Goal: Contribute content: Add original content to the website for others to see

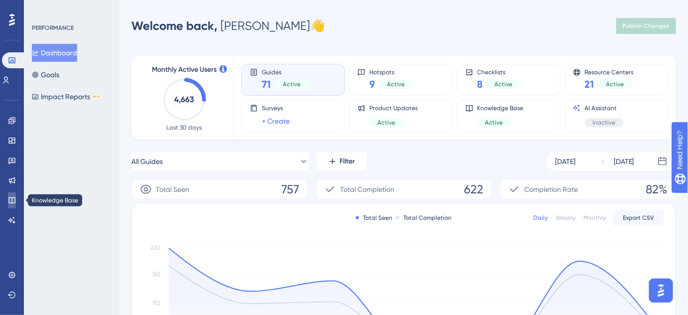
click at [16, 197] on link at bounding box center [12, 200] width 8 height 16
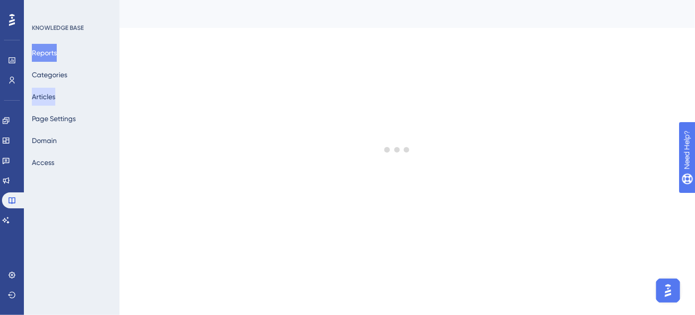
click at [53, 97] on button "Articles" at bounding box center [43, 97] width 23 height 18
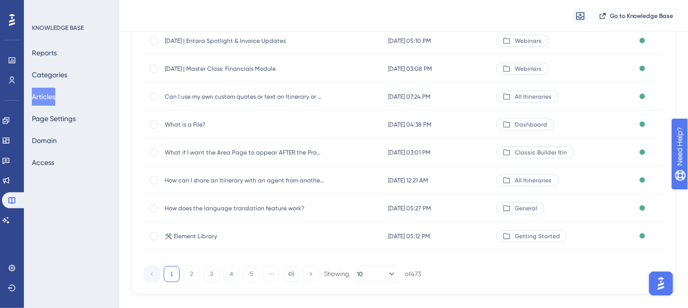
scroll to position [199, 0]
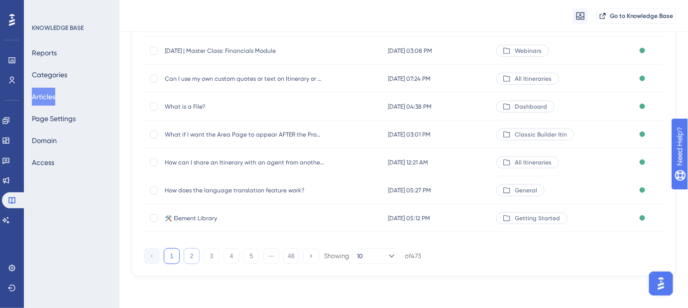
click at [193, 255] on button "2" at bounding box center [192, 256] width 16 height 16
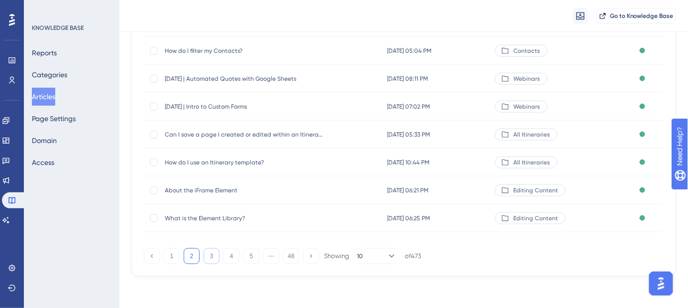
click at [213, 257] on button "3" at bounding box center [212, 256] width 16 height 16
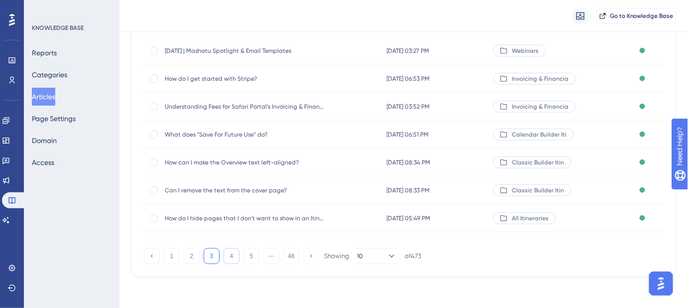
click at [228, 253] on button "4" at bounding box center [232, 256] width 16 height 16
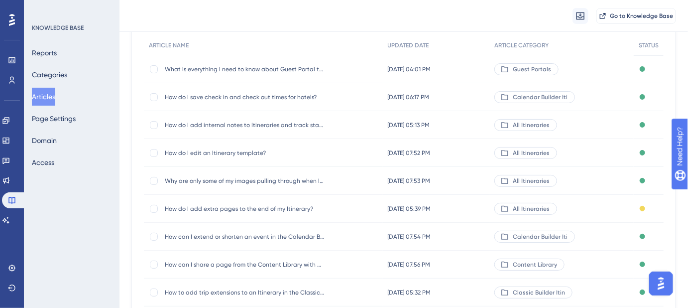
scroll to position [153, 0]
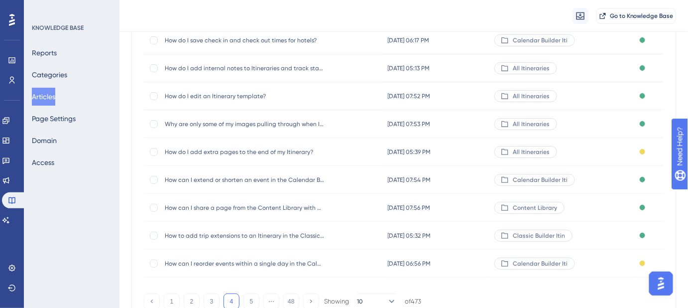
click at [303, 152] on span "How do I add extra pages to the end of my Itinerary?" at bounding box center [244, 152] width 159 height 8
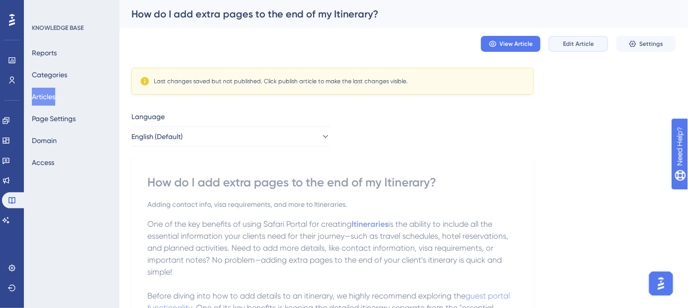
click at [574, 45] on span "Edit Article" at bounding box center [578, 44] width 31 height 8
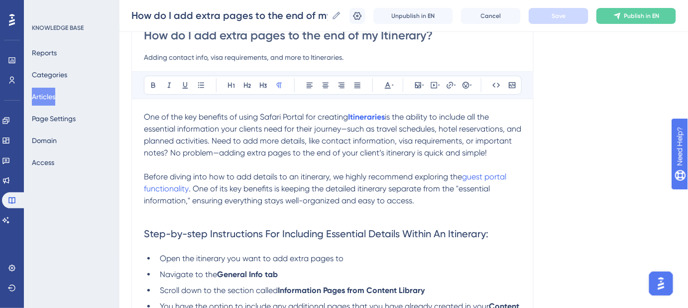
scroll to position [46, 0]
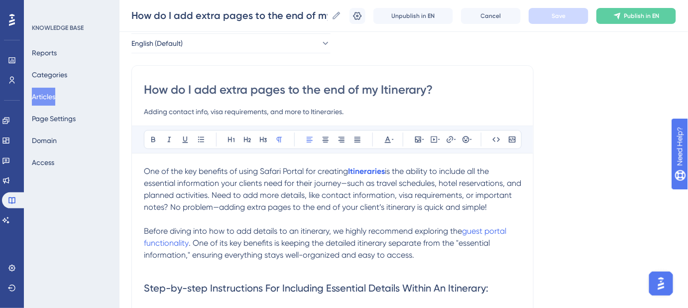
drag, startPoint x: 450, startPoint y: 87, endPoint x: 146, endPoint y: 79, distance: 304.0
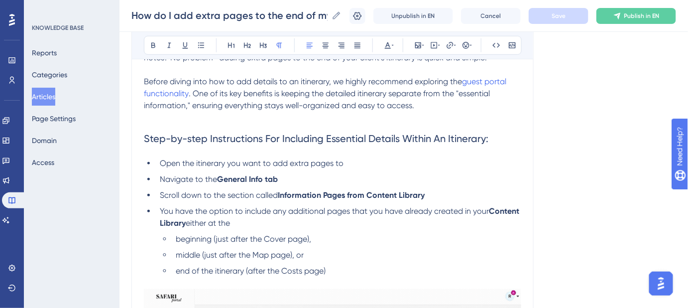
scroll to position [182, 0]
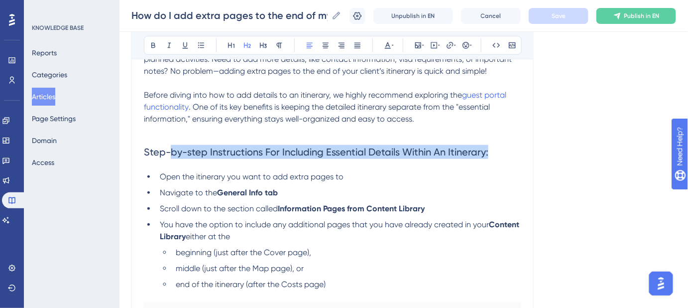
drag, startPoint x: 495, startPoint y: 167, endPoint x: 171, endPoint y: 165, distance: 323.8
click at [171, 165] on h2 "Step-by-step Instructions For Including Essential Details Within An Itinerary:" at bounding box center [333, 152] width 378 height 30
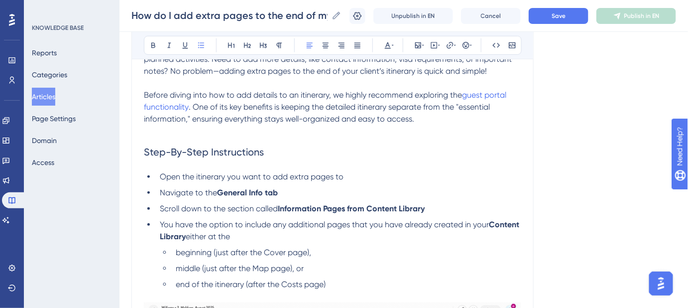
click at [150, 181] on div "One of the key benefits of using Safari Portal for creating Itineraries is the …" at bounding box center [333, 269] width 378 height 481
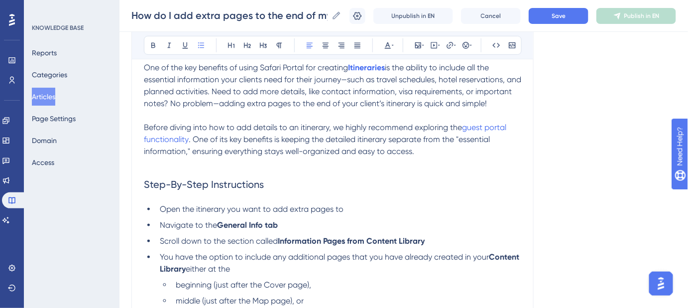
scroll to position [137, 0]
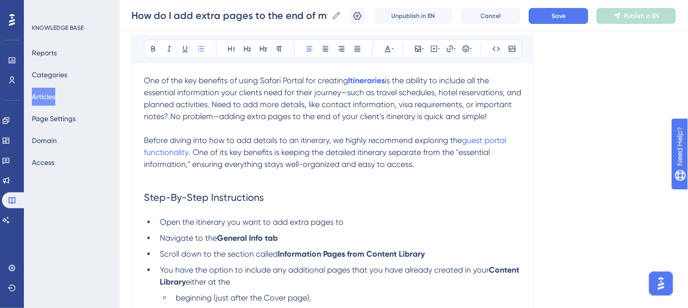
click at [277, 210] on h2 "Step-By-Step Instructions" at bounding box center [333, 197] width 378 height 30
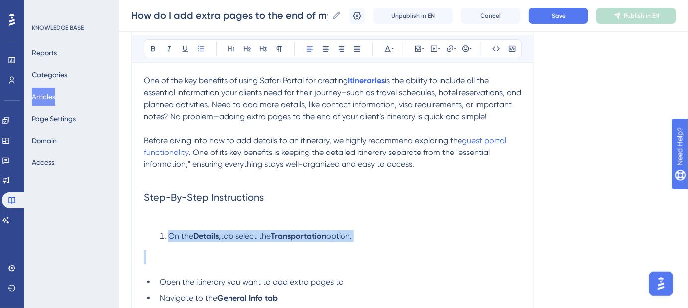
drag, startPoint x: 161, startPoint y: 290, endPoint x: 167, endPoint y: 248, distance: 43.2
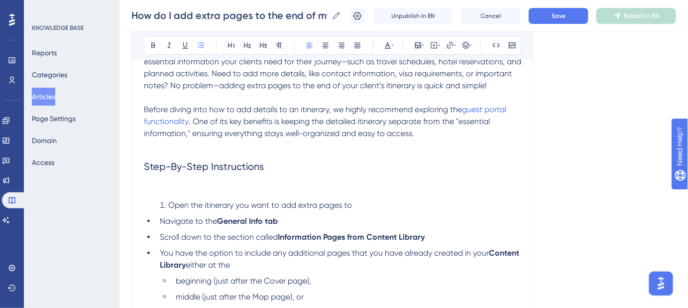
scroll to position [182, 0]
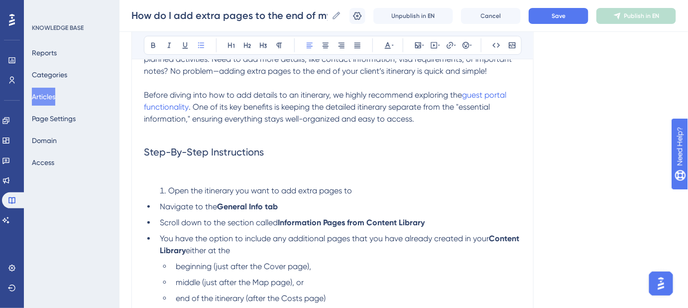
click at [160, 211] on span "Navigate to the" at bounding box center [188, 206] width 57 height 9
click at [160, 227] on span "Scroll down to the section called" at bounding box center [219, 222] width 118 height 9
click at [160, 243] on span "You have the option to include any additional pages that you have already creat…" at bounding box center [324, 238] width 329 height 9
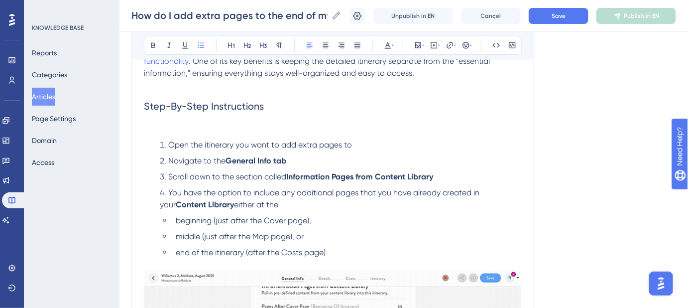
scroll to position [273, 0]
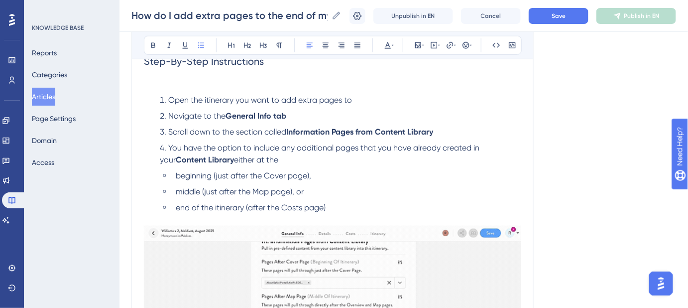
click at [177, 180] on span "beginning (just after the Cover page)," at bounding box center [243, 175] width 135 height 9
click at [176, 196] on span "middle (just after the Map page), or" at bounding box center [240, 191] width 128 height 9
click at [176, 212] on span "end of the itinerary (after the Costs page)" at bounding box center [251, 207] width 150 height 9
click at [556, 15] on button "Save" at bounding box center [559, 16] width 60 height 16
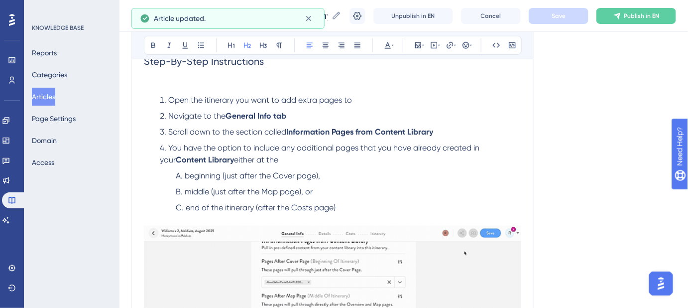
click at [293, 72] on h2 "Step-By-Step Instructions" at bounding box center [333, 68] width 378 height 44
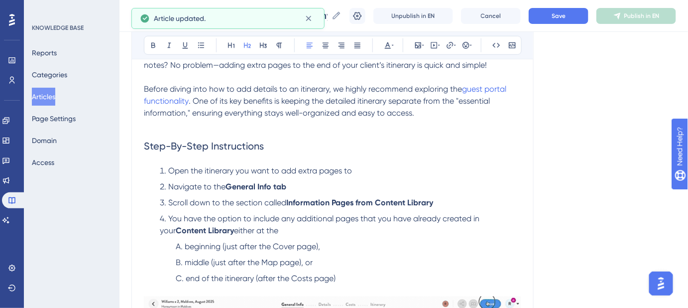
scroll to position [137, 0]
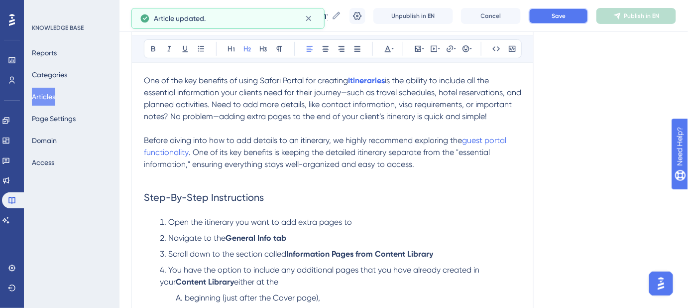
click at [555, 19] on button "Save" at bounding box center [559, 16] width 60 height 16
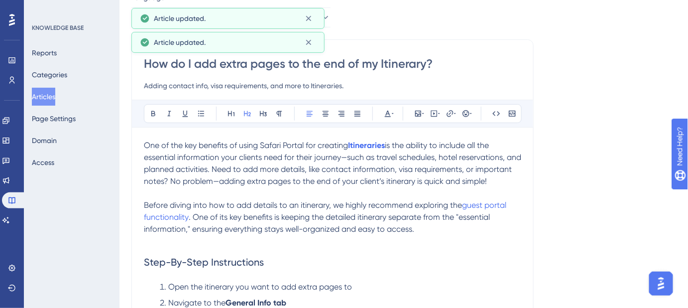
scroll to position [0, 0]
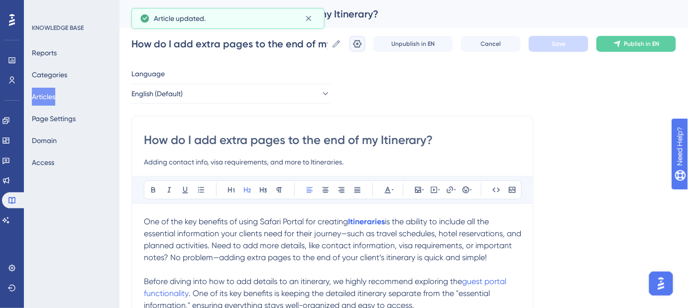
click at [359, 43] on button at bounding box center [358, 44] width 16 height 16
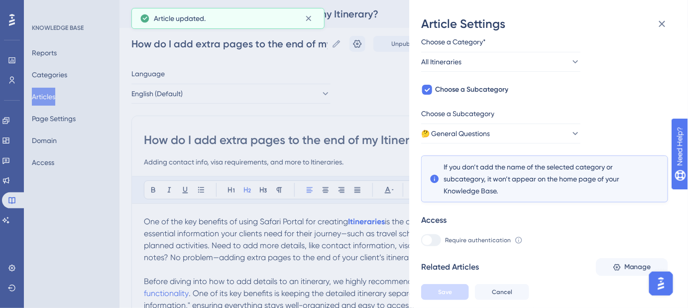
scroll to position [146, 0]
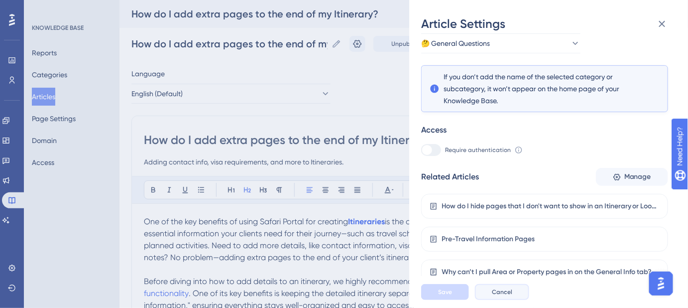
click at [503, 294] on button "Cancel" at bounding box center [502, 292] width 54 height 16
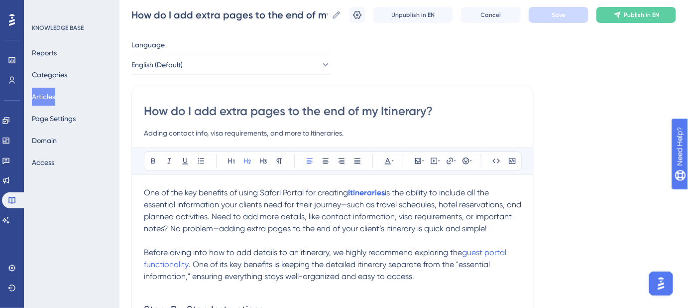
scroll to position [45, 0]
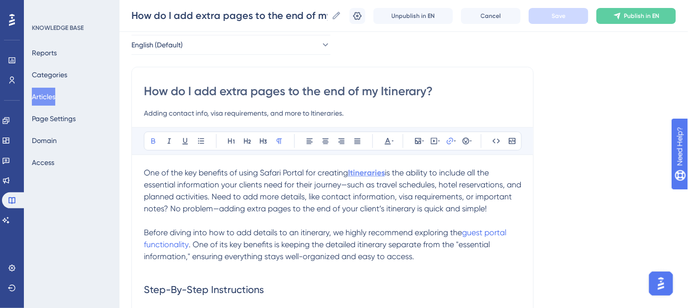
click at [363, 172] on strong "Itineraries" at bounding box center [366, 172] width 37 height 9
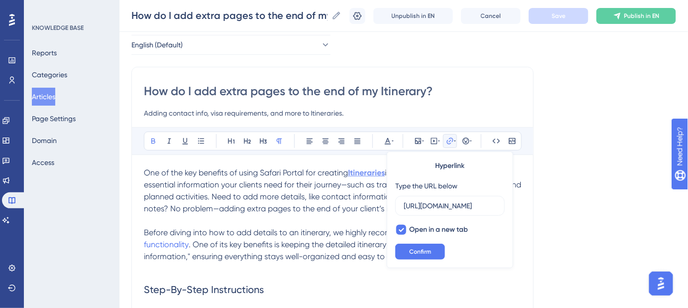
scroll to position [0, 95]
click at [410, 249] on span "Confirm" at bounding box center [420, 252] width 22 height 8
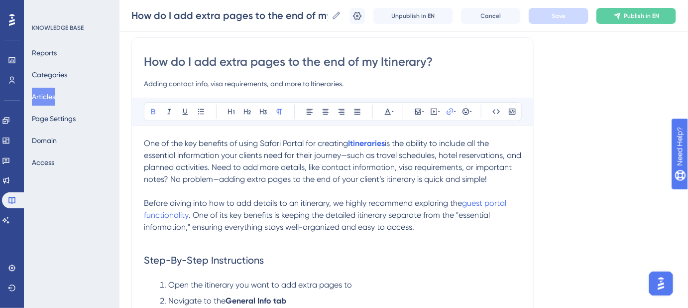
scroll to position [90, 0]
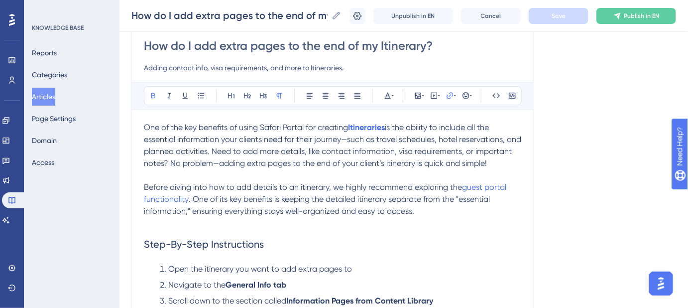
click at [303, 192] on span "Before diving into how to add details to an itinerary, we highly recommend expl…" at bounding box center [303, 186] width 318 height 9
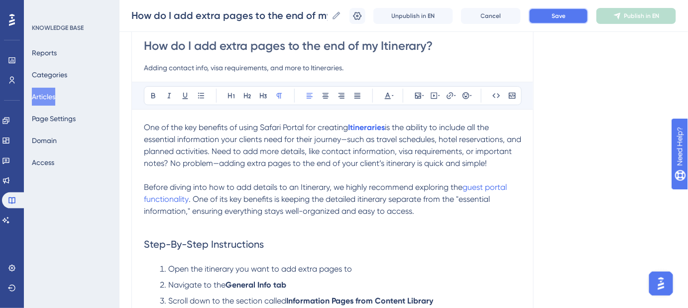
click at [583, 17] on button "Save" at bounding box center [559, 16] width 60 height 16
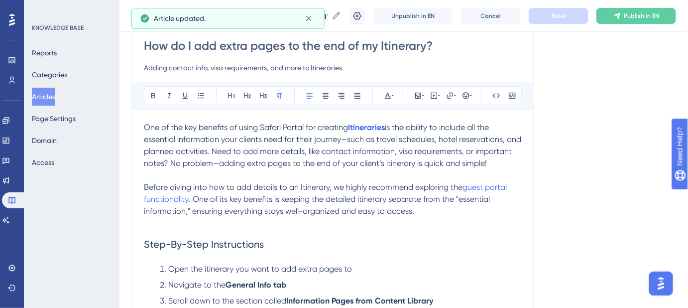
click at [362, 209] on span ". One of its key benefits is keeping the detailed itinerary separate from the "…" at bounding box center [318, 204] width 348 height 21
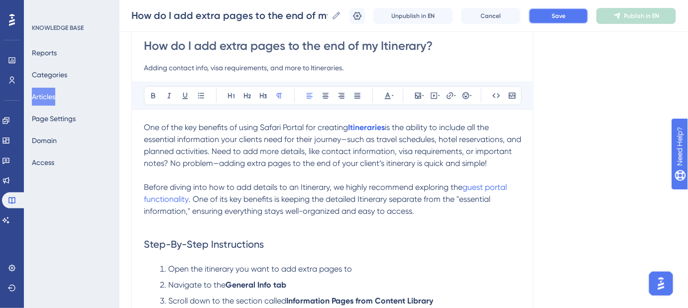
click at [566, 14] on span "Save" at bounding box center [559, 16] width 14 height 8
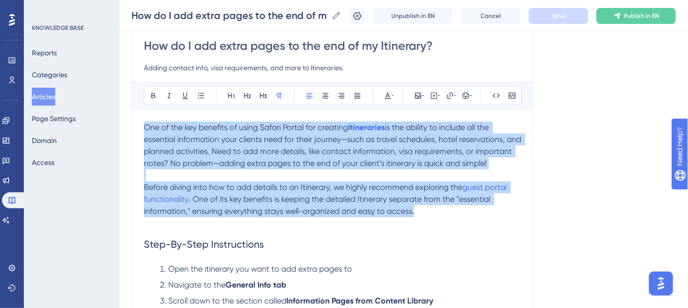
drag, startPoint x: 418, startPoint y: 223, endPoint x: 128, endPoint y: 132, distance: 304.5
click at [128, 132] on div "Performance Users Engagement Widgets Feedback Product Updates Knowledge Base AI…" at bounding box center [404, 300] width 569 height 781
copy div "One of the key benefits of using Safari Portal for creating Itineraries is the …"
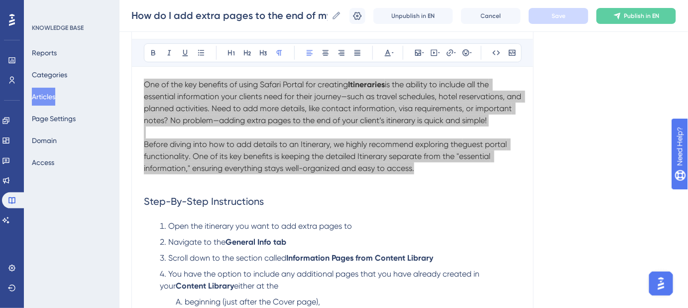
scroll to position [181, 0]
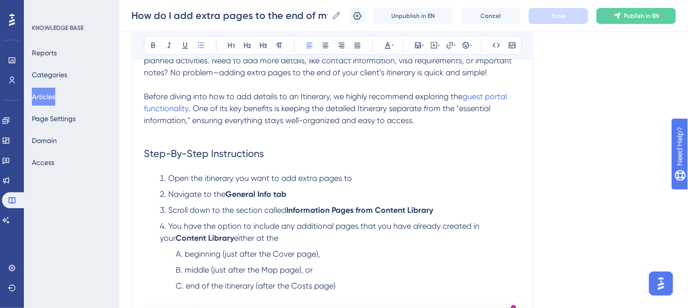
click at [208, 183] on span "Open the itinerary you want to add extra pages to" at bounding box center [260, 177] width 184 height 9
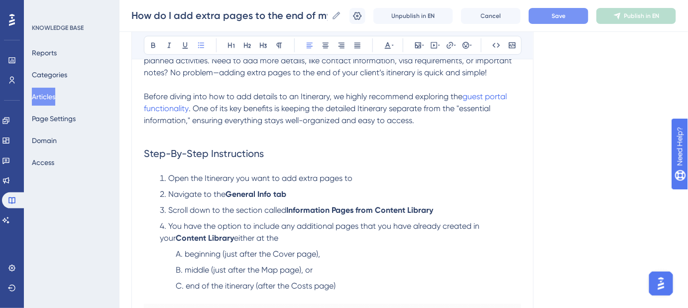
click at [277, 199] on strong "General Info tab" at bounding box center [256, 193] width 61 height 9
click at [305, 200] on li "Navigate to the General Info tab" at bounding box center [339, 194] width 366 height 12
click at [296, 200] on li "Navigate to the General Info tab" at bounding box center [339, 194] width 366 height 12
click at [354, 184] on li "Open the Itinerary you want to add extra pages to" at bounding box center [339, 178] width 366 height 12
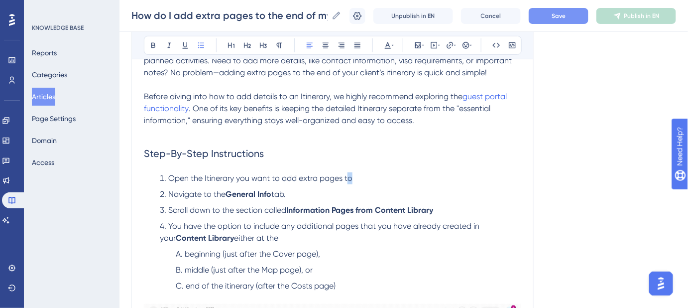
click at [355, 184] on li "Open the Itinerary you want to add extra pages to" at bounding box center [339, 178] width 366 height 12
click at [549, 17] on button "Save" at bounding box center [559, 16] width 60 height 16
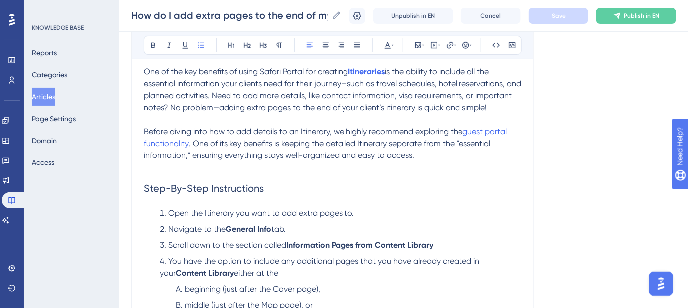
scroll to position [135, 0]
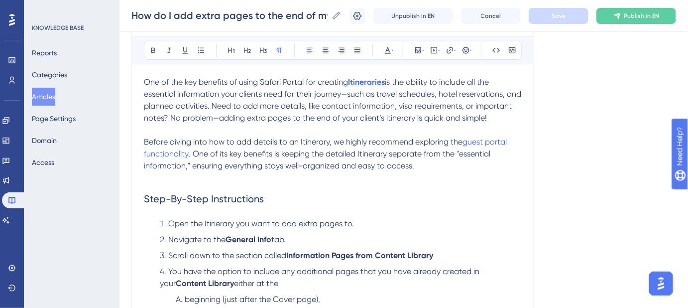
click at [436, 172] on p "Before diving into how to add details to an Itinerary, we highly recommend expl…" at bounding box center [333, 154] width 378 height 36
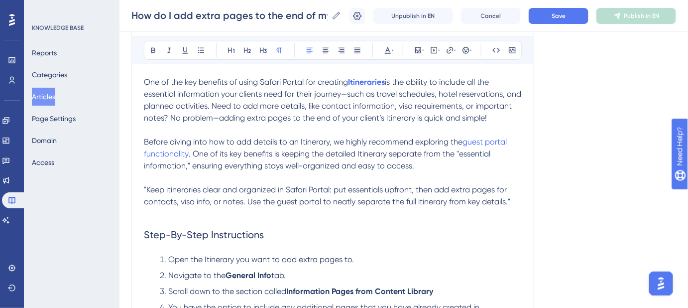
click at [146, 199] on span ""Keep itineraries clear and organized in Safari Portal: put essentials upfront,…" at bounding box center [327, 195] width 367 height 21
click at [515, 208] on p "Keep itineraries clear and organized in Safari Portal: put essentials upfront, …" at bounding box center [333, 196] width 378 height 24
click at [167, 200] on span "Keep itineraries clear and organized in Safari Portal: put essentials upfront, …" at bounding box center [326, 195] width 364 height 21
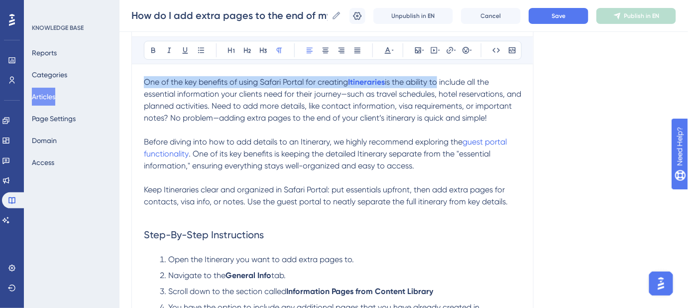
drag, startPoint x: 146, startPoint y: 78, endPoint x: 441, endPoint y: 78, distance: 294.9
click at [441, 78] on p "One of the key benefits of using Safari Portal for creating Itineraries is the …" at bounding box center [333, 100] width 378 height 48
copy p "One of the key benefits of using Safari Portal for creating Itineraries is the …"
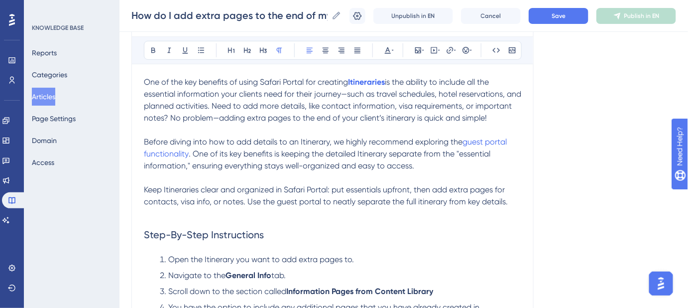
click at [144, 199] on span "Keep Itineraries clear and organized in Safari Portal: put essentials upfront, …" at bounding box center [326, 195] width 364 height 21
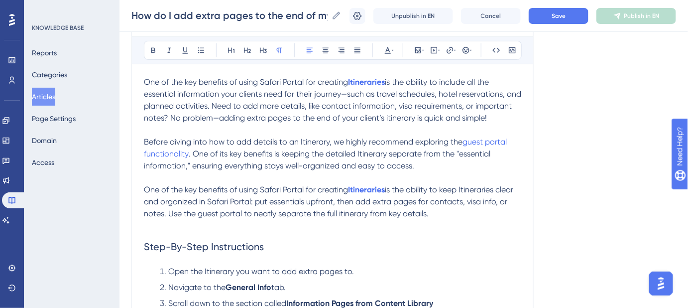
drag, startPoint x: 143, startPoint y: 152, endPoint x: 352, endPoint y: 149, distance: 208.7
click at [356, 149] on div "How do I add extra pages to the end of my Itinerary? Adding contact info, visa …" at bounding box center [333, 296] width 402 height 641
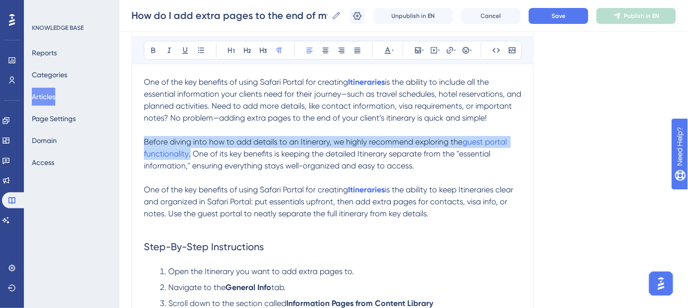
drag, startPoint x: 144, startPoint y: 151, endPoint x: 191, endPoint y: 163, distance: 48.3
click at [191, 163] on p "Before diving into how to add details to an Itinerary, we highly recommend expl…" at bounding box center [333, 154] width 378 height 36
copy p "Before diving into how to add details to an Itinerary, we highly recommend expl…"
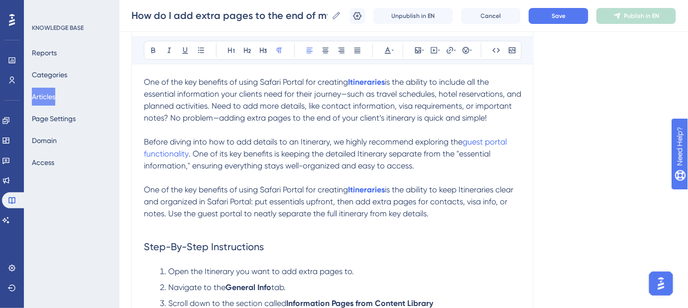
click at [168, 218] on span "is the ability to keep Itineraries clear and organized in Safari Portal: put es…" at bounding box center [330, 201] width 372 height 33
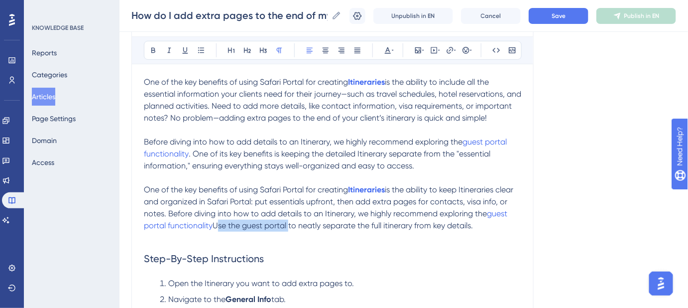
drag, startPoint x: 288, startPoint y: 238, endPoint x: 217, endPoint y: 236, distance: 70.8
click at [216, 230] on span "Use the guest portal to neatly separate the full itinerary from key details." at bounding box center [343, 225] width 261 height 9
click at [202, 230] on span "guest portal functionality" at bounding box center [327, 219] width 366 height 21
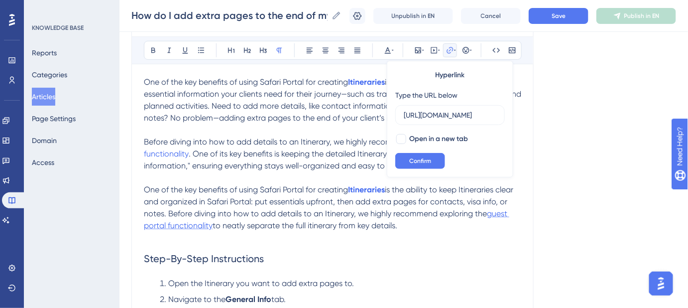
scroll to position [0, 143]
click at [400, 140] on div at bounding box center [402, 139] width 10 height 10
checkbox input "true"
click at [416, 160] on span "Confirm" at bounding box center [420, 161] width 22 height 8
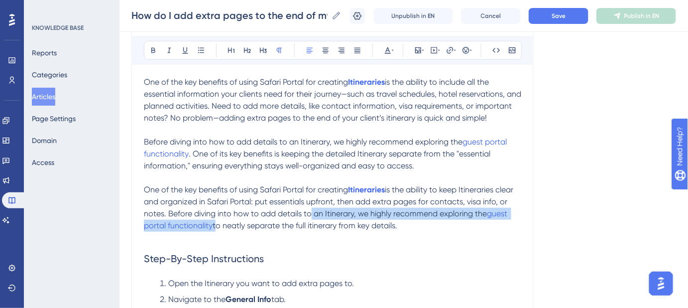
drag, startPoint x: 214, startPoint y: 235, endPoint x: 313, endPoint y: 223, distance: 99.8
click at [311, 223] on p "One of the key benefits of using Safari Portal for creating Itineraries is the …" at bounding box center [333, 208] width 378 height 48
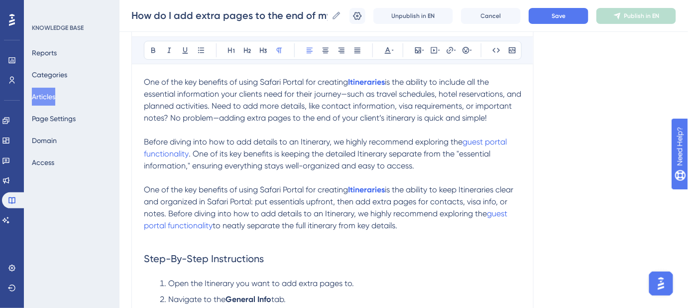
click at [476, 232] on p "One of the key benefits of using Safari Portal for creating Itineraries is the …" at bounding box center [333, 208] width 378 height 48
click at [508, 220] on span "guest portal functionality" at bounding box center [327, 219] width 366 height 21
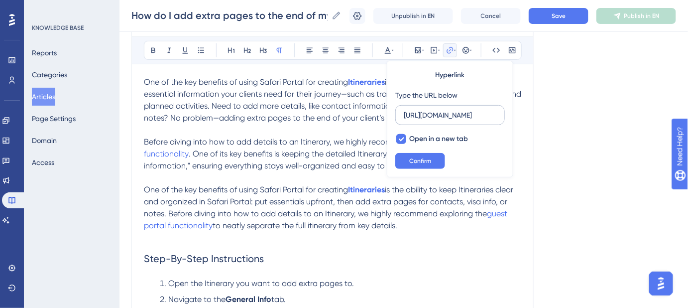
scroll to position [0, 143]
click at [460, 114] on input "https://safariportal.help.userguiding.com/en/articles/5677-guest-portals" at bounding box center [450, 115] width 93 height 11
click at [402, 137] on icon at bounding box center [402, 139] width 5 height 4
checkbox input "false"
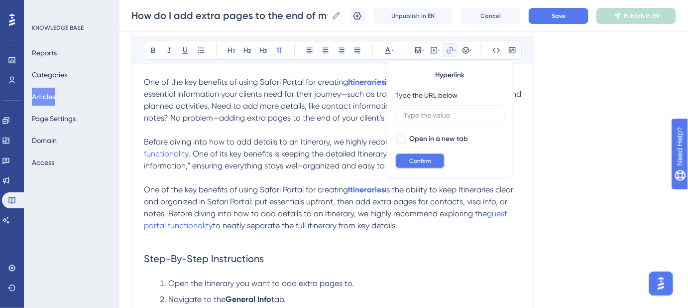
drag, startPoint x: 411, startPoint y: 159, endPoint x: 417, endPoint y: 164, distance: 7.4
click at [412, 159] on span "Confirm" at bounding box center [420, 161] width 22 height 8
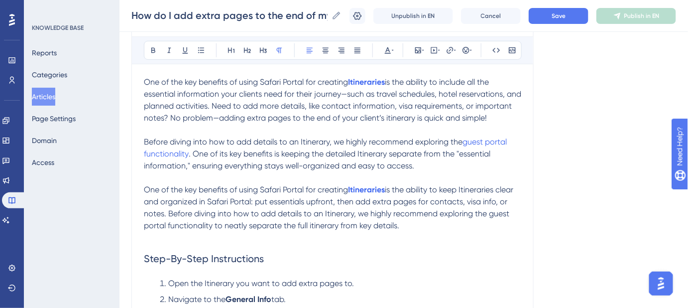
click at [493, 227] on span "is the ability to keep Itineraries clear and organized in Safari Portal: put es…" at bounding box center [330, 207] width 372 height 45
click at [150, 230] on span "is the ability to keep Itineraries clear and organized in Safari Portal: put es…" at bounding box center [330, 207] width 372 height 45
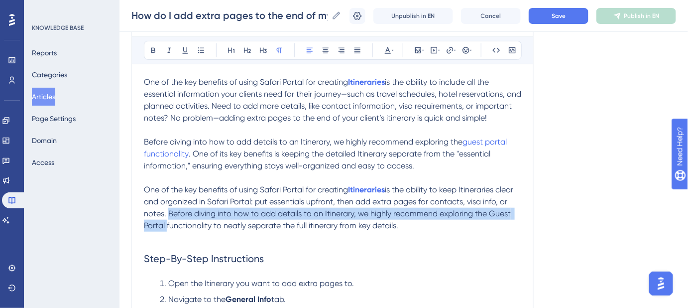
click at [167, 230] on p "One of the key benefits of using Safari Portal for creating Itineraries is the …" at bounding box center [333, 208] width 378 height 48
click at [164, 230] on span "is the ability to keep Itineraries clear and organized in Safari Portal: put es…" at bounding box center [330, 207] width 372 height 45
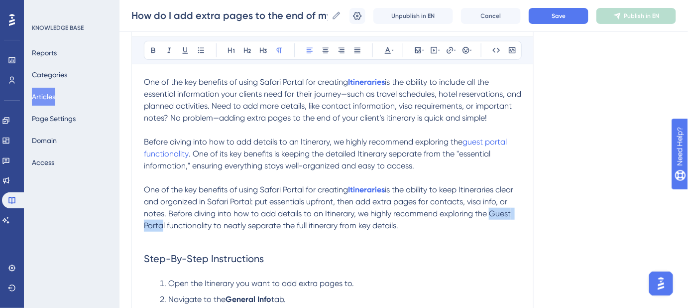
drag, startPoint x: 163, startPoint y: 236, endPoint x: 489, endPoint y: 227, distance: 325.4
click at [489, 227] on span "is the ability to keep Itineraries clear and organized in Safari Portal: put es…" at bounding box center [330, 207] width 372 height 45
click at [451, 46] on icon at bounding box center [450, 50] width 8 height 8
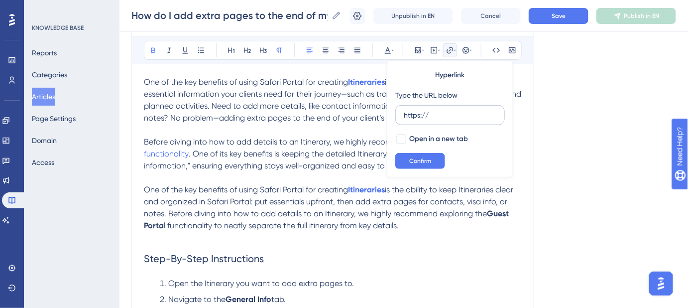
drag, startPoint x: 450, startPoint y: 115, endPoint x: 400, endPoint y: 114, distance: 50.8
click at [400, 114] on label "https://" at bounding box center [451, 115] width 110 height 20
click at [404, 114] on input "https://" at bounding box center [450, 115] width 93 height 11
type input "https://safariportal.help.userguiding.com/en/articles/5677-guest-portals"
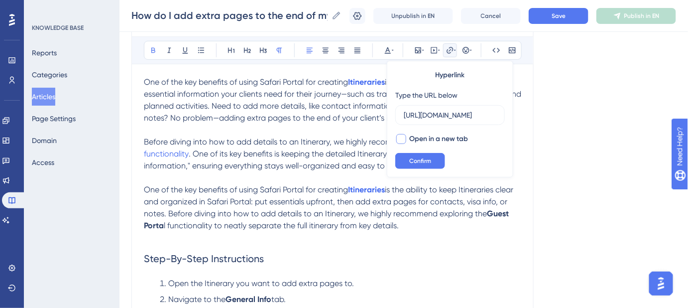
click at [398, 136] on div at bounding box center [402, 139] width 10 height 10
checkbox input "true"
click at [410, 163] on span "Confirm" at bounding box center [420, 161] width 22 height 8
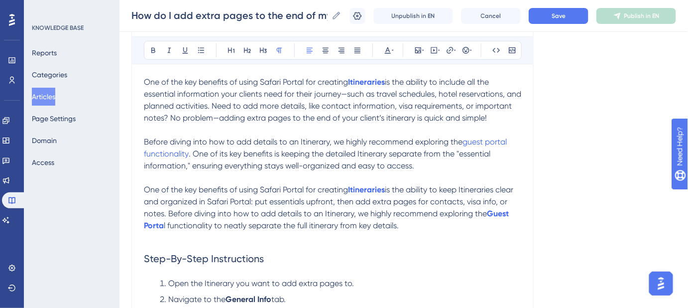
click at [218, 194] on span "One of the key benefits of using Safari Portal for creating" at bounding box center [246, 189] width 204 height 9
drag, startPoint x: 167, startPoint y: 235, endPoint x: 490, endPoint y: 225, distance: 322.9
click at [490, 225] on p "One of the key benefits of using Safari Portal for creating Itineraries is the …" at bounding box center [333, 208] width 378 height 48
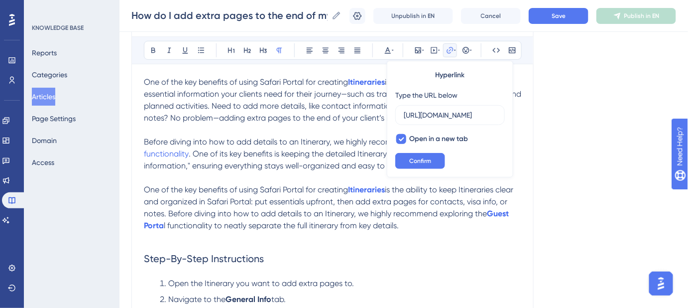
scroll to position [0, 143]
click at [459, 117] on input "https://safariportal.help.userguiding.com/en/articles/5677-guest-portals" at bounding box center [450, 115] width 93 height 11
click at [420, 161] on span "Confirm" at bounding box center [420, 161] width 22 height 8
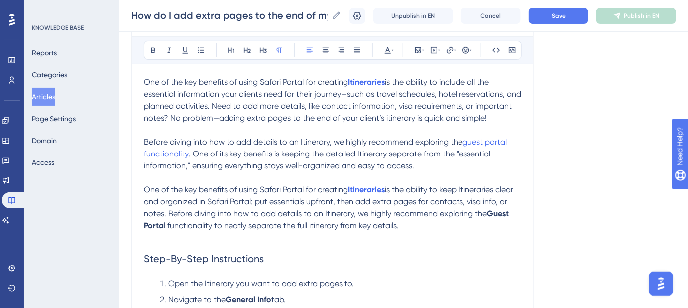
click at [224, 218] on span "is the ability to keep Itineraries clear and organized in Safari Portal: put es…" at bounding box center [330, 201] width 372 height 33
click at [164, 230] on span "l functionality to neatly separate the full itinerary from key details." at bounding box center [281, 225] width 235 height 9
click at [170, 230] on span "functionality to neatly separate the full itinerary from key details." at bounding box center [282, 225] width 232 height 9
drag, startPoint x: 167, startPoint y: 235, endPoint x: 488, endPoint y: 223, distance: 321.5
click at [488, 223] on p "One of the key benefits of using Safari Portal for creating Itineraries is the …" at bounding box center [333, 208] width 378 height 48
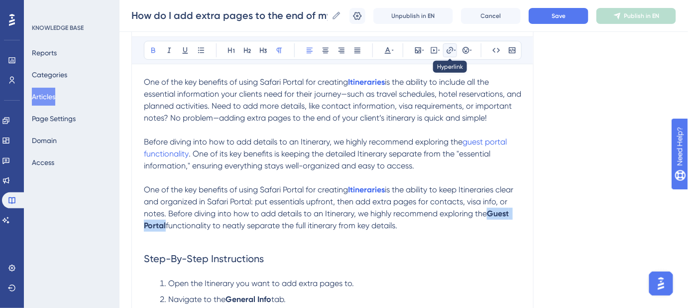
click at [449, 49] on icon at bounding box center [450, 50] width 8 height 8
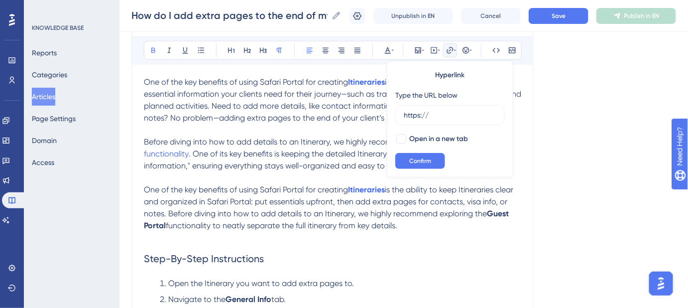
drag, startPoint x: 449, startPoint y: 116, endPoint x: 386, endPoint y: 116, distance: 63.8
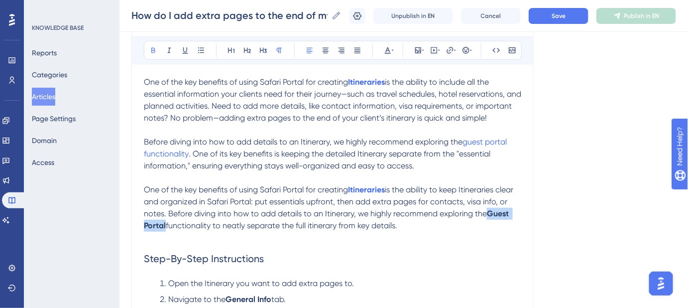
drag, startPoint x: 166, startPoint y: 233, endPoint x: 490, endPoint y: 223, distance: 323.9
click at [490, 223] on p "One of the key benefits of using Safari Portal for creating Itineraries is the …" at bounding box center [333, 208] width 378 height 48
click at [452, 46] on icon at bounding box center [450, 50] width 8 height 8
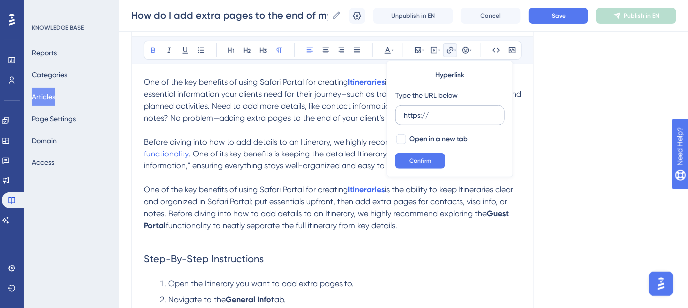
drag, startPoint x: 411, startPoint y: 113, endPoint x: 401, endPoint y: 113, distance: 10.5
click at [401, 113] on label "https://" at bounding box center [451, 115] width 110 height 20
click at [404, 113] on input "https://" at bounding box center [450, 115] width 93 height 11
type input "https://safariportal.help.userguiding.com/en/articles/5677-guest-portals"
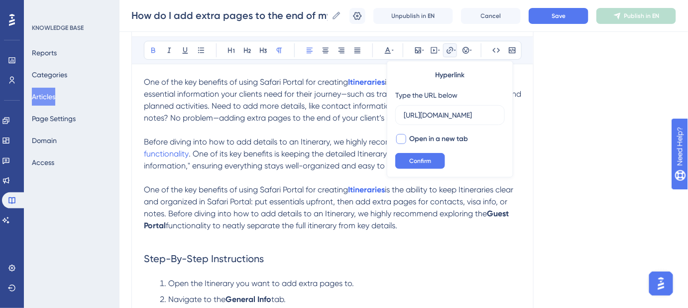
click at [405, 139] on div at bounding box center [402, 139] width 10 height 10
checkbox input "true"
click at [418, 154] on button "Confirm" at bounding box center [421, 161] width 50 height 16
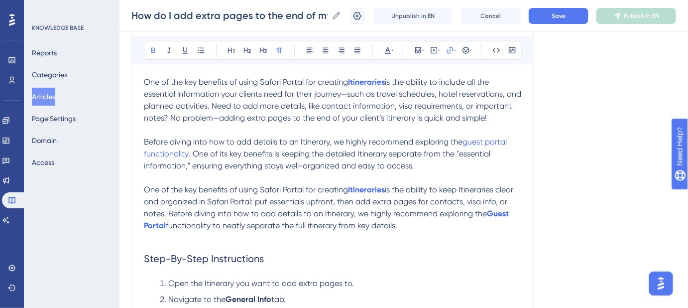
click at [526, 141] on div "How do I add extra pages to the end of my Itinerary? Adding contact info, visa …" at bounding box center [333, 302] width 402 height 653
click at [564, 21] on button "Save" at bounding box center [559, 16] width 60 height 16
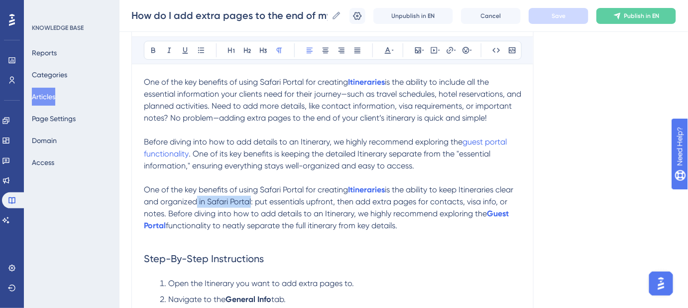
drag, startPoint x: 251, startPoint y: 210, endPoint x: 196, endPoint y: 213, distance: 54.9
click at [196, 213] on span "is the ability to keep Itineraries clear and organized in Safari Portal: put es…" at bounding box center [330, 201] width 372 height 33
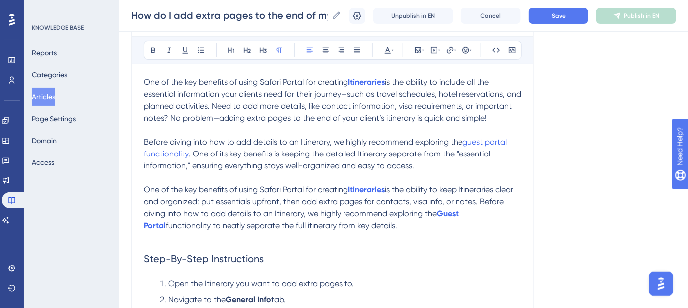
click at [481, 210] on span "is the ability to keep Itineraries clear and organized: put essentials upfront,…" at bounding box center [330, 201] width 372 height 33
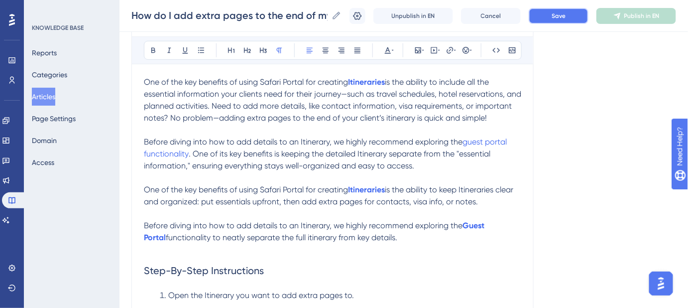
click at [575, 16] on button "Save" at bounding box center [559, 16] width 60 height 16
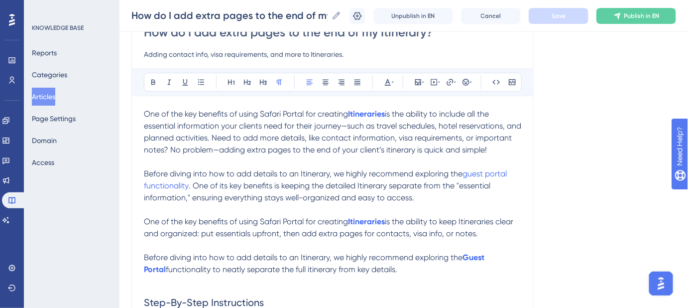
scroll to position [90, 0]
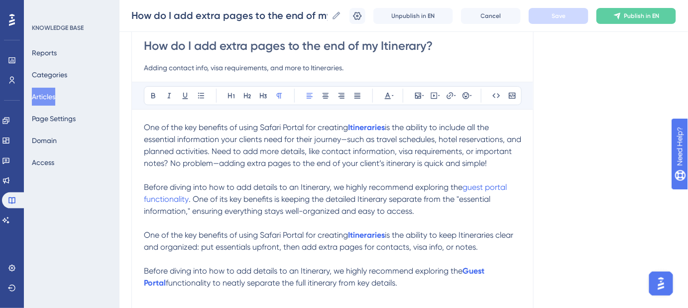
click at [474, 252] on span "is the ability to keep Itineraries clear and organized: put essentials upfront,…" at bounding box center [330, 240] width 372 height 21
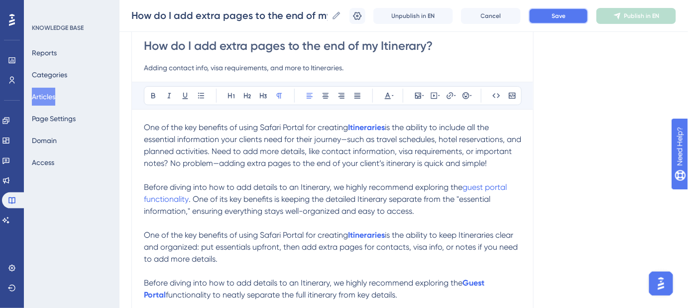
click at [566, 19] on span "Save" at bounding box center [559, 16] width 14 height 8
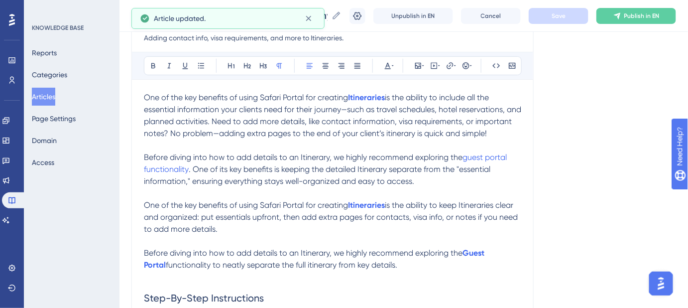
scroll to position [135, 0]
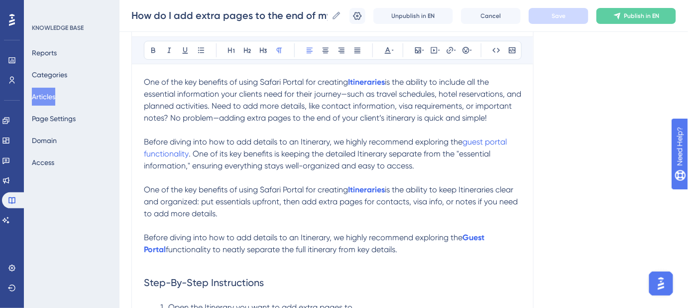
click at [483, 200] on span "is the ability to keep Itineraries clear and organized: put essentials upfront,…" at bounding box center [332, 201] width 376 height 33
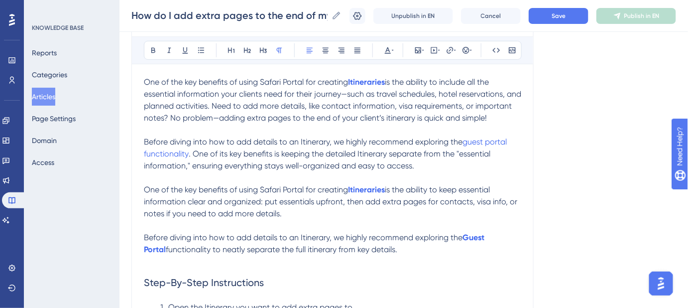
click at [487, 202] on span "is the ability to keep essential information clear and organized: put essential…" at bounding box center [332, 201] width 376 height 33
click at [486, 202] on span "is the ability to keep essential information clear and organized: put essential…" at bounding box center [332, 201] width 376 height 33
click at [559, 16] on span "Save" at bounding box center [559, 16] width 14 height 8
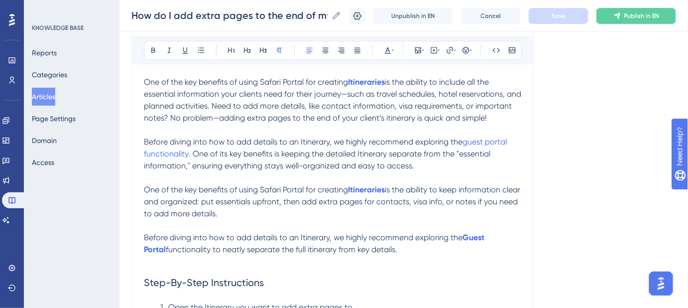
click at [288, 254] on span "functionality to neatly separate the full itinerary from key details." at bounding box center [282, 249] width 232 height 9
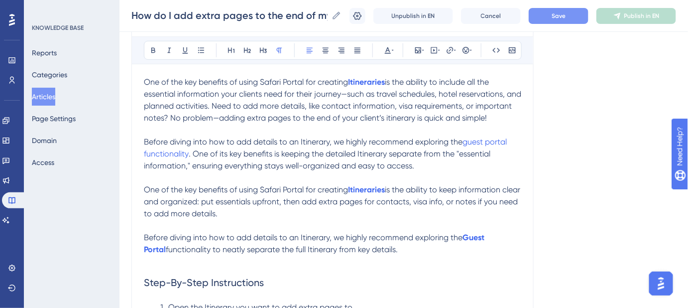
click at [567, 10] on button "Save" at bounding box center [559, 16] width 60 height 16
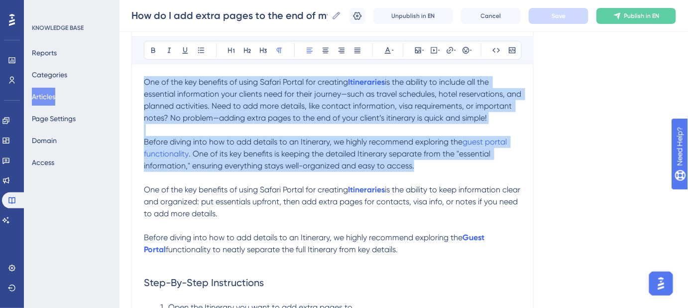
drag, startPoint x: 423, startPoint y: 179, endPoint x: 143, endPoint y: 85, distance: 295.4
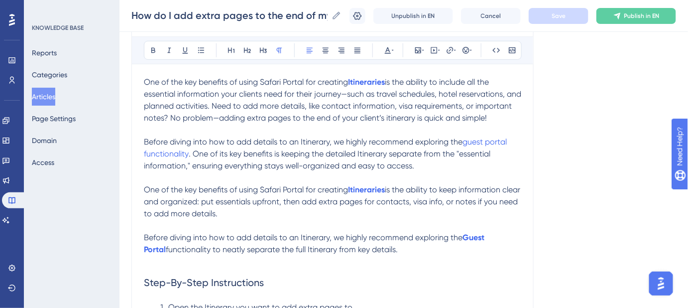
click at [470, 220] on p "One of the key benefits of using Safari Portal for creating Itineraries is the …" at bounding box center [333, 202] width 378 height 36
click at [464, 200] on span "is the ability to keep information clear and organized: put essentials upfront,…" at bounding box center [333, 201] width 379 height 33
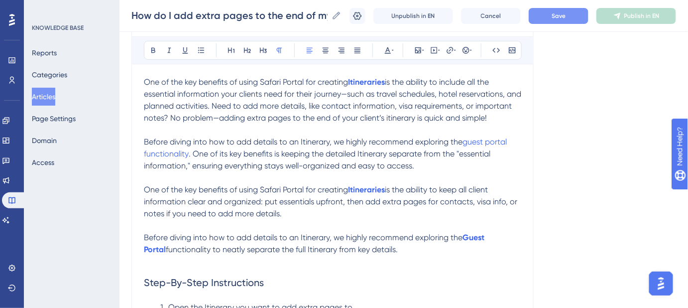
click at [551, 11] on button "Save" at bounding box center [559, 16] width 60 height 16
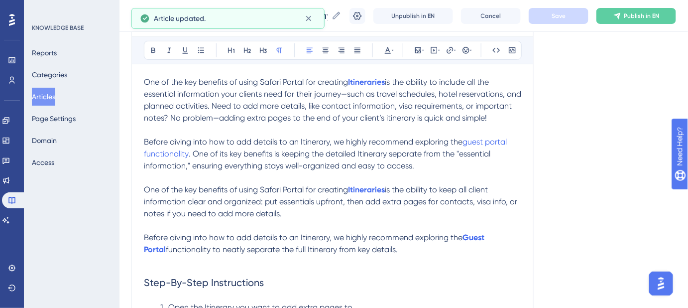
click at [485, 201] on span "is the ability to keep all client information clear and organized: put essentia…" at bounding box center [332, 201] width 376 height 33
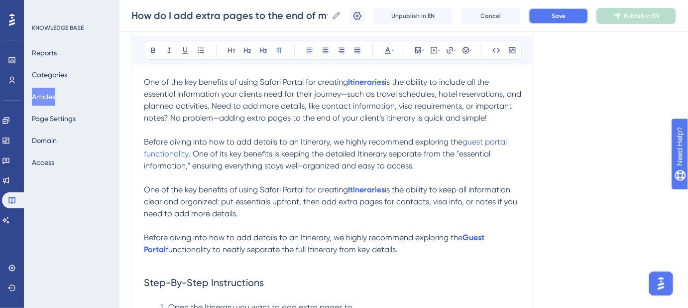
click at [577, 19] on button "Save" at bounding box center [559, 16] width 60 height 16
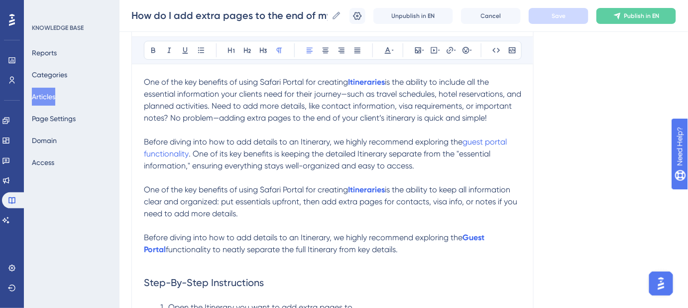
click at [174, 124] on p "One of the key benefits of using Safari Portal for creating Itineraries is the …" at bounding box center [333, 100] width 378 height 48
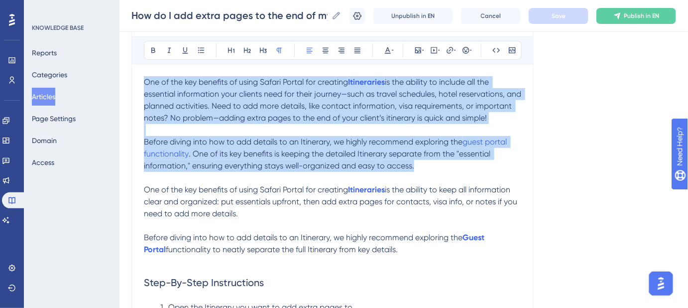
drag, startPoint x: 415, startPoint y: 177, endPoint x: 142, endPoint y: 82, distance: 289.3
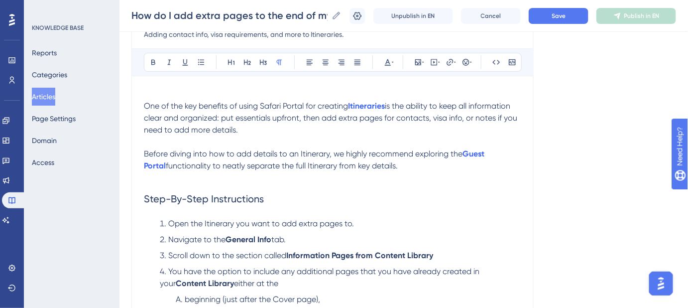
scroll to position [112, 0]
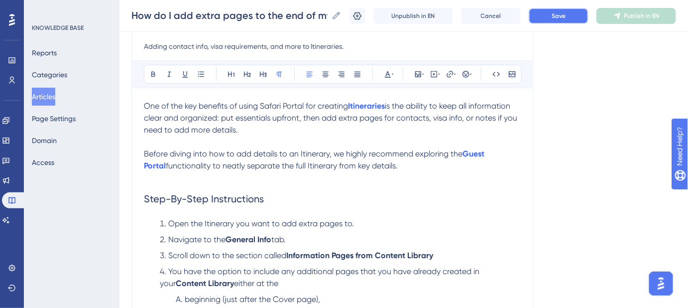
click at [554, 14] on button "Save" at bounding box center [559, 16] width 60 height 16
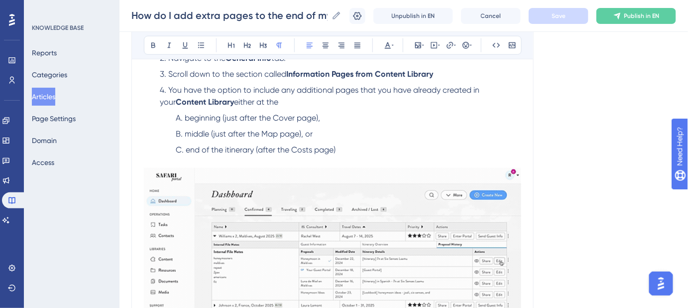
scroll to position [202, 0]
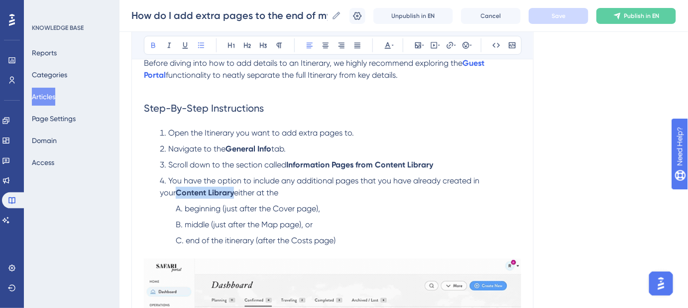
drag, startPoint x: 216, startPoint y: 191, endPoint x: 160, endPoint y: 191, distance: 55.8
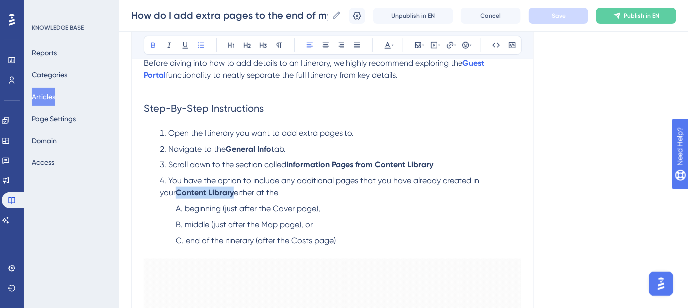
click at [176, 191] on strong "Content Library" at bounding box center [205, 192] width 58 height 9
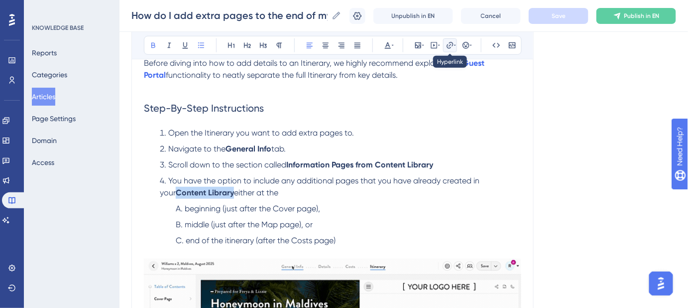
click at [450, 44] on icon at bounding box center [450, 45] width 6 height 6
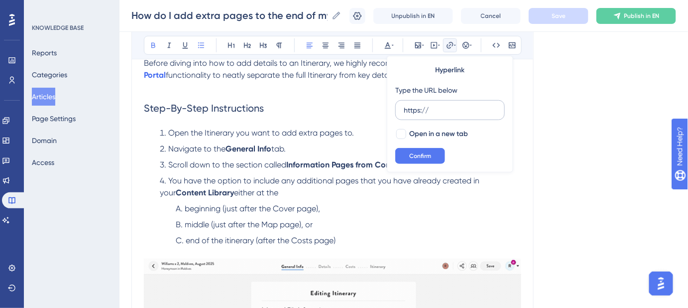
drag, startPoint x: 443, startPoint y: 113, endPoint x: 396, endPoint y: 112, distance: 47.3
click at [396, 112] on label "https://" at bounding box center [451, 110] width 110 height 20
click at [404, 112] on input "https://" at bounding box center [450, 110] width 93 height 11
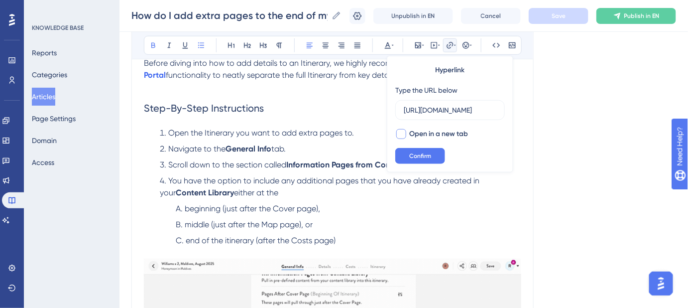
scroll to position [0, 151]
type input "https://safariportal.help.userguiding.com/en/articles/5616--content-library"
click at [402, 135] on div at bounding box center [402, 134] width 10 height 10
checkbox input "true"
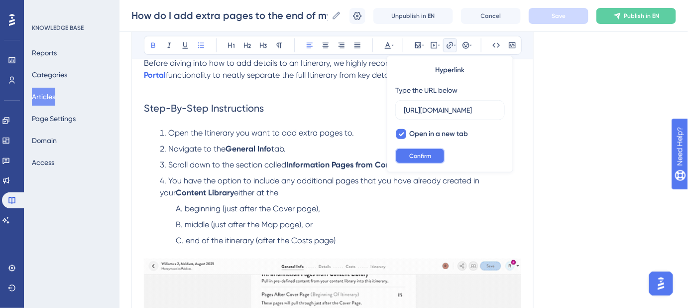
click at [411, 160] on button "Confirm" at bounding box center [421, 156] width 50 height 16
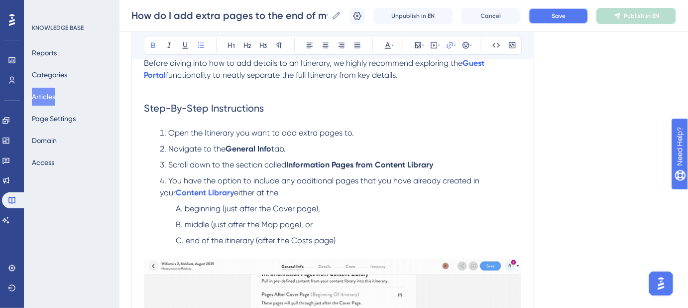
click at [562, 19] on button "Save" at bounding box center [559, 16] width 60 height 16
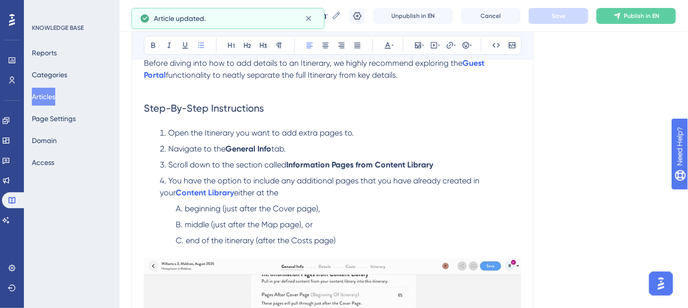
click at [489, 201] on ol "Open the Itinerary you want to add extra pages to. Navigate to the General Info…" at bounding box center [333, 187] width 378 height 120
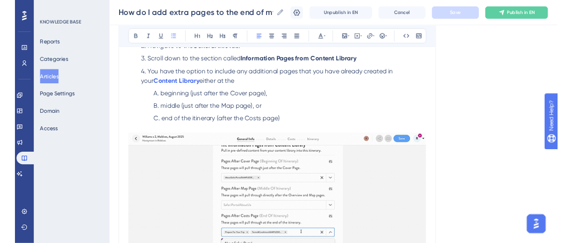
scroll to position [293, 0]
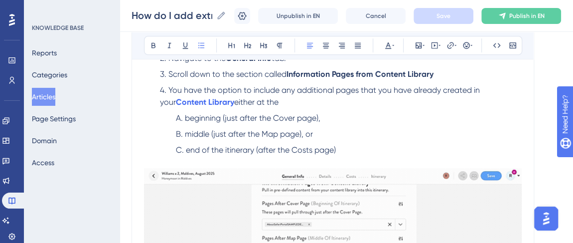
click at [189, 118] on span "beginning (just after the Cover page)," at bounding box center [252, 117] width 135 height 9
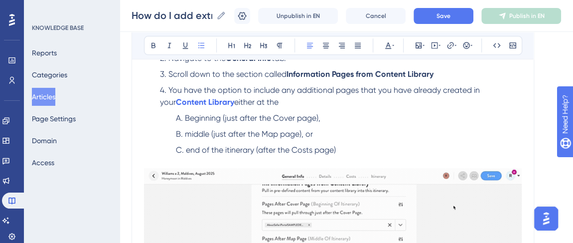
click at [188, 130] on span "middle (just after the Map page), or" at bounding box center [249, 133] width 128 height 9
click at [188, 150] on span "end of the itinerary (after the Costs page)" at bounding box center [261, 149] width 150 height 9
click at [226, 147] on span "End of the itinerary (after the Costs page)" at bounding box center [260, 149] width 149 height 9
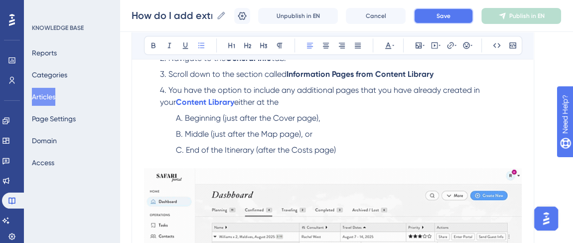
click at [446, 19] on span "Save" at bounding box center [443, 16] width 14 height 8
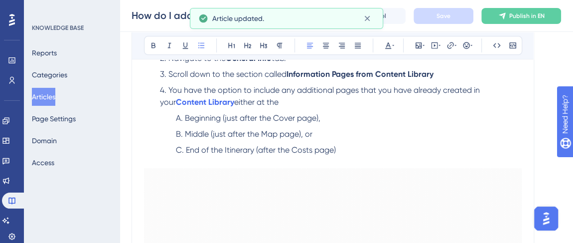
click at [276, 95] on li "You have the option to include any additional pages that you have already creat…" at bounding box center [339, 96] width 366 height 24
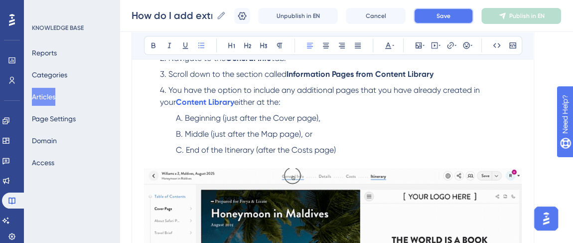
click at [450, 15] on span "Save" at bounding box center [443, 16] width 14 height 8
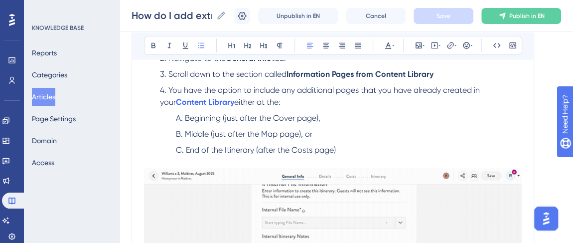
click at [320, 134] on li "Middle (just after the Map page), or" at bounding box center [347, 134] width 350 height 12
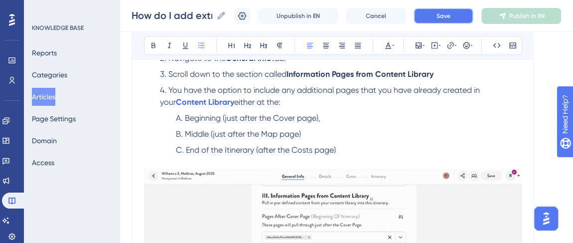
click at [445, 16] on span "Save" at bounding box center [443, 16] width 14 height 8
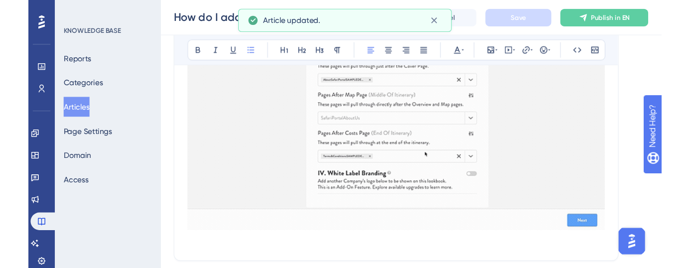
scroll to position [474, 0]
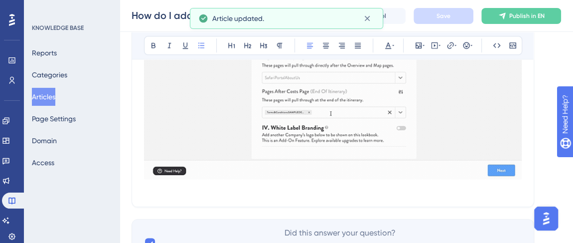
click at [466, 160] on img at bounding box center [333, 83] width 378 height 192
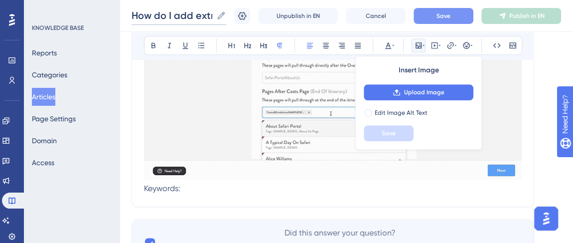
click at [165, 16] on input "How do I add extra pages to the end of my Itinerary?" at bounding box center [172, 15] width 81 height 14
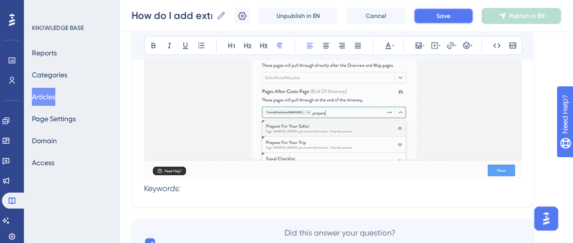
click at [444, 19] on button "Save" at bounding box center [443, 16] width 60 height 16
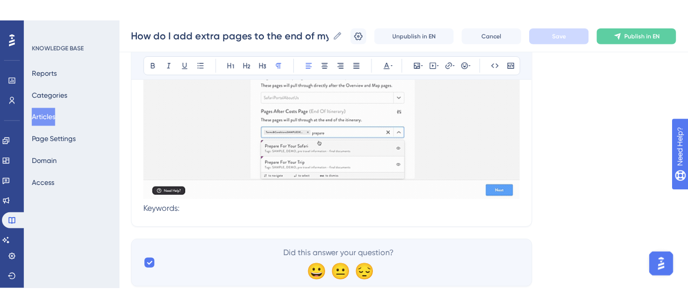
scroll to position [463, 0]
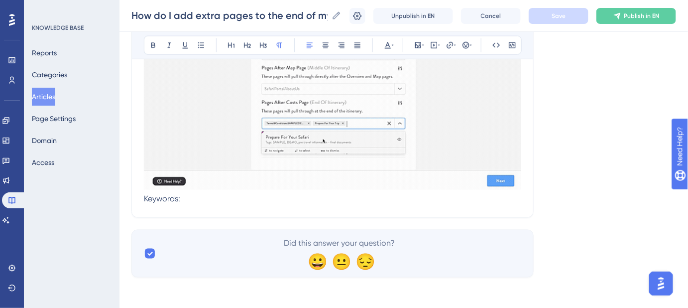
click at [256, 201] on p "Keywords:" at bounding box center [333, 199] width 378 height 12
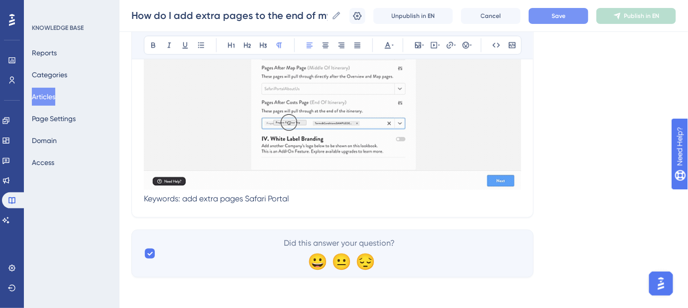
click at [187, 198] on span "Keywords: add extra pages Safari Portal" at bounding box center [216, 198] width 145 height 9
drag, startPoint x: 293, startPoint y: 200, endPoint x: 243, endPoint y: 199, distance: 50.3
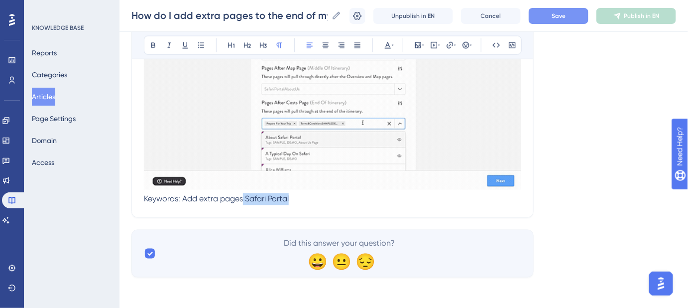
click at [243, 199] on p "Keywords: Add extra pages Safari Portal" at bounding box center [333, 199] width 378 height 12
click at [262, 201] on p "Keywords: Add extra pages," at bounding box center [333, 199] width 378 height 12
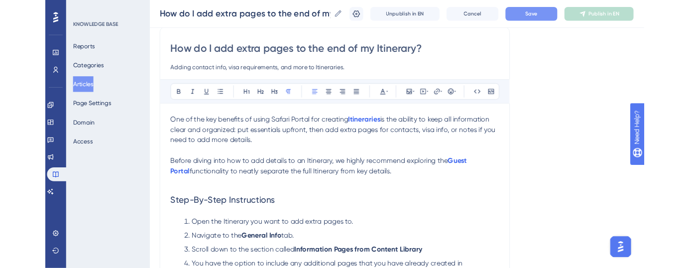
scroll to position [101, 0]
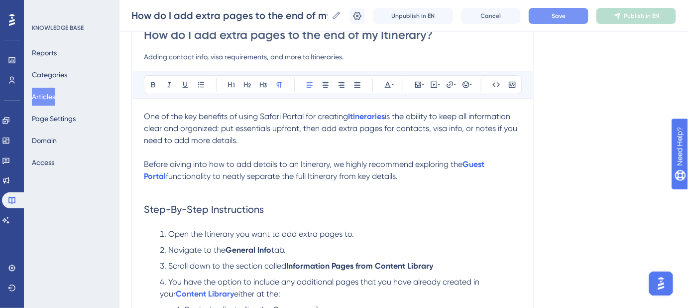
drag, startPoint x: 389, startPoint y: 175, endPoint x: 145, endPoint y: 164, distance: 243.8
click at [145, 164] on p "Before diving into how to add details to an Itinerary, we highly recommend expl…" at bounding box center [333, 170] width 378 height 24
copy p "Before diving into how to add details to an Itinerary, we highly recommend expl…"
click at [283, 166] on span "Before diving into how to add details to an Itinerary, we highly recommend expl…" at bounding box center [303, 163] width 319 height 9
drag, startPoint x: 206, startPoint y: 163, endPoint x: 143, endPoint y: 165, distance: 63.3
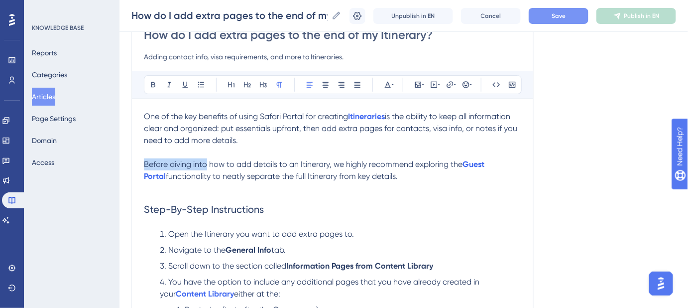
click at [143, 165] on div "How do I add extra pages to the end of my Itinerary? Adding contact info, visa …" at bounding box center [333, 294] width 402 height 569
click at [578, 19] on button "Save" at bounding box center [559, 16] width 60 height 16
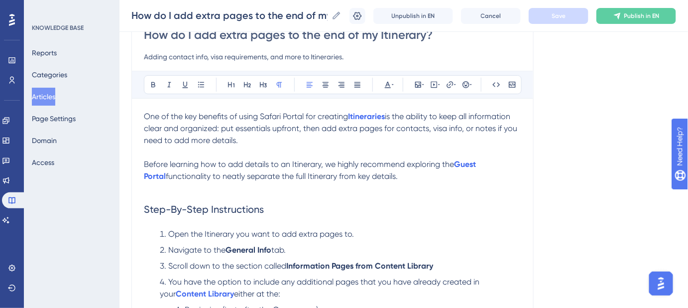
click at [398, 176] on p "Before learning how to add details to an Itinerary, we highly recommend explori…" at bounding box center [333, 170] width 378 height 24
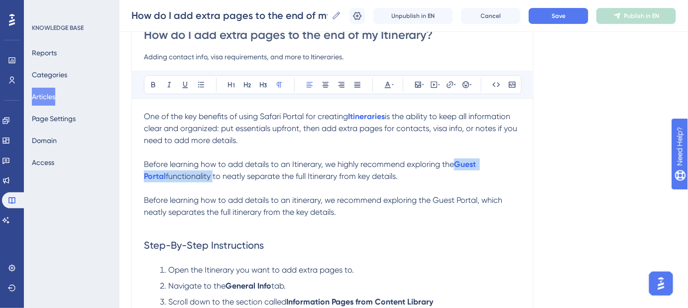
drag, startPoint x: 455, startPoint y: 162, endPoint x: 189, endPoint y: 179, distance: 266.0
click at [189, 179] on p "Before learning how to add details to an Itinerary, we highly recommend explori…" at bounding box center [333, 170] width 378 height 24
copy p "Guest Portal functionality"
drag, startPoint x: 478, startPoint y: 196, endPoint x: 434, endPoint y: 196, distance: 43.8
click at [434, 196] on span "Before learning how to add details to an itinerary, we recommend exploring the …" at bounding box center [324, 205] width 361 height 21
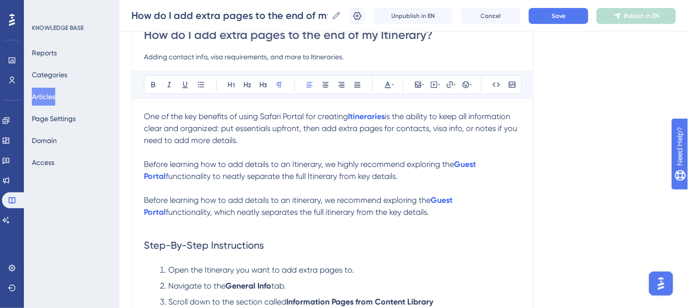
click at [431, 198] on span "Before learning how to add details to an itinerary, we recommend exploring the" at bounding box center [287, 199] width 287 height 9
click at [566, 15] on span "Save" at bounding box center [559, 16] width 14 height 8
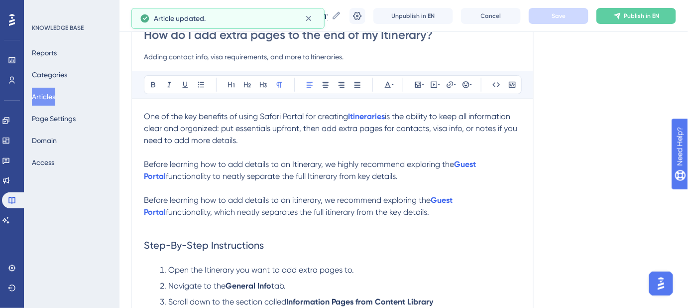
drag, startPoint x: 383, startPoint y: 177, endPoint x: 134, endPoint y: 165, distance: 249.4
click at [134, 165] on div "How do I add extra pages to the end of my Itinerary? Adding contact info, visa …" at bounding box center [333, 312] width 402 height 605
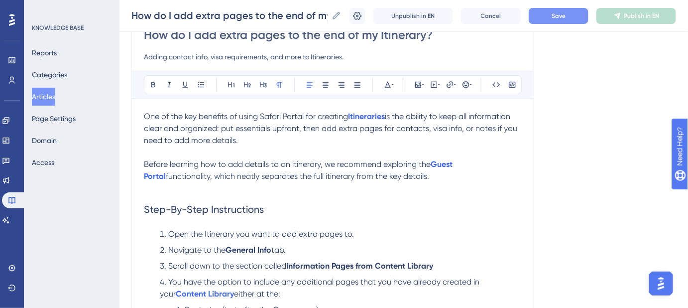
click at [295, 165] on span "Before learning how to add details to an itinerary, we recommend exploring the" at bounding box center [287, 163] width 287 height 9
click at [555, 20] on button "Save" at bounding box center [559, 16] width 60 height 16
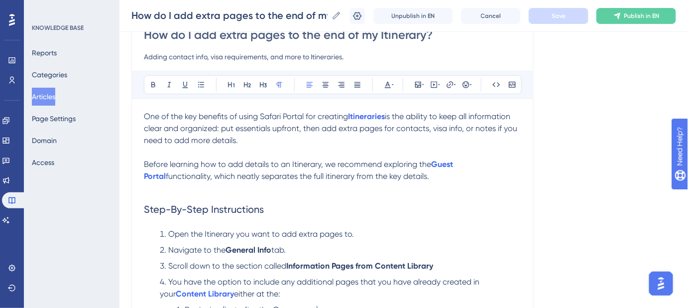
click at [307, 175] on span "functionality, which neatly separates the full itinerary from the key details." at bounding box center [298, 175] width 264 height 9
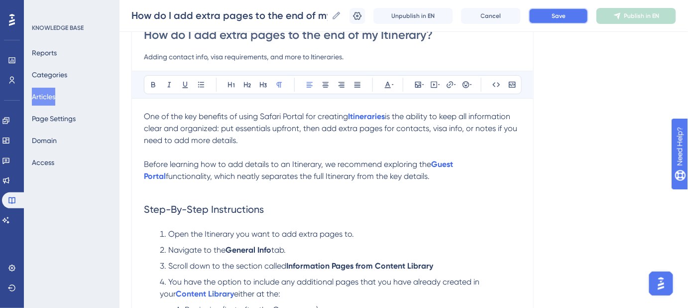
click at [557, 23] on button "Save" at bounding box center [559, 16] width 60 height 16
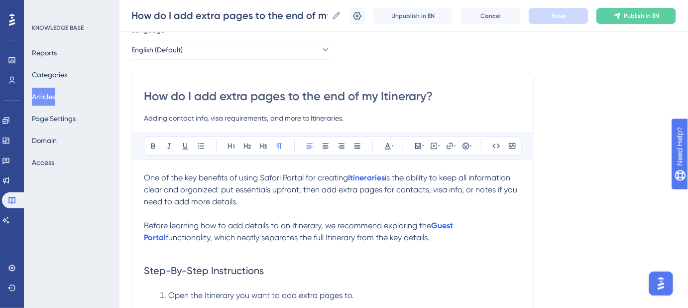
scroll to position [56, 0]
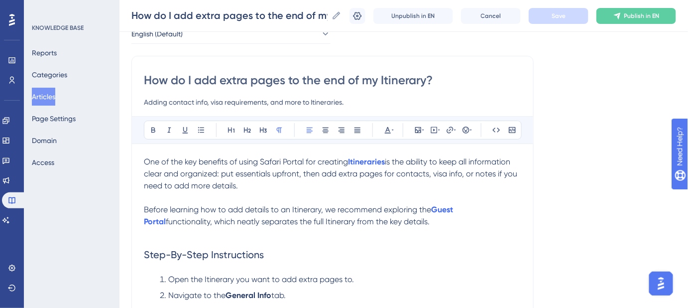
click at [425, 172] on span "is the ability to keep all information clear and organized: put essentials upfr…" at bounding box center [332, 173] width 376 height 33
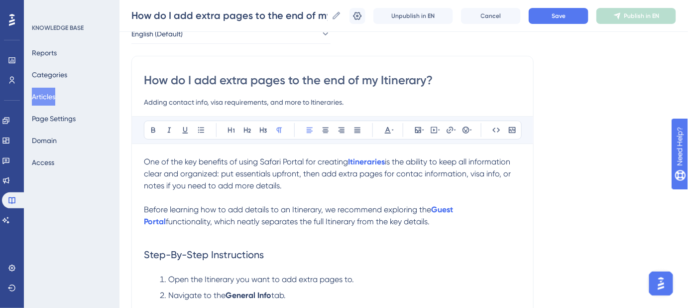
click at [422, 173] on span "is the ability to keep all information clear and organized: put essentials upfr…" at bounding box center [328, 173] width 369 height 33
click at [543, 21] on button "Save" at bounding box center [559, 16] width 60 height 16
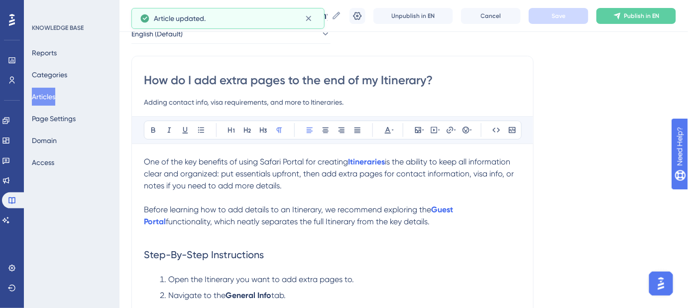
click at [497, 173] on span "is the ability to keep all information clear and organized: put essentials upfr…" at bounding box center [330, 173] width 372 height 33
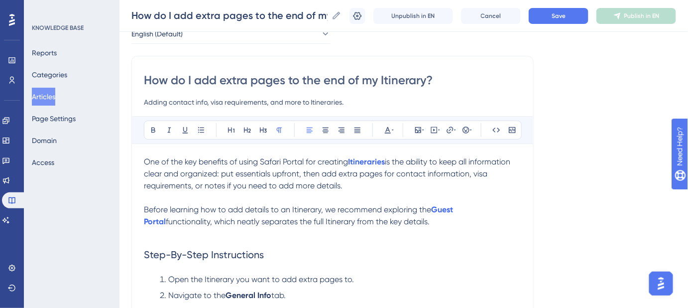
click at [204, 185] on span "is the ability to keep all information clear and organized: put essentials upfr…" at bounding box center [328, 173] width 369 height 33
click at [557, 15] on button "Save" at bounding box center [559, 16] width 60 height 16
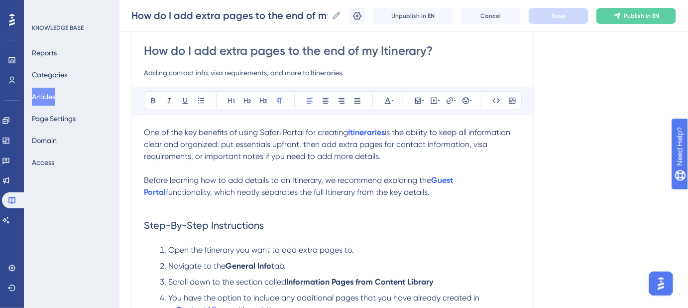
scroll to position [101, 0]
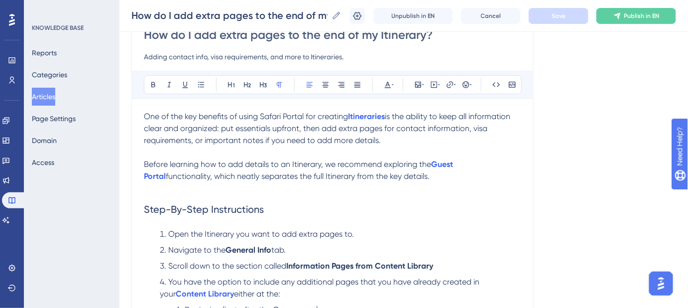
click at [394, 140] on p "One of the key benefits of using Safari Portal for creating Itineraries is the …" at bounding box center [333, 129] width 378 height 36
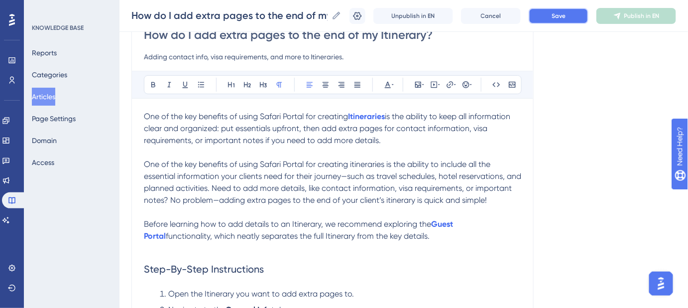
click at [551, 21] on button "Save" at bounding box center [559, 16] width 60 height 16
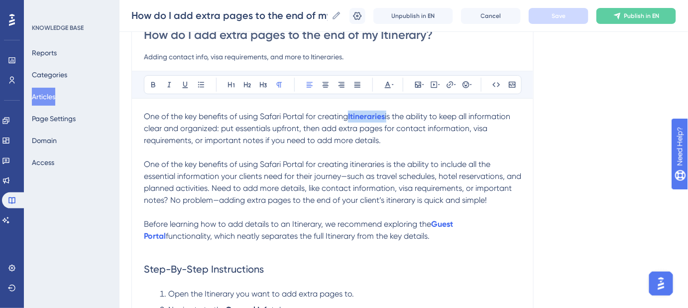
drag, startPoint x: 391, startPoint y: 114, endPoint x: 349, endPoint y: 116, distance: 41.4
click at [349, 116] on p "One of the key benefits of using Safari Portal for creating Itineraries is the …" at bounding box center [333, 129] width 378 height 36
copy p "Itineraries i"
click at [358, 162] on span "One of the key benefits of using Safari Portal for creating itineraries is the …" at bounding box center [334, 181] width 380 height 45
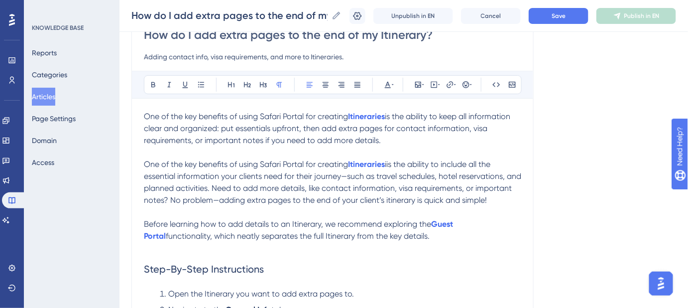
click at [348, 161] on span "One of the key benefits of using Safari Portal for creating" at bounding box center [246, 163] width 204 height 9
click at [393, 164] on span "iis the ability to include all the essential information your clients need for …" at bounding box center [334, 181] width 380 height 45
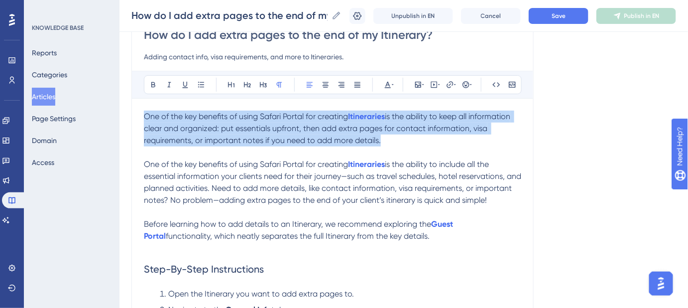
drag, startPoint x: 388, startPoint y: 143, endPoint x: 119, endPoint y: 111, distance: 271.4
click at [120, 111] on div "Performance Users Engagement Widgets Feedback Product Updates Knowledge Base AI…" at bounding box center [404, 307] width 569 height 816
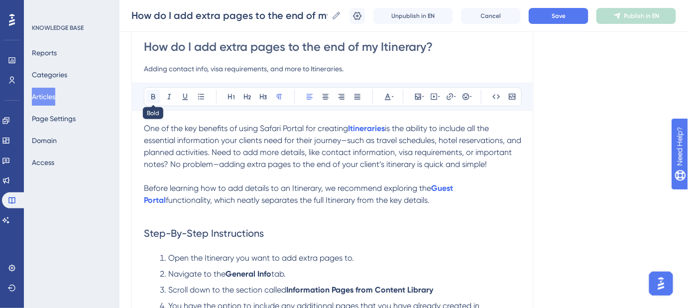
scroll to position [77, 0]
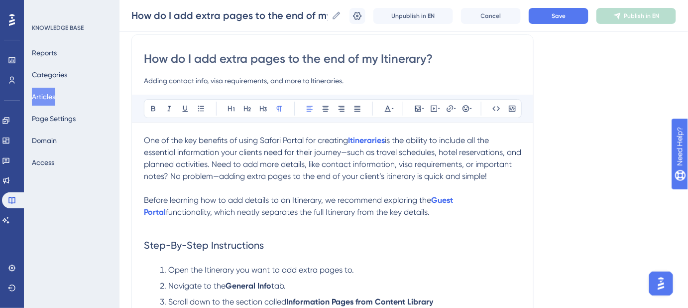
click at [569, 23] on div "How do I add extra pages to the end of my Itinerary? How do I add extra pages t…" at bounding box center [404, 16] width 569 height 32
click at [569, 20] on button "Save" at bounding box center [559, 16] width 60 height 16
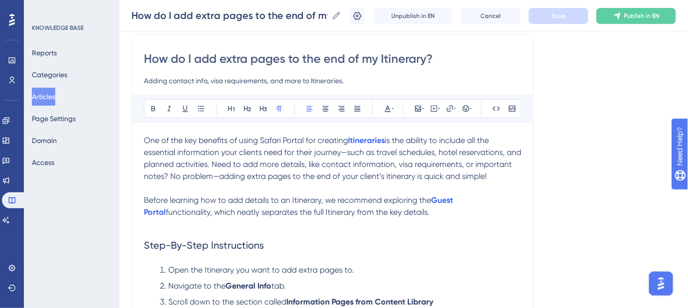
click at [439, 229] on p at bounding box center [333, 224] width 378 height 12
click at [423, 218] on p "Before learning how to add details to an Itinerary, we recommend exploring the …" at bounding box center [333, 206] width 378 height 24
click at [422, 218] on p "Before learning how to add details to an Itinerary, we recommend exploring the …" at bounding box center [333, 206] width 378 height 24
click at [425, 218] on p "Before learning how to add details to an Itinerary, we recommend exploring the …" at bounding box center [333, 206] width 378 height 24
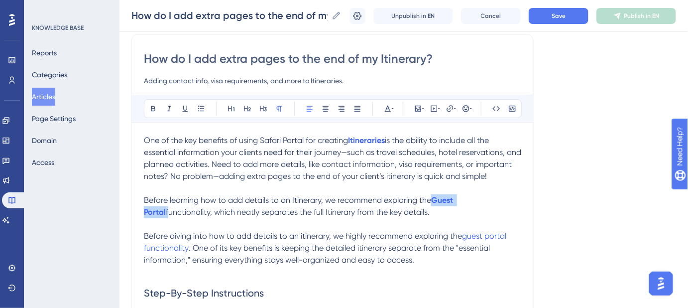
drag, startPoint x: 430, startPoint y: 209, endPoint x: 490, endPoint y: 216, distance: 59.6
click at [490, 216] on p "Before learning how to add details to an Itinerary, we recommend exploring the …" at bounding box center [333, 206] width 378 height 24
copy p "Guest Portal"
click at [165, 253] on span "guest portal functionality" at bounding box center [326, 241] width 365 height 21
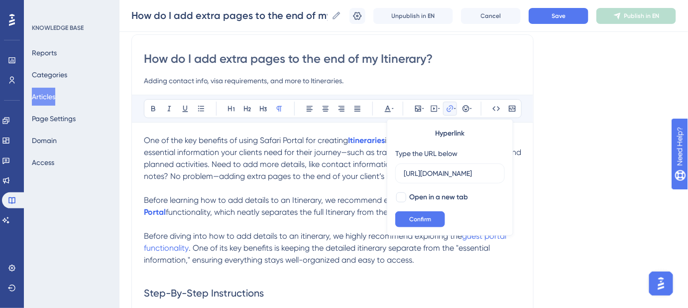
scroll to position [0, 143]
click at [440, 175] on input "https://safariportal.help.userguiding.com/en/articles/5677-guest-portals" at bounding box center [450, 173] width 93 height 11
click at [436, 213] on button "Confirm" at bounding box center [421, 219] width 50 height 16
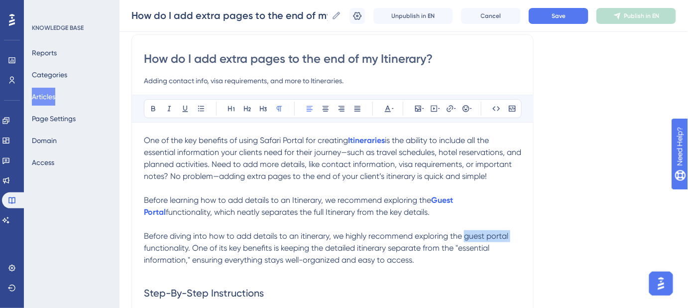
drag, startPoint x: 513, startPoint y: 244, endPoint x: 463, endPoint y: 245, distance: 49.8
click at [463, 245] on p "Before diving into how to add details to an itinerary, we highly recommend expl…" at bounding box center [333, 248] width 378 height 36
click at [550, 16] on button "Save" at bounding box center [559, 16] width 60 height 16
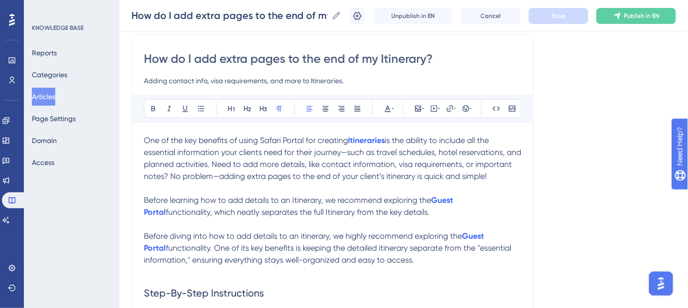
drag, startPoint x: 409, startPoint y: 222, endPoint x: 121, endPoint y: 210, distance: 288.7
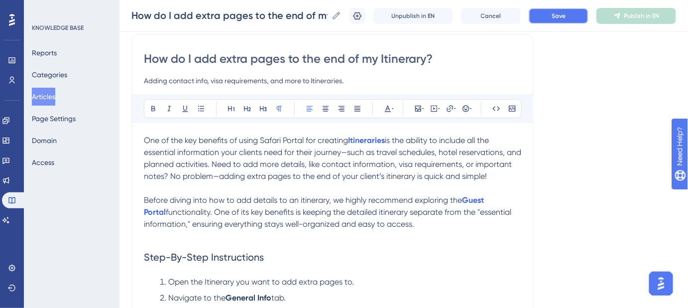
click at [545, 18] on button "Save" at bounding box center [559, 16] width 60 height 16
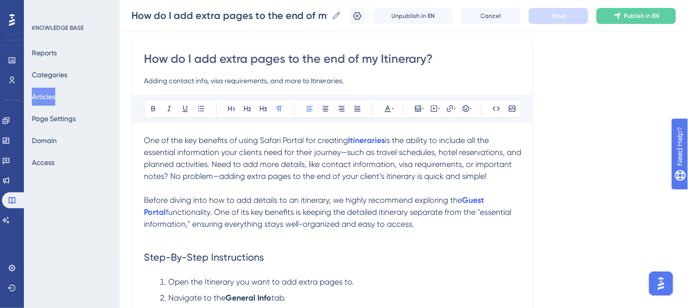
drag, startPoint x: 436, startPoint y: 235, endPoint x: 194, endPoint y: 223, distance: 242.4
click at [194, 223] on p "Before diving into how to add details to an itinerary, we highly recommend expl…" at bounding box center [333, 212] width 378 height 36
copy span "One of its key benefits is keeping the detailed itinerary separate from the "es…"
click at [341, 242] on p at bounding box center [333, 236] width 378 height 12
drag, startPoint x: 414, startPoint y: 237, endPoint x: 194, endPoint y: 225, distance: 220.5
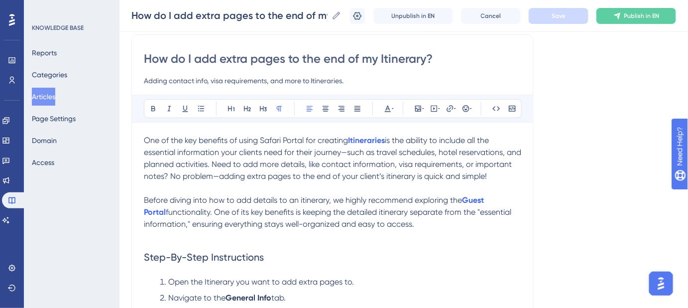
click at [194, 225] on span "functionality. One of its key benefits is keeping the detailed itinerary separa…" at bounding box center [329, 217] width 370 height 21
copy span "One of its key benefits is keeping the detailed itinerary separate from the "es…"
click at [263, 229] on span "functionality. One of its key benefits is keeping the detailed itinerary separa…" at bounding box center [329, 217] width 370 height 21
drag, startPoint x: 272, startPoint y: 220, endPoint x: 195, endPoint y: 223, distance: 77.3
click at [195, 223] on span "functionality. One of its key benefits is keeping the detailed itinerary separa…" at bounding box center [329, 217] width 370 height 21
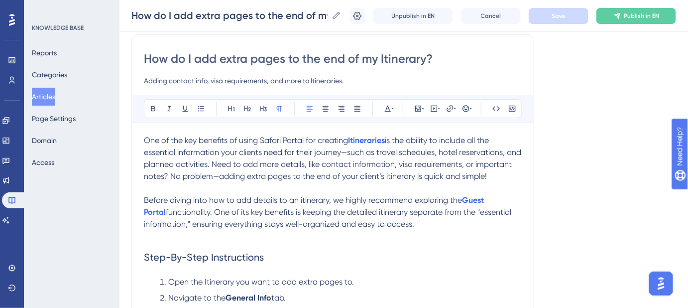
click at [434, 230] on p "Before diving into how to add details to an itinerary, we highly recommend expl…" at bounding box center [333, 212] width 378 height 36
drag, startPoint x: 272, startPoint y: 223, endPoint x: 195, endPoint y: 224, distance: 76.7
click at [195, 224] on span "functionality. One of its key benefits is keeping the detailed itinerary separa…" at bounding box center [329, 217] width 370 height 21
click at [254, 226] on span "functionality. One of its key benefits is keeping the detailed itinerary separa…" at bounding box center [329, 217] width 370 height 21
click at [422, 230] on p "Before diving into how to add details to an itinerary, we highly recommend expl…" at bounding box center [333, 212] width 378 height 36
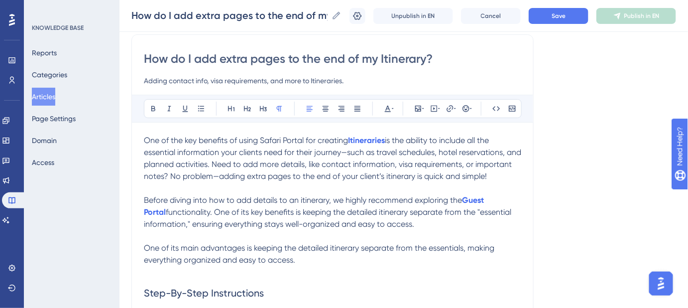
click at [465, 258] on span "One of its main advantages is keeping the detailed itinerary separate from the …" at bounding box center [320, 253] width 353 height 21
click at [254, 222] on span "functionality. One of its key benefits is keeping the detailed itinerary separa…" at bounding box center [329, 217] width 370 height 21
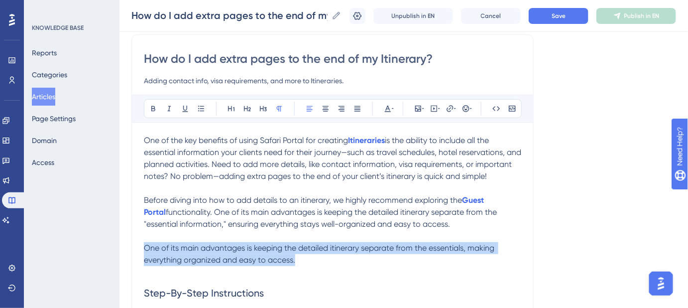
drag, startPoint x: 292, startPoint y: 269, endPoint x: 143, endPoint y: 257, distance: 149.5
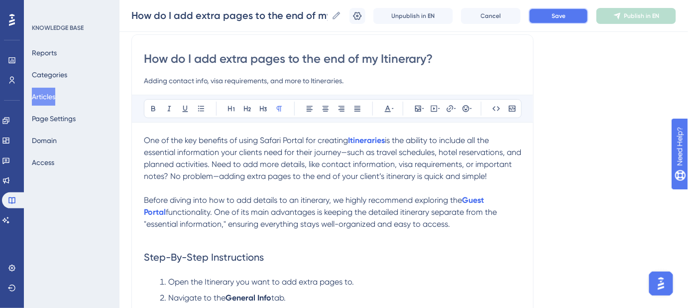
click at [578, 10] on button "Save" at bounding box center [559, 16] width 60 height 16
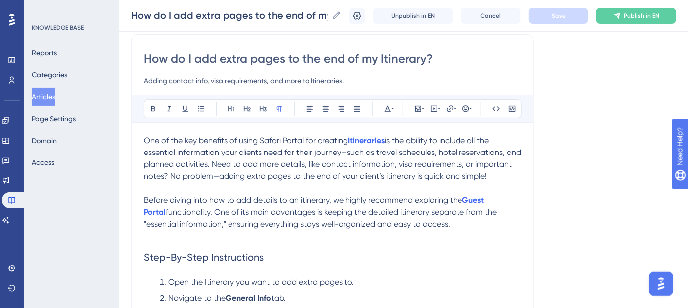
drag, startPoint x: 143, startPoint y: 137, endPoint x: 214, endPoint y: 139, distance: 70.8
drag, startPoint x: 227, startPoint y: 139, endPoint x: 137, endPoint y: 141, distance: 89.7
copy span "One of the key benefits"
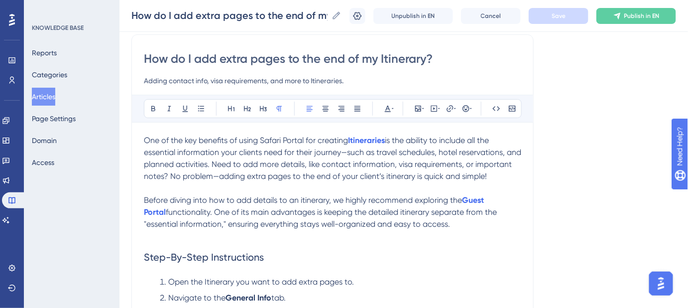
click at [229, 139] on span "One of the key benefits of using Safari Portal for creating" at bounding box center [246, 139] width 204 height 9
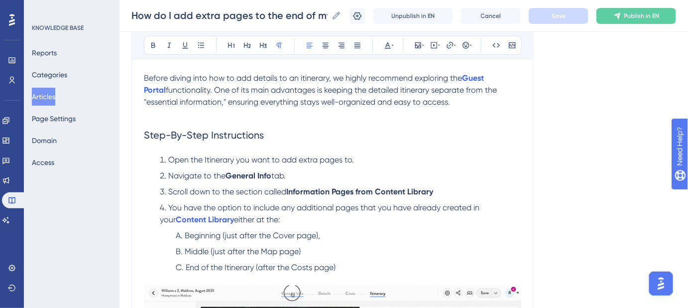
scroll to position [213, 0]
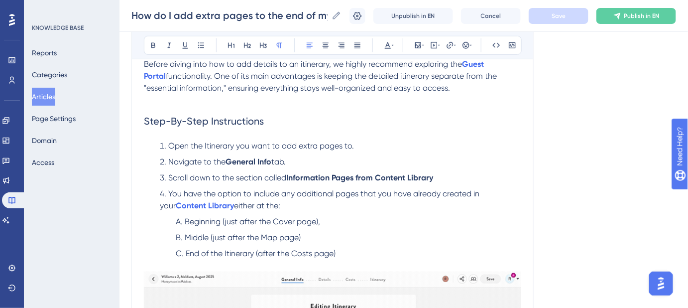
click at [383, 86] on span "functionality. One of its main advantages is keeping the detailed itinerary sep…" at bounding box center [321, 81] width 355 height 21
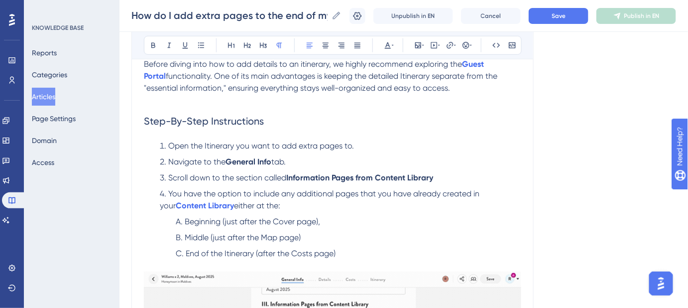
click at [188, 93] on span "functionality. One of its main advantages is keeping the detailed Itinerary sep…" at bounding box center [322, 81] width 356 height 21
click at [482, 86] on span "functionality. One of its main advantages is keeping the detailed Itinerary sep…" at bounding box center [322, 81] width 356 height 21
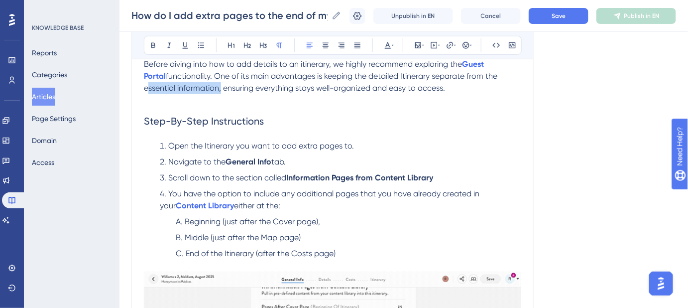
drag, startPoint x: 479, startPoint y: 87, endPoint x: 183, endPoint y: 96, distance: 296.0
click at [183, 93] on span "functionality. One of its main advantages is keeping the detailed Itinerary sep…" at bounding box center [322, 81] width 356 height 21
click at [440, 136] on h2 "Step-By-Step Instructions" at bounding box center [333, 121] width 378 height 30
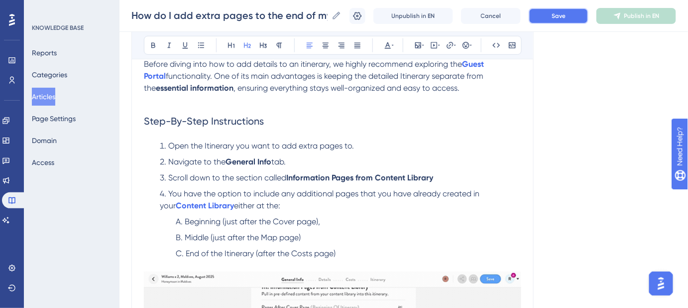
click at [558, 18] on button "Save" at bounding box center [559, 16] width 60 height 16
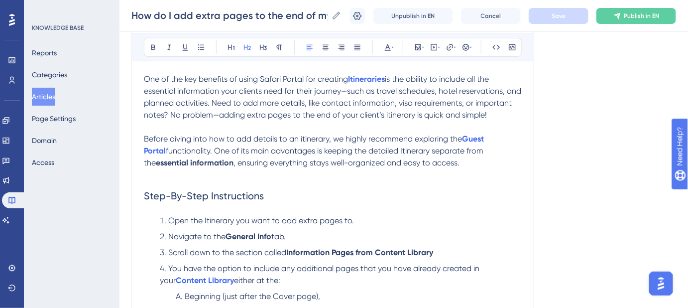
scroll to position [123, 0]
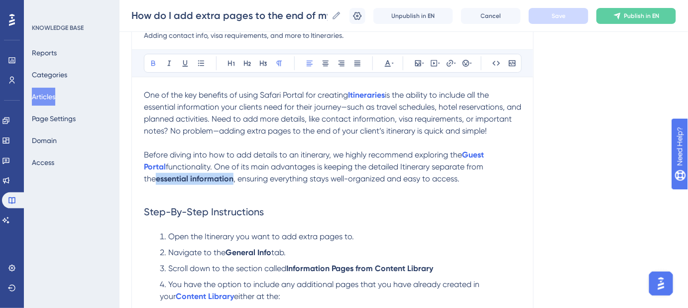
drag, startPoint x: 478, startPoint y: 183, endPoint x: 186, endPoint y: 193, distance: 292.1
click at [186, 185] on p "Before diving into how to add details to an itinerary, we highly recommend expl…" at bounding box center [333, 167] width 378 height 36
drag, startPoint x: 220, startPoint y: 105, endPoint x: 145, endPoint y: 104, distance: 74.7
click at [145, 104] on span "is the ability to include all the essential information your clients need for t…" at bounding box center [334, 112] width 380 height 45
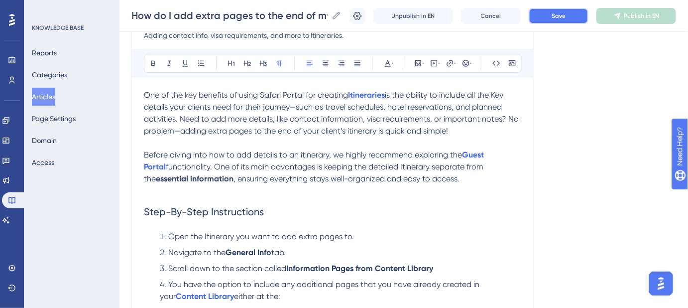
click at [564, 16] on span "Save" at bounding box center [559, 16] width 14 height 8
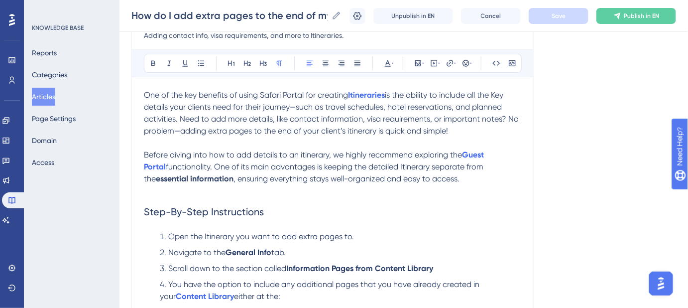
click at [501, 96] on span "is the ability to include all the Key details your clients need for their journ…" at bounding box center [332, 112] width 377 height 45
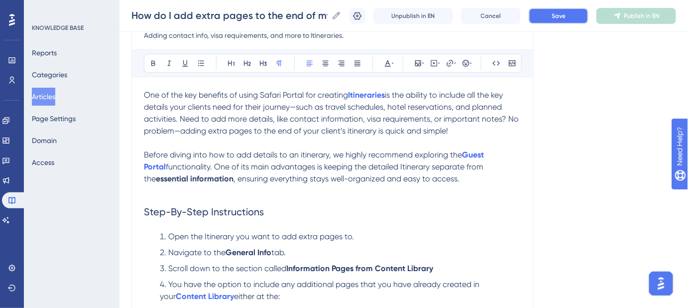
click at [559, 12] on span "Save" at bounding box center [559, 16] width 14 height 8
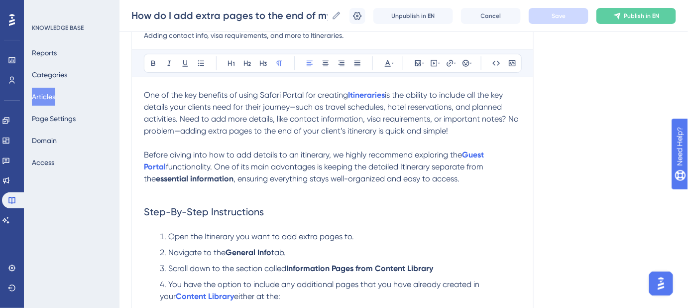
click at [350, 130] on span "is the ability to include all the key details your clients need for their journ…" at bounding box center [332, 112] width 377 height 45
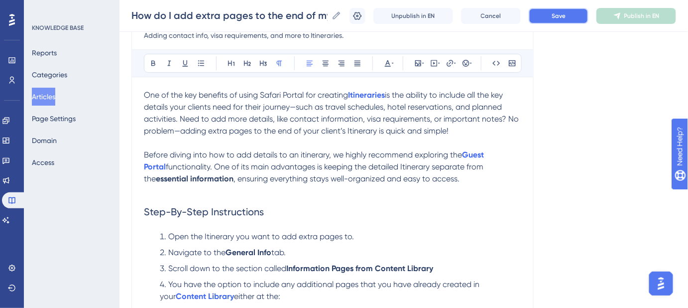
click at [566, 21] on button "Save" at bounding box center [559, 16] width 60 height 16
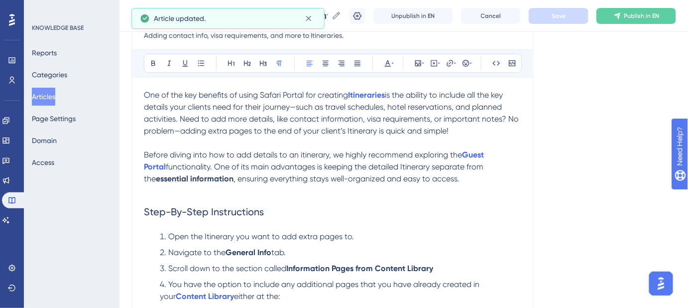
click at [303, 156] on span "Before diving into how to add details to an itinerary, we highly recommend expl…" at bounding box center [303, 154] width 318 height 9
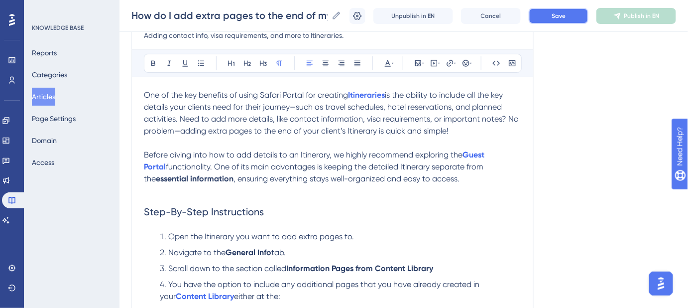
click at [560, 13] on span "Save" at bounding box center [559, 16] width 14 height 8
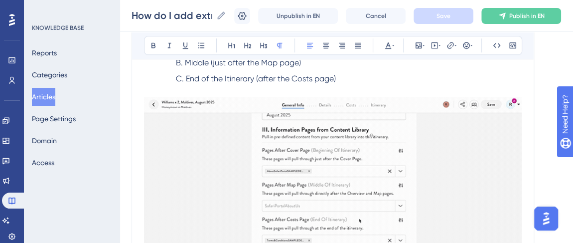
scroll to position [304, 0]
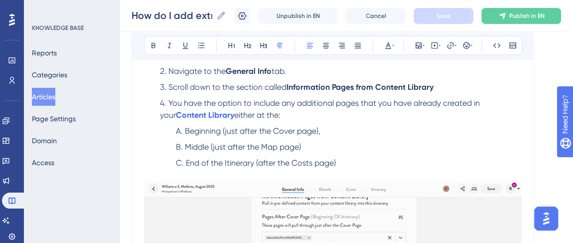
click at [230, 129] on span "Beginning (just after the Cover page)," at bounding box center [252, 130] width 135 height 9
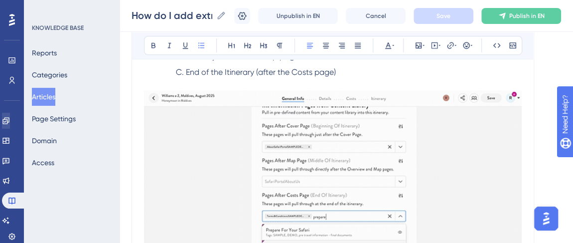
scroll to position [440, 0]
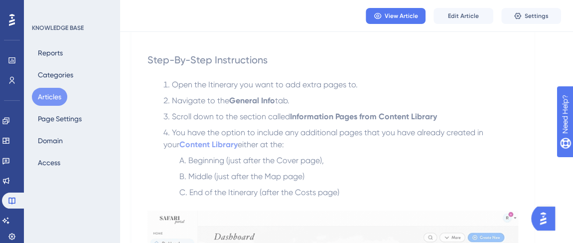
scroll to position [271, 0]
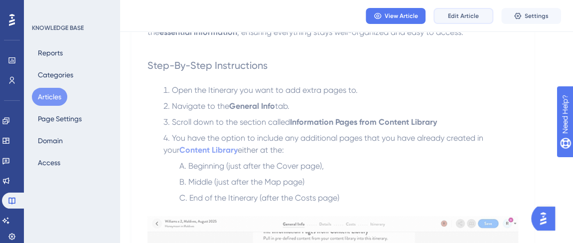
click at [467, 19] on span "Edit Article" at bounding box center [463, 16] width 31 height 8
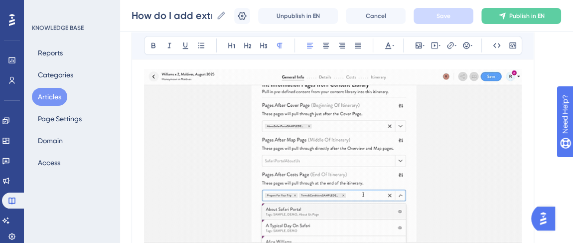
scroll to position [407, 0]
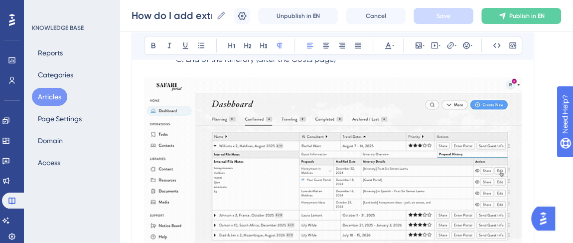
click at [221, 106] on img at bounding box center [333, 173] width 378 height 192
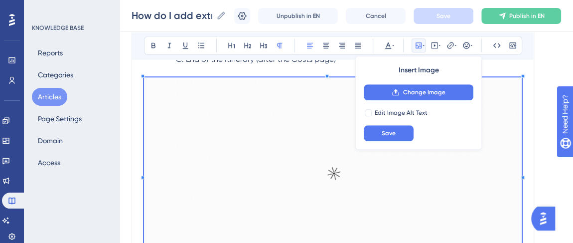
scroll to position [357, 0]
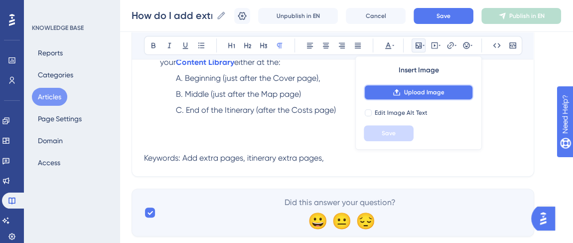
click at [412, 91] on span "Upload Image" at bounding box center [423, 92] width 40 height 8
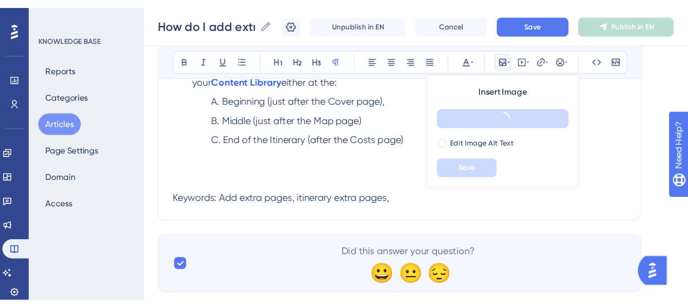
scroll to position [316, 0]
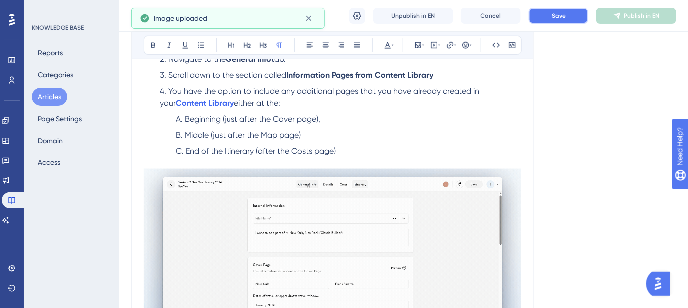
click at [564, 18] on span "Save" at bounding box center [559, 16] width 14 height 8
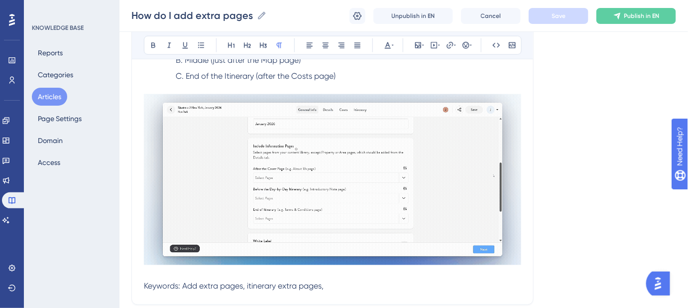
scroll to position [406, 0]
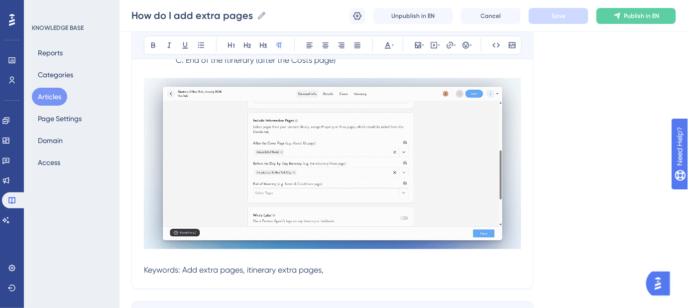
click at [154, 249] on p at bounding box center [333, 259] width 378 height 12
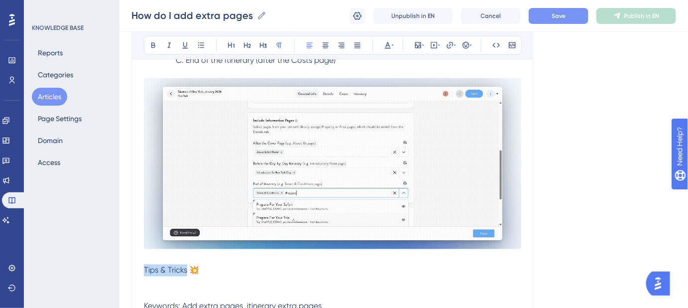
drag, startPoint x: 187, startPoint y: 268, endPoint x: 139, endPoint y: 269, distance: 48.3
click at [139, 249] on div "How do I add extra pages to the end of my Itinerary? Adding contact info, visa …" at bounding box center [333, 15] width 402 height 620
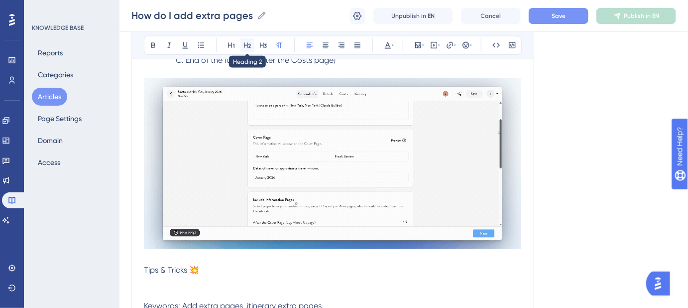
click at [253, 47] on button at bounding box center [248, 45] width 14 height 14
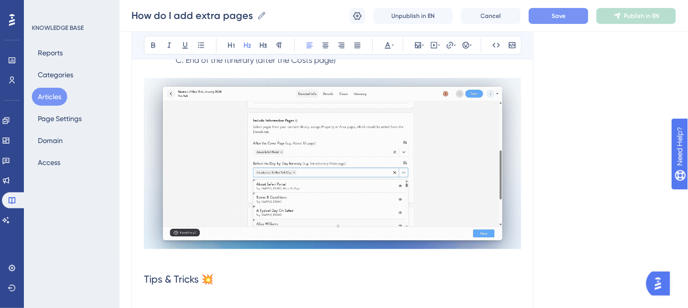
click at [168, 249] on p at bounding box center [333, 300] width 378 height 12
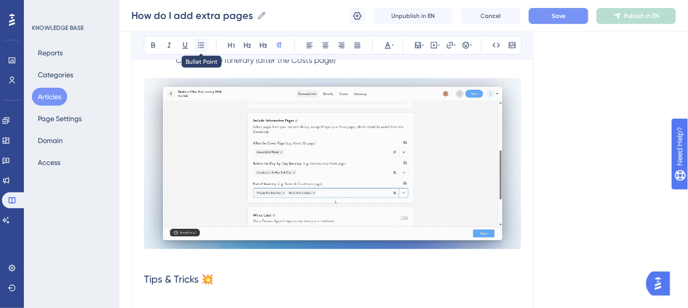
click at [207, 47] on button at bounding box center [201, 45] width 14 height 14
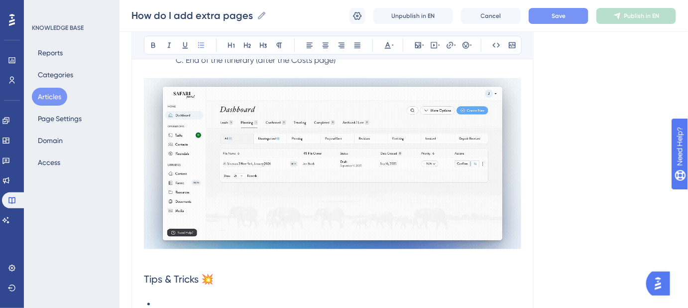
scroll to position [451, 0]
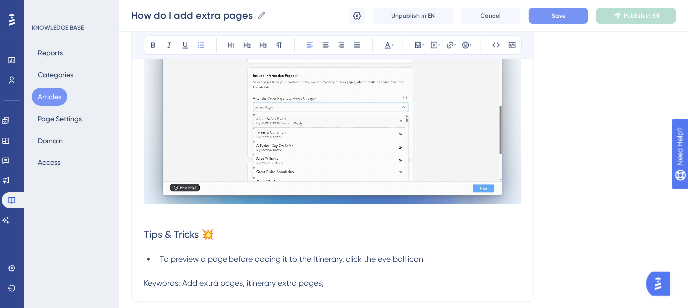
click at [448, 249] on li "To preview a page before adding it to the Itinerary, click the eye ball icon" at bounding box center [339, 260] width 366 height 12
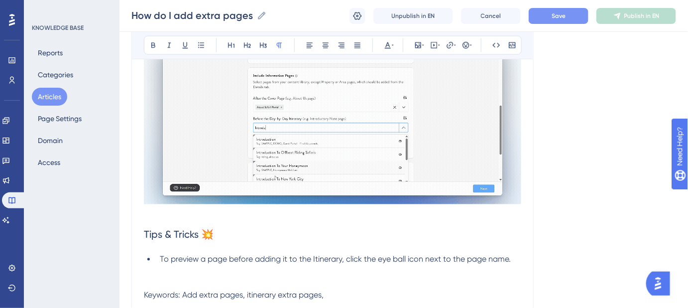
scroll to position [497, 0]
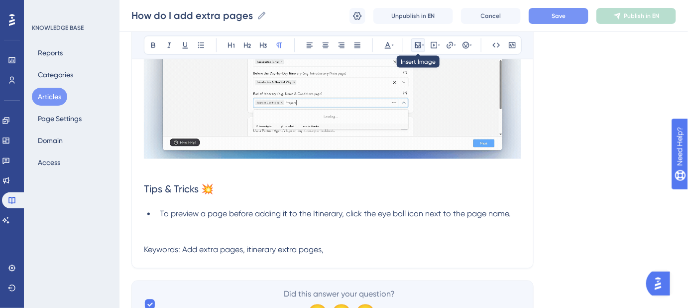
click at [421, 45] on icon at bounding box center [418, 45] width 8 height 8
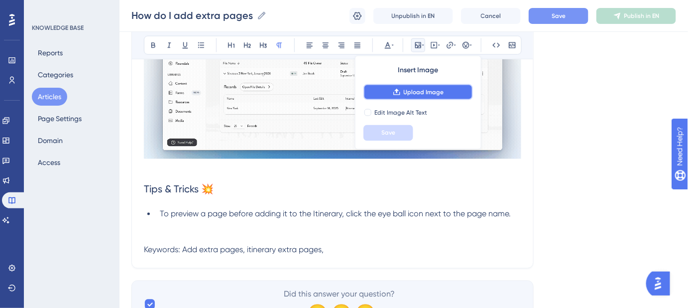
click at [415, 89] on span "Upload Image" at bounding box center [424, 92] width 40 height 8
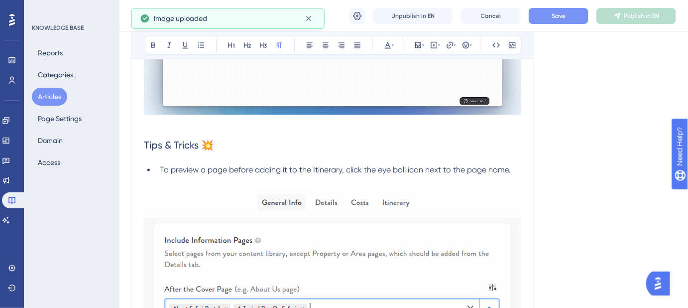
scroll to position [542, 0]
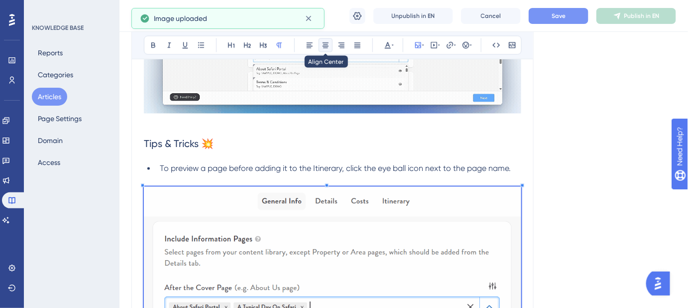
click at [325, 42] on icon at bounding box center [326, 45] width 8 height 8
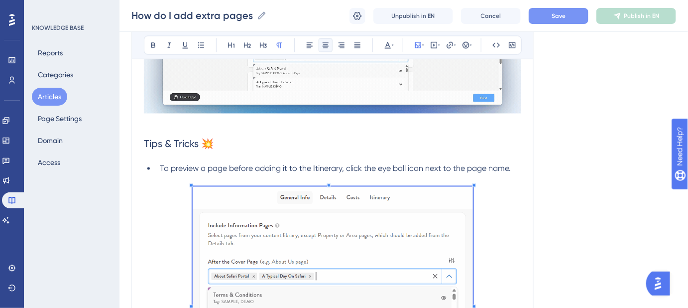
click at [240, 212] on span at bounding box center [333, 304] width 280 height 234
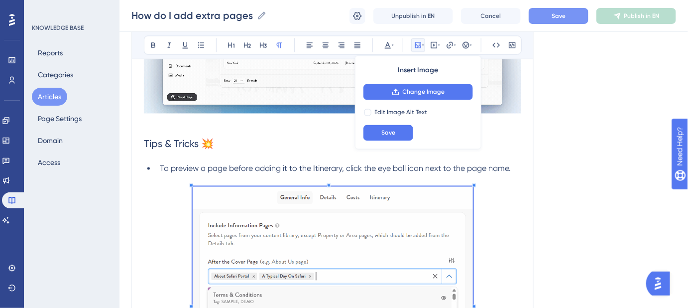
click at [574, 203] on div "Language English (Default) How do I add extra pages to the end of my Itinerary?…" at bounding box center [404, 13] width 545 height 983
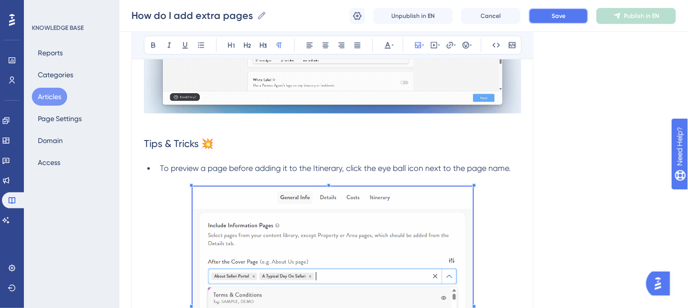
click at [570, 18] on button "Save" at bounding box center [559, 16] width 60 height 16
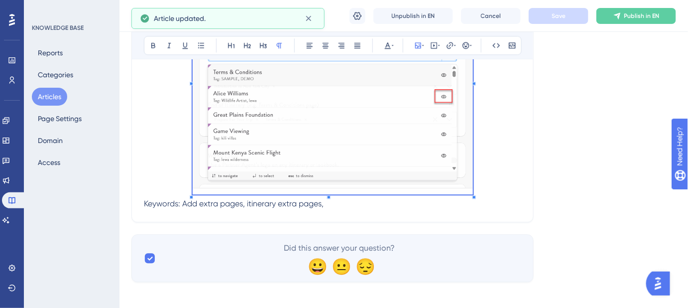
scroll to position [769, 0]
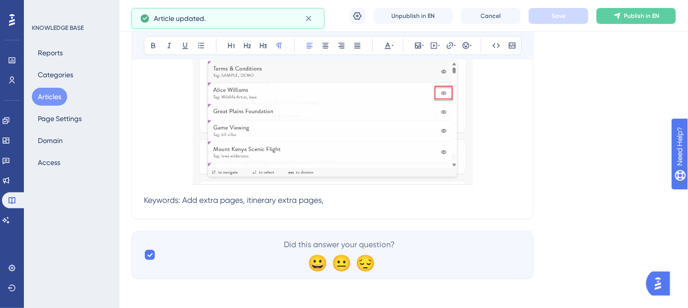
click at [347, 204] on p "Keywords: Add extra pages, itinerary extra pages," at bounding box center [333, 200] width 378 height 12
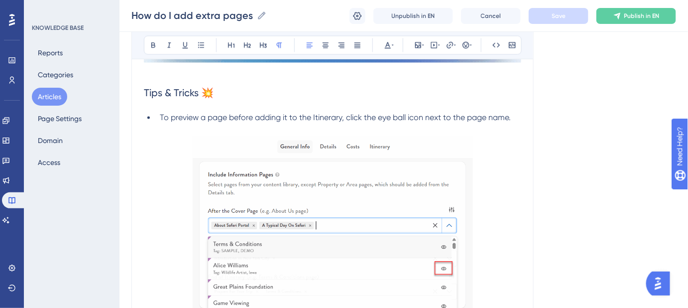
scroll to position [587, 0]
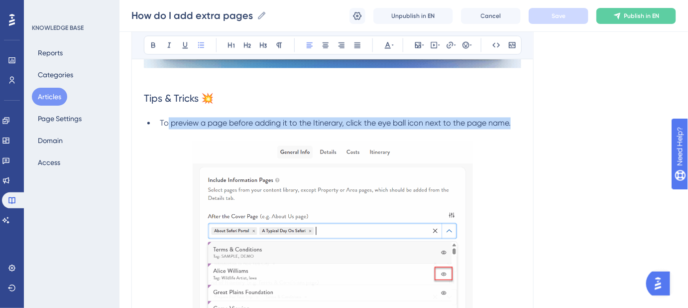
drag, startPoint x: 513, startPoint y: 123, endPoint x: 188, endPoint y: 120, distance: 324.3
click at [168, 123] on li "To preview a page before adding it to the Itinerary, click the eye ball icon ne…" at bounding box center [339, 130] width 366 height 24
click at [406, 121] on span "To preview a page before adding it to the Itinerary, click the eye ball icon ne…" at bounding box center [335, 123] width 351 height 9
drag, startPoint x: 472, startPoint y: 123, endPoint x: 157, endPoint y: 123, distance: 314.8
click at [157, 123] on li "To preview a page before adding it to the Itinerary, click the eye ball icon ne…" at bounding box center [339, 130] width 366 height 24
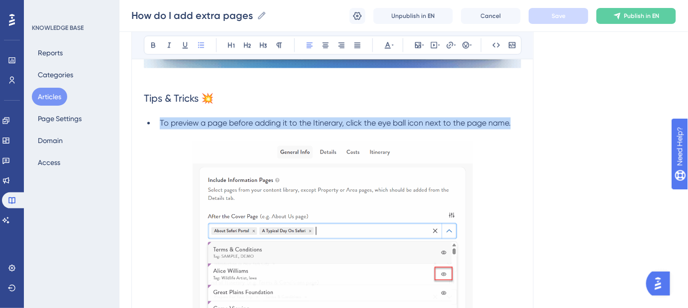
copy span "To preview a page before adding it to the Itinerary, click the eye ball icon ne…"
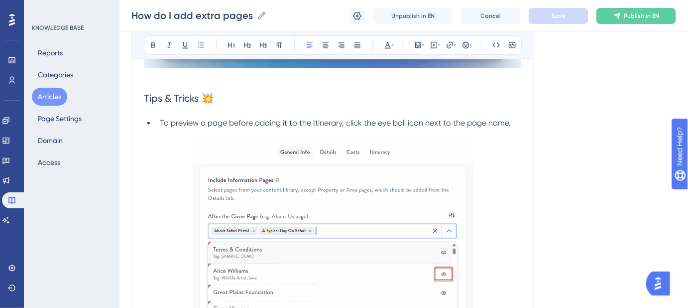
drag, startPoint x: 442, startPoint y: 136, endPoint x: 450, endPoint y: 134, distance: 8.5
click at [442, 136] on li "To preview a page before adding it to the Itinerary, click the eye ball icon ne…" at bounding box center [339, 130] width 366 height 24
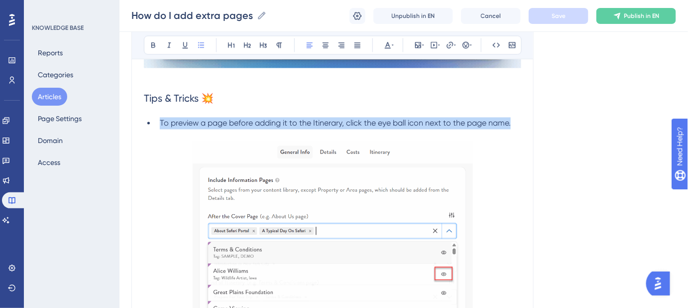
drag, startPoint x: 516, startPoint y: 125, endPoint x: 160, endPoint y: 125, distance: 355.2
click at [160, 125] on li "To preview a page before adding it to the Itinerary, click the eye ball icon ne…" at bounding box center [339, 130] width 366 height 24
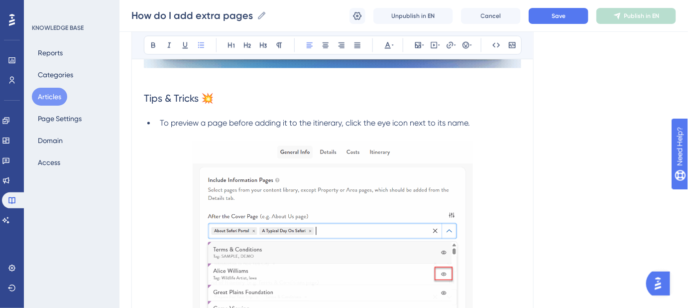
click at [315, 122] on span "To preview a page before adding it to the itinerary, click the eye icon next to…" at bounding box center [315, 123] width 310 height 9
drag, startPoint x: 408, startPoint y: 123, endPoint x: 378, endPoint y: 123, distance: 30.4
click at [378, 123] on span "To preview a page before adding it to the Itinerary, click the eye icon next to…" at bounding box center [315, 123] width 311 height 9
click at [551, 17] on button "Save" at bounding box center [559, 16] width 60 height 16
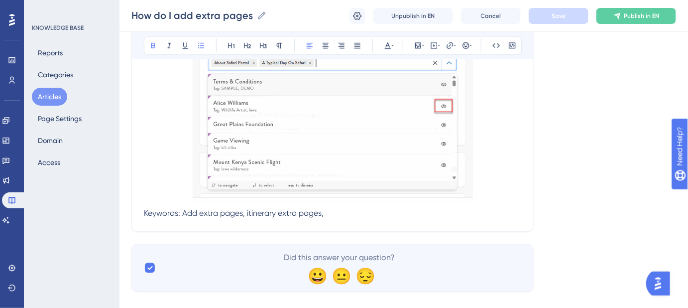
scroll to position [769, 0]
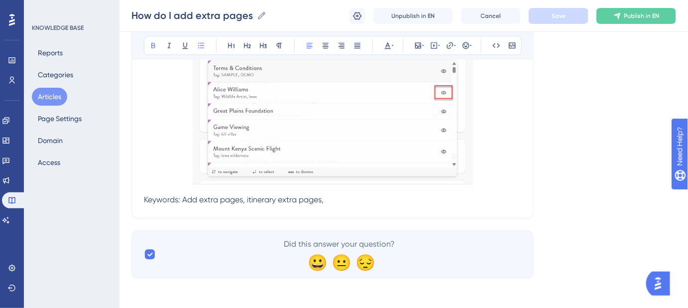
click at [360, 196] on p "Keywords: Add extra pages, itinerary extra pages," at bounding box center [333, 200] width 378 height 12
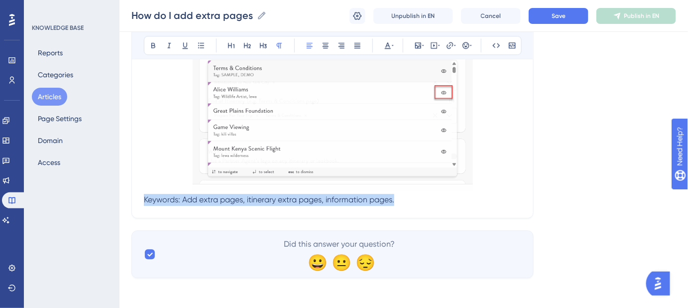
drag, startPoint x: 401, startPoint y: 199, endPoint x: 314, endPoint y: 79, distance: 147.8
drag, startPoint x: 390, startPoint y: 45, endPoint x: 393, endPoint y: 53, distance: 8.5
click at [391, 45] on icon at bounding box center [388, 45] width 8 height 8
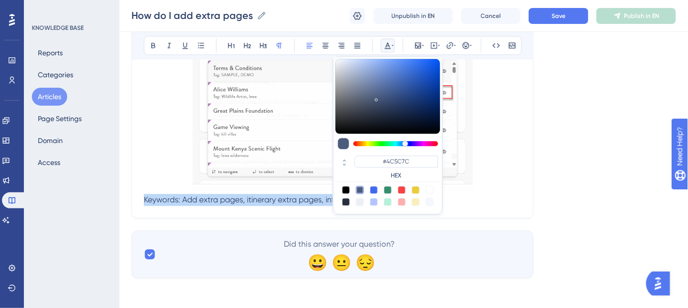
click at [360, 199] on div at bounding box center [360, 202] width 8 height 8
type input "#ECF0F5"
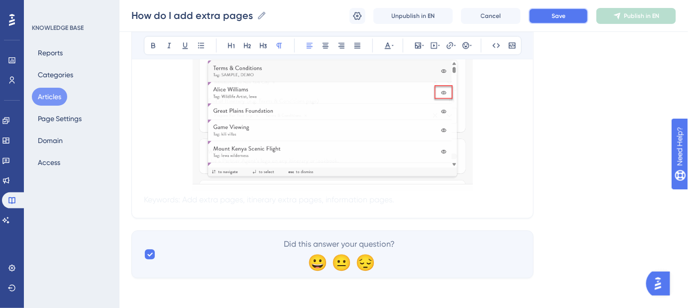
click at [567, 10] on button "Save" at bounding box center [559, 16] width 60 height 16
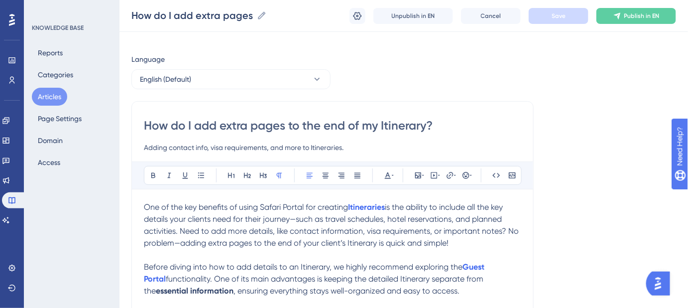
scroll to position [0, 0]
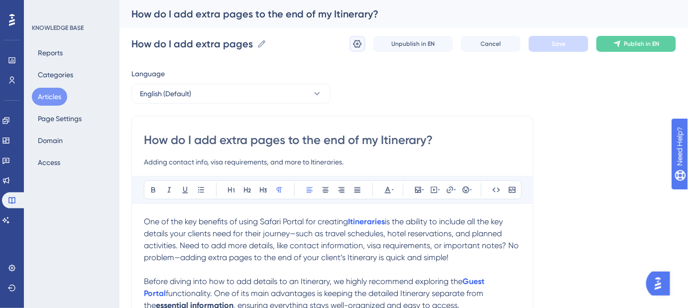
click at [359, 44] on icon at bounding box center [358, 44] width 8 height 8
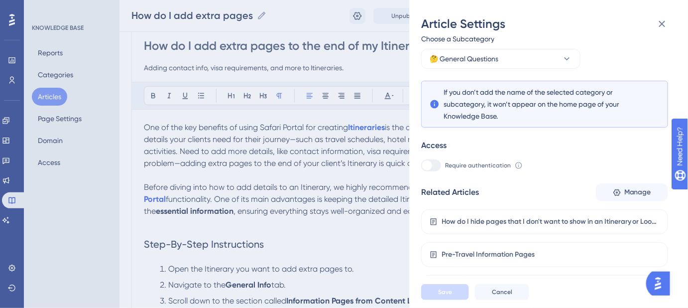
scroll to position [146, 0]
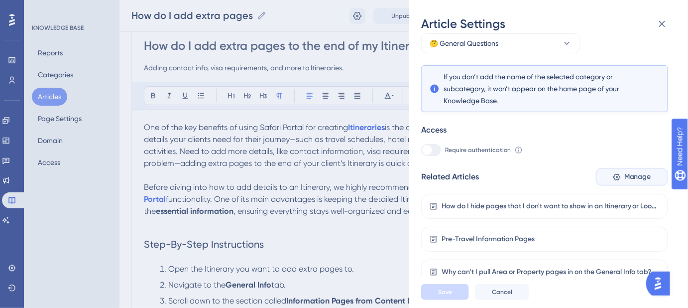
click at [579, 178] on span "Manage" at bounding box center [638, 177] width 27 height 12
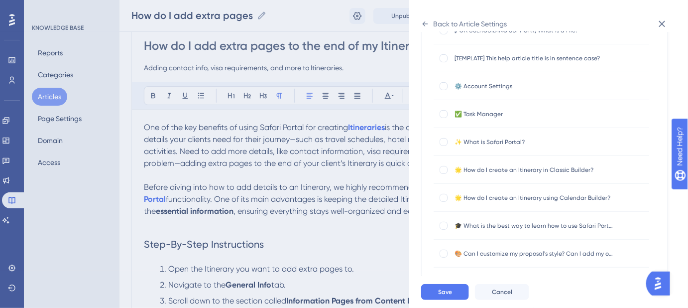
scroll to position [0, 0]
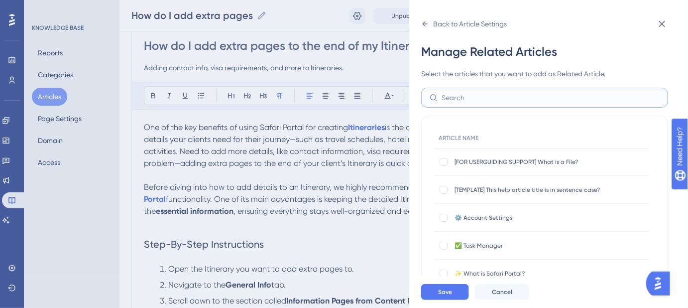
click at [503, 95] on input "text" at bounding box center [551, 97] width 218 height 11
type input "A"
type input "b"
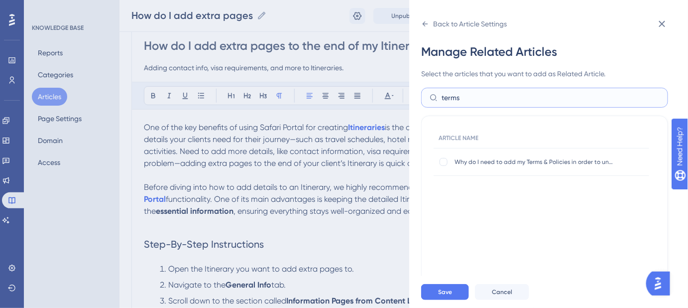
drag, startPoint x: 475, startPoint y: 98, endPoint x: 434, endPoint y: 98, distance: 40.8
click at [434, 98] on label "terms" at bounding box center [544, 98] width 247 height 20
type input "about us"
click at [445, 160] on div at bounding box center [444, 162] width 8 height 8
checkbox input "true"
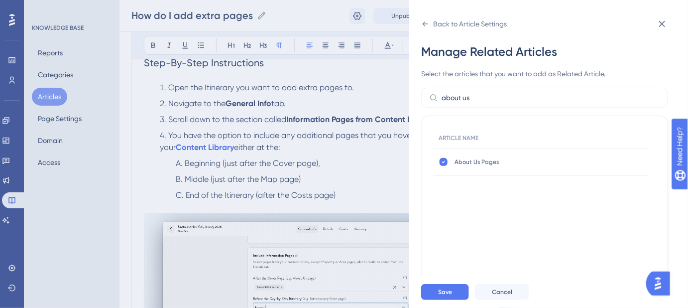
scroll to position [317, 0]
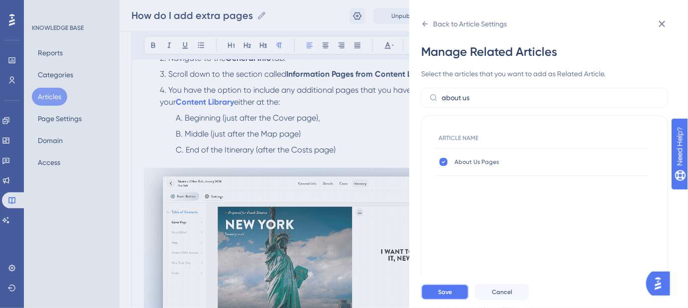
click at [457, 249] on button "Save" at bounding box center [445, 292] width 48 height 16
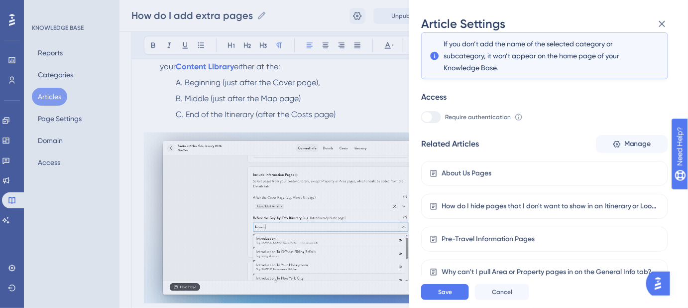
scroll to position [362, 0]
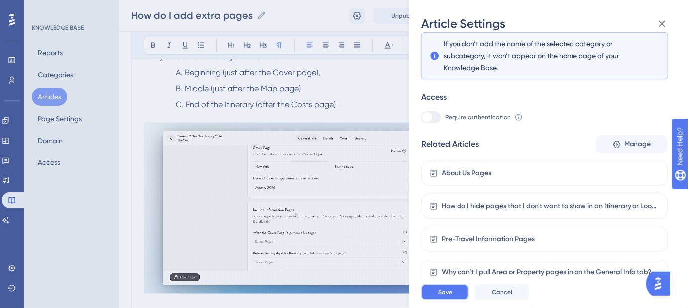
click at [460, 249] on button "Save" at bounding box center [445, 292] width 48 height 16
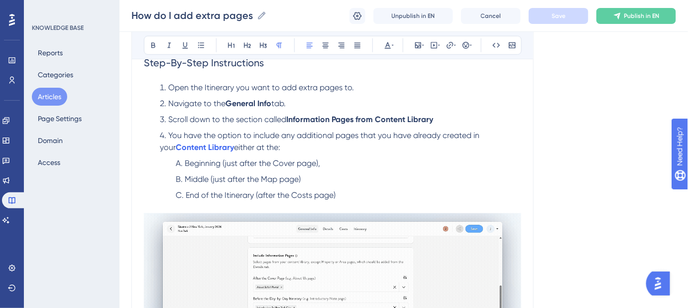
scroll to position [226, 0]
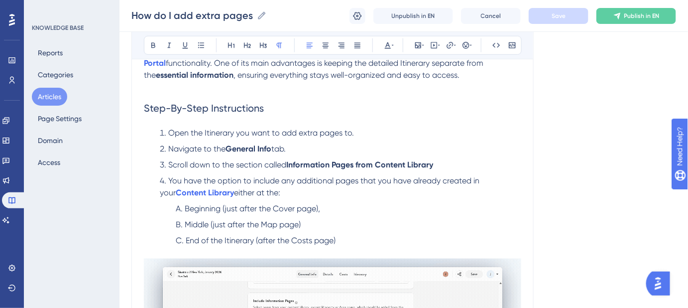
click at [199, 207] on span "Beginning (just after the Cover page)," at bounding box center [252, 208] width 135 height 9
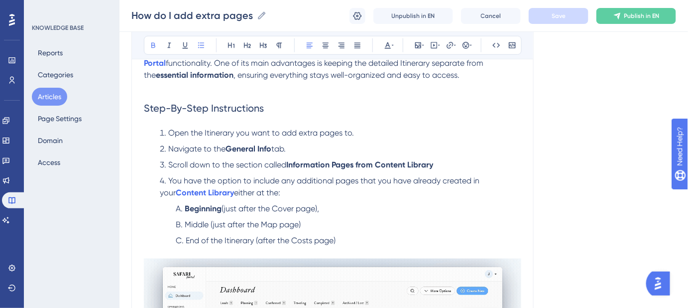
click at [201, 224] on span "Middle (just after the Map page)" at bounding box center [243, 224] width 116 height 9
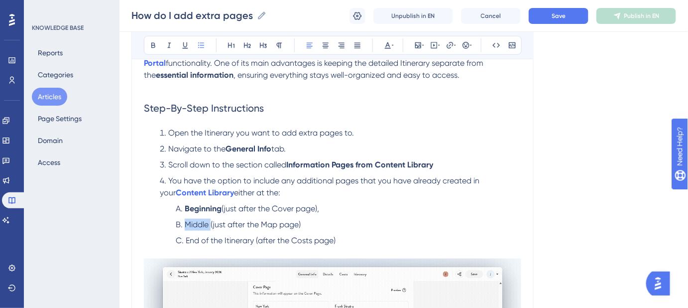
click at [201, 224] on span "Middle (just after the Map page)" at bounding box center [243, 224] width 116 height 9
click at [196, 241] on span "End of the Itinerary (after the Costs page)" at bounding box center [261, 240] width 150 height 9
click at [195, 241] on span "End of the Itinerary (after the Costs page)" at bounding box center [261, 240] width 150 height 9
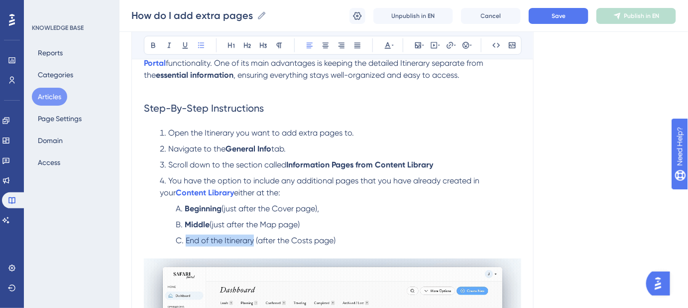
drag, startPoint x: 253, startPoint y: 239, endPoint x: 183, endPoint y: 239, distance: 69.7
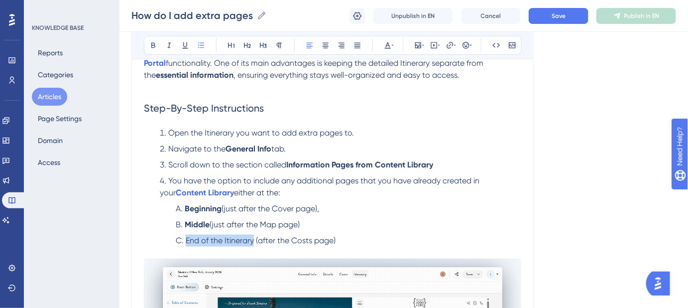
click at [183, 239] on li "End of the Itinerary (after the Costs page)" at bounding box center [347, 241] width 350 height 12
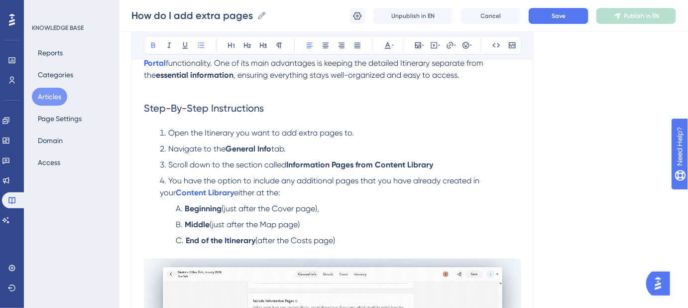
click at [551, 19] on button "Save" at bounding box center [559, 16] width 60 height 16
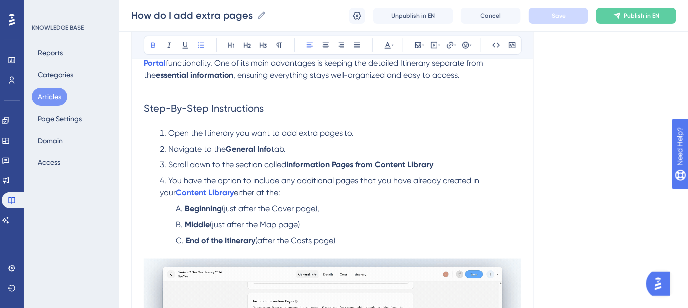
scroll to position [271, 0]
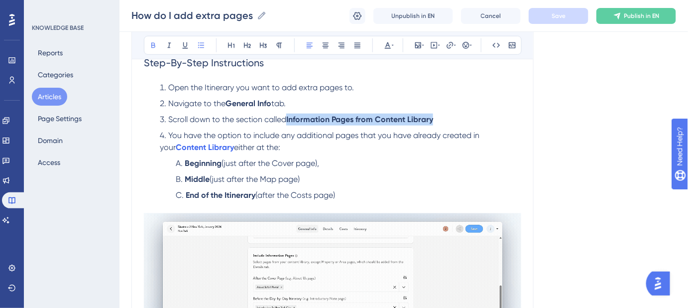
drag, startPoint x: 435, startPoint y: 119, endPoint x: 289, endPoint y: 120, distance: 146.5
click at [289, 120] on li "Scroll down to the section called Information Pages from Content Library" at bounding box center [339, 120] width 366 height 12
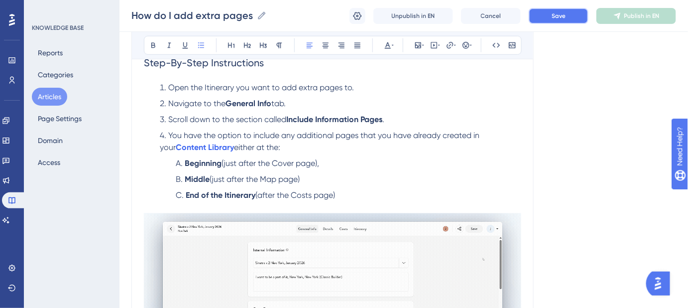
click at [571, 17] on button "Save" at bounding box center [559, 16] width 60 height 16
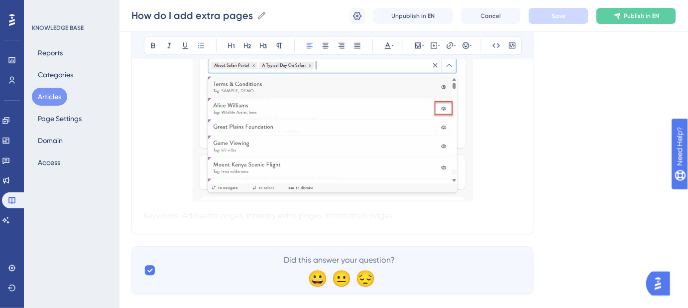
scroll to position [769, 0]
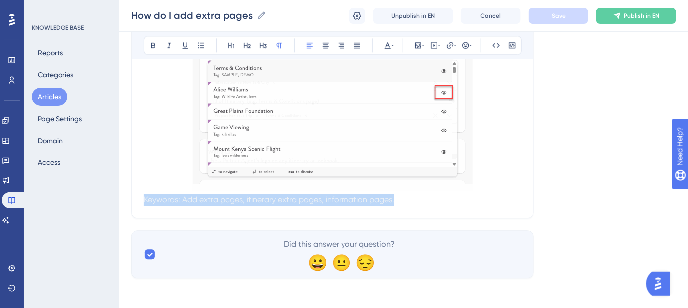
drag, startPoint x: 421, startPoint y: 199, endPoint x: 133, endPoint y: 197, distance: 288.9
click at [390, 43] on icon at bounding box center [388, 45] width 8 height 8
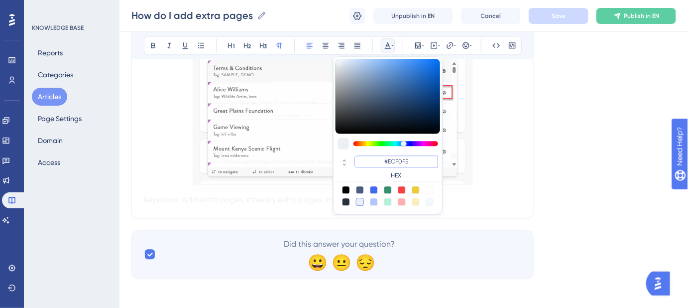
drag, startPoint x: 411, startPoint y: 161, endPoint x: 389, endPoint y: 161, distance: 22.4
click at [389, 161] on input "#ECF0F5" at bounding box center [397, 161] width 84 height 12
type input "#FFFFFF"
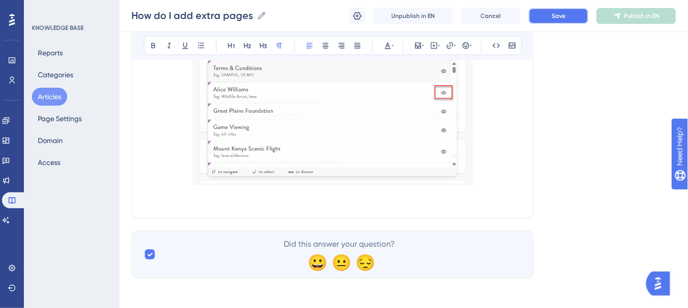
click at [552, 20] on button "Save" at bounding box center [559, 16] width 60 height 16
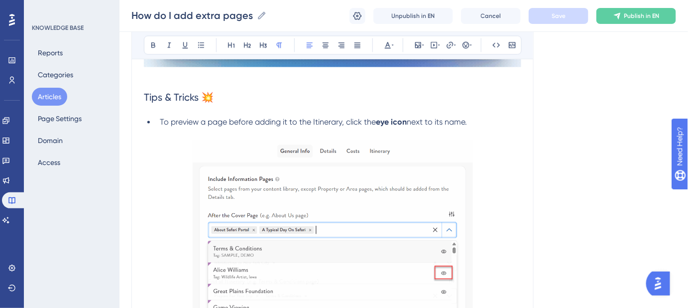
scroll to position [634, 0]
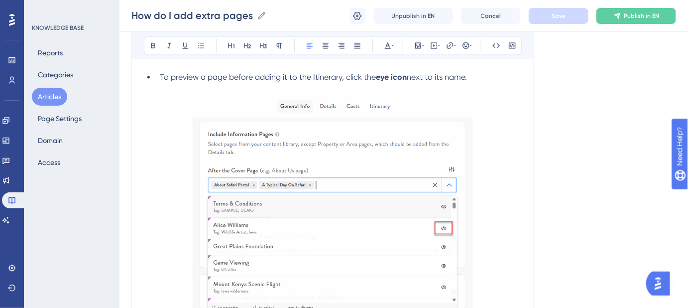
click at [421, 77] on span "next to its name." at bounding box center [437, 76] width 60 height 9
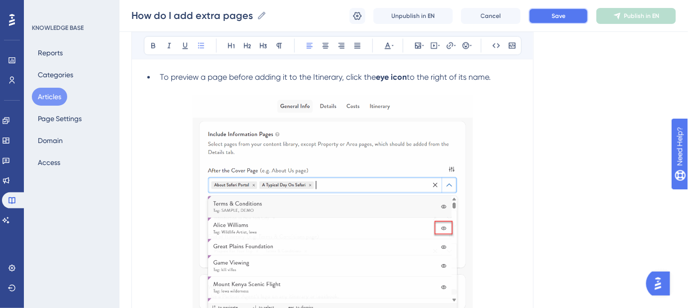
click at [554, 20] on button "Save" at bounding box center [559, 16] width 60 height 16
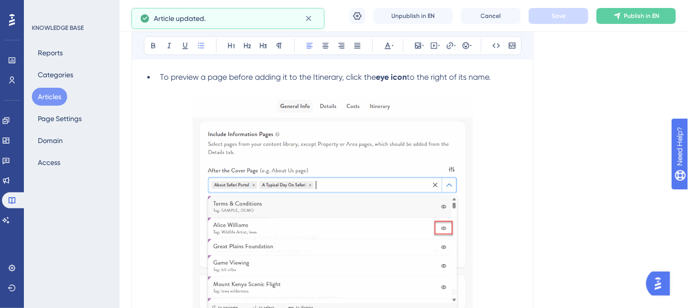
drag, startPoint x: 499, startPoint y: 78, endPoint x: 160, endPoint y: 78, distance: 338.7
click at [160, 78] on li "To preview a page before adding it to the Itinerary, click the eye icon to the …" at bounding box center [339, 83] width 366 height 24
copy li "To preview a page before adding it to the Itinerary, click the eye icon to the …"
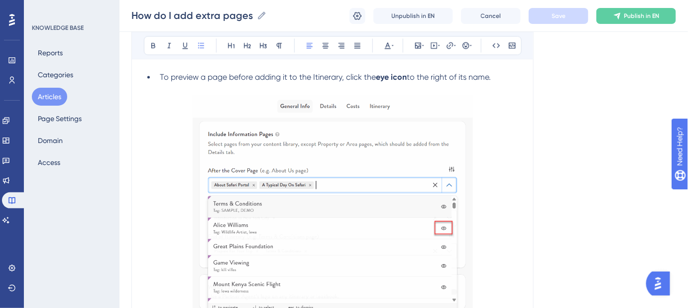
click at [307, 79] on span "To preview a page before adding it to the Itinerary, click the" at bounding box center [268, 76] width 216 height 9
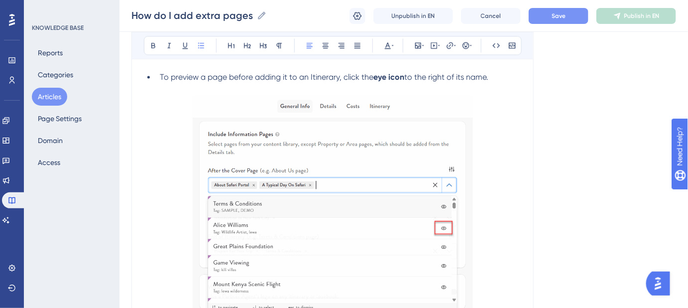
click at [579, 20] on button "Save" at bounding box center [559, 16] width 60 height 16
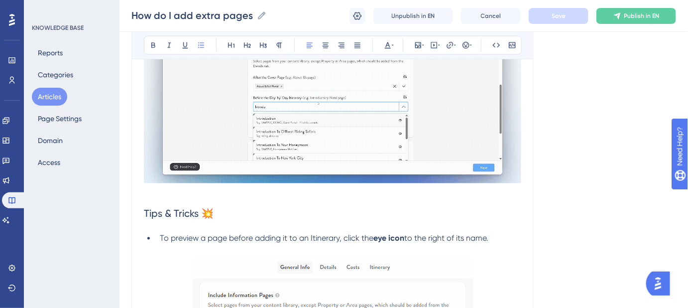
scroll to position [588, 0]
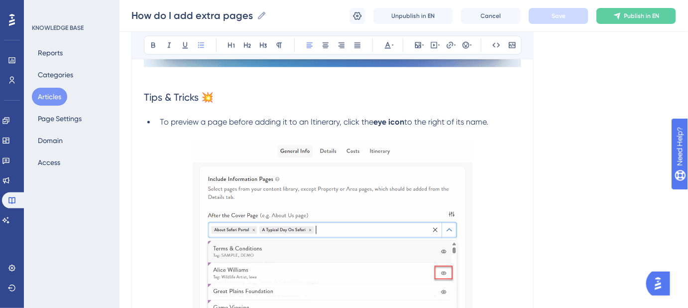
click at [297, 172] on img at bounding box center [333, 255] width 280 height 230
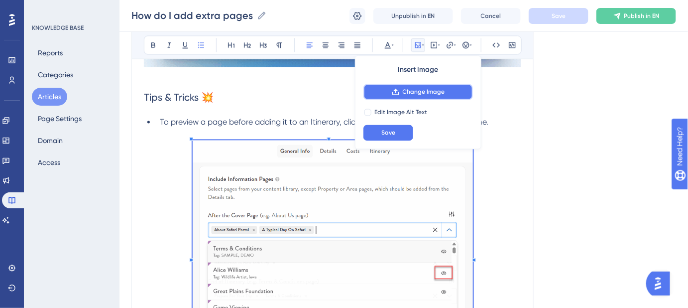
click at [426, 93] on span "Change Image" at bounding box center [424, 92] width 42 height 8
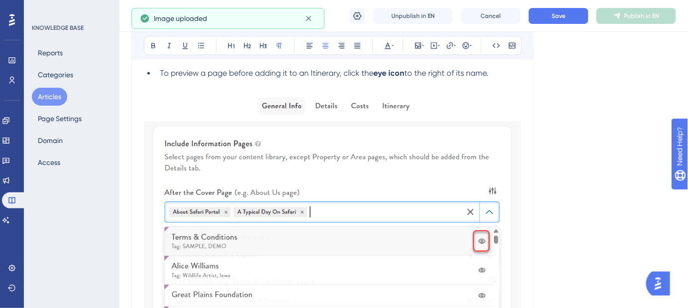
scroll to position [639, 0]
click at [225, 184] on img at bounding box center [333, 245] width 378 height 310
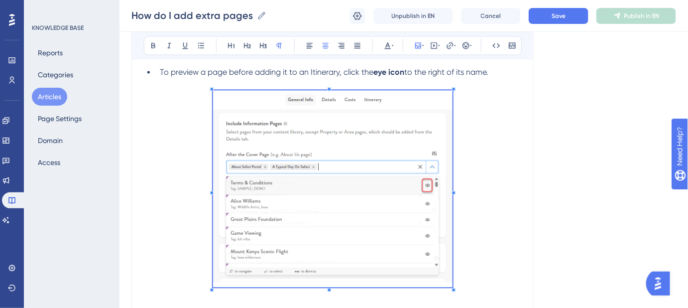
click at [279, 158] on span at bounding box center [333, 190] width 240 height 200
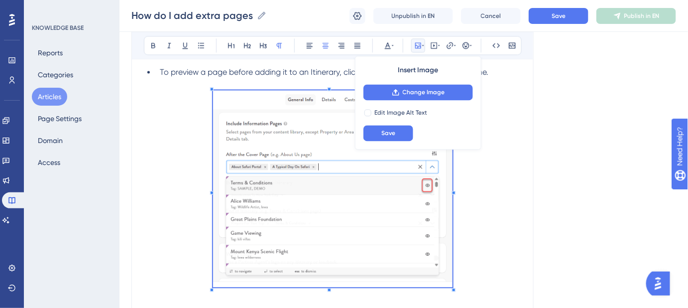
click at [518, 162] on p at bounding box center [333, 190] width 378 height 200
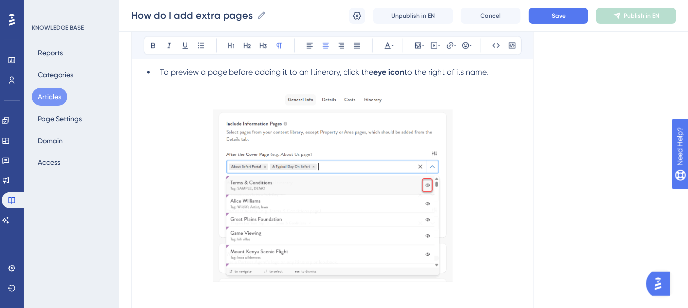
scroll to position [729, 0]
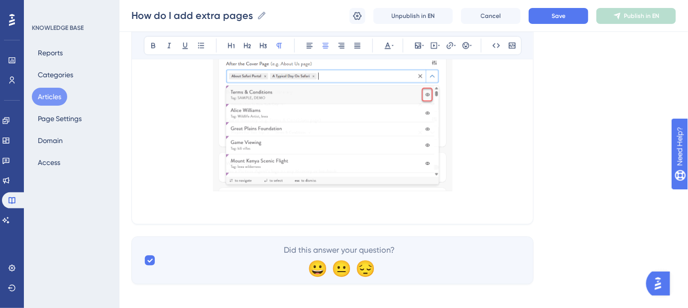
click at [259, 196] on div at bounding box center [333, 100] width 240 height 200
click at [217, 206] on span "Keywords: Add extra pages, itinerary extra pages, information pages." at bounding box center [269, 205] width 251 height 9
click at [563, 20] on button "Save" at bounding box center [559, 16] width 60 height 16
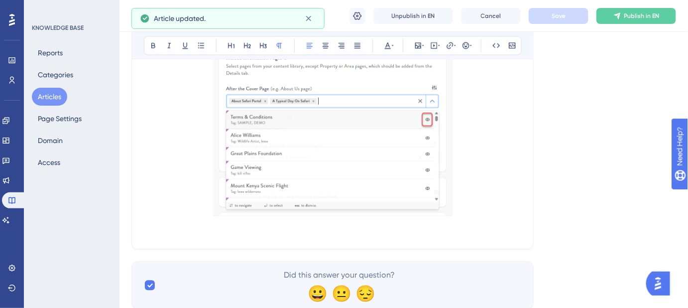
scroll to position [646, 0]
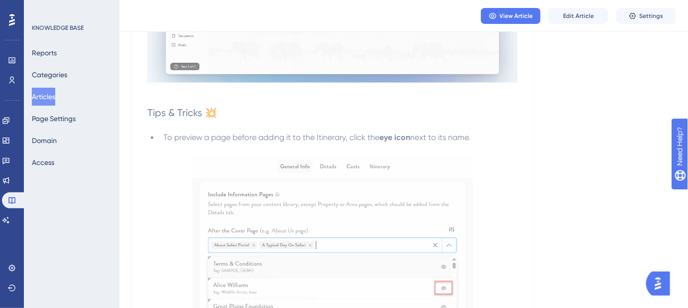
scroll to position [366, 0]
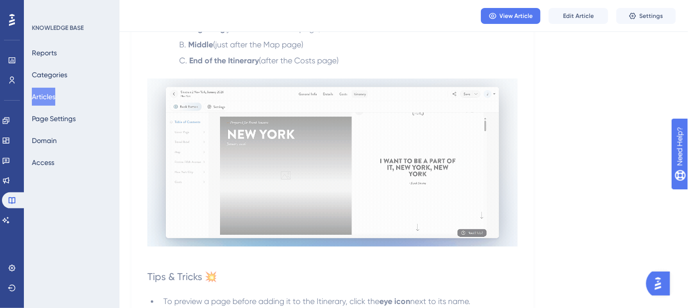
click at [55, 94] on button "Articles" at bounding box center [43, 97] width 23 height 18
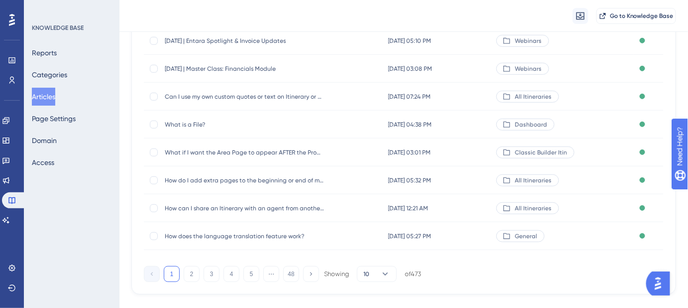
scroll to position [199, 0]
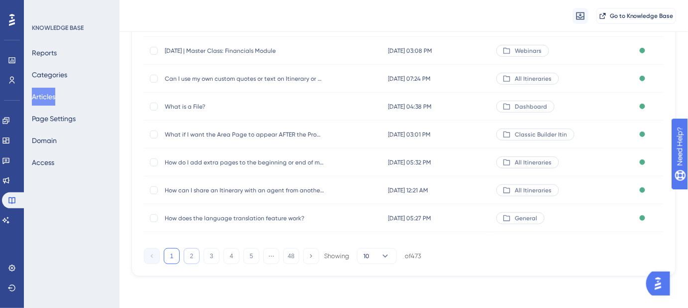
click at [190, 258] on button "2" at bounding box center [192, 256] width 16 height 16
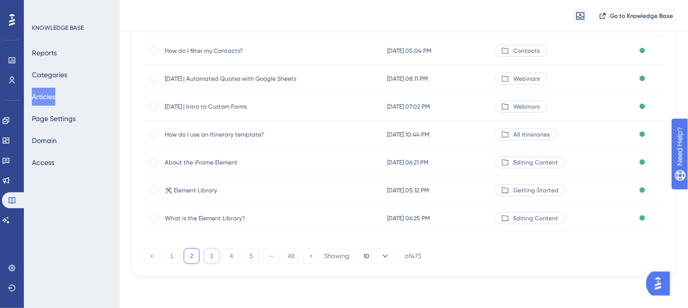
click at [212, 255] on button "3" at bounding box center [212, 256] width 16 height 16
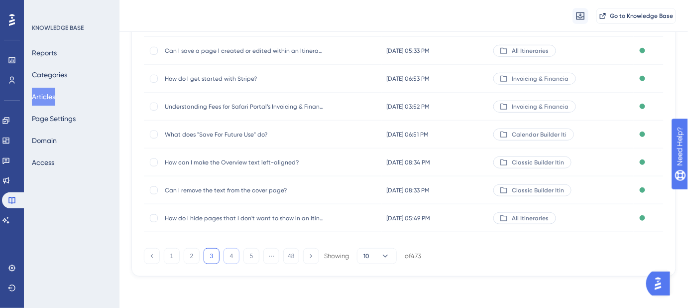
click at [230, 254] on button "4" at bounding box center [232, 256] width 16 height 16
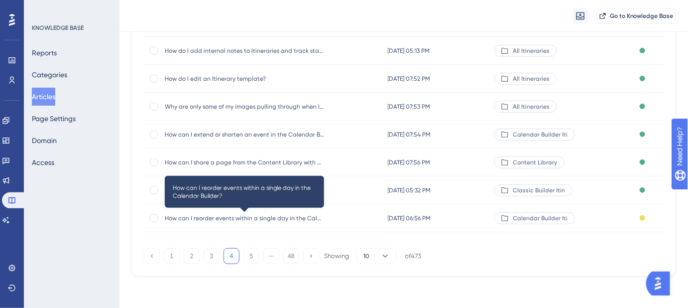
click at [284, 220] on span "How can I reorder events within a single day in the Calendar Builder?" at bounding box center [244, 218] width 159 height 8
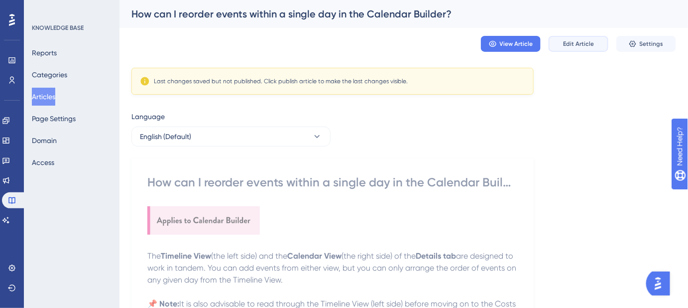
click at [572, 49] on button "Edit Article" at bounding box center [579, 44] width 60 height 16
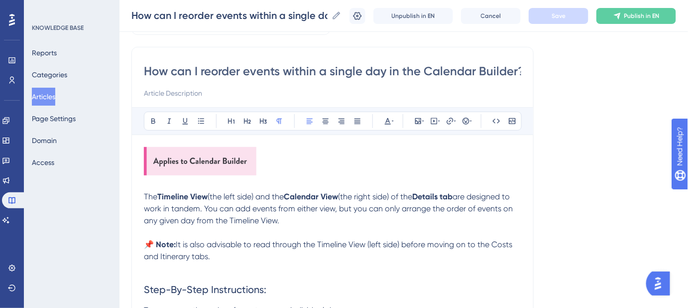
scroll to position [52, 0]
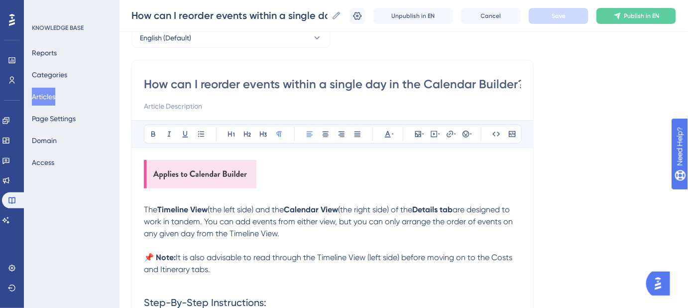
click at [363, 83] on input "How can I reorder events within a single day in the Calendar Builder?" at bounding box center [333, 84] width 378 height 16
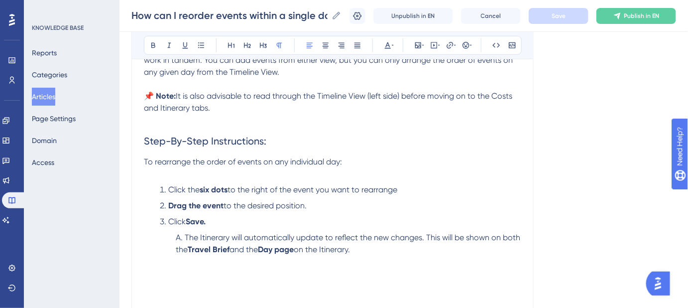
scroll to position [233, 0]
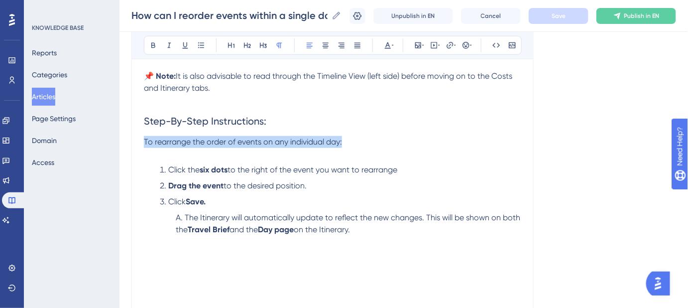
drag, startPoint x: 348, startPoint y: 138, endPoint x: 125, endPoint y: 138, distance: 223.2
click at [125, 138] on div "Performance Users Engagement Widgets Feedback Product Updates Knowledge Base AI…" at bounding box center [404, 188] width 569 height 843
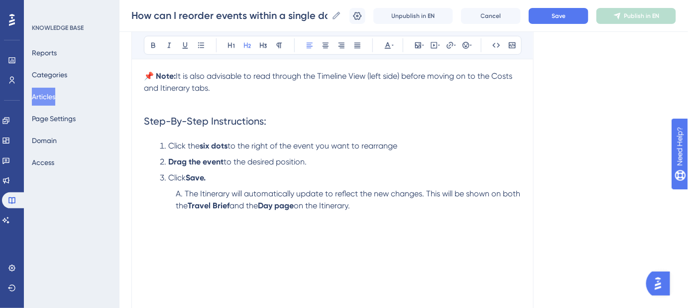
click at [244, 122] on span "Step-By-Step Instructions:" at bounding box center [205, 121] width 123 height 12
click at [548, 18] on button "Save" at bounding box center [559, 16] width 60 height 16
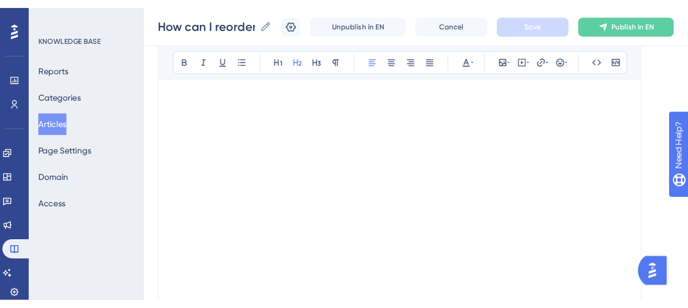
scroll to position [414, 0]
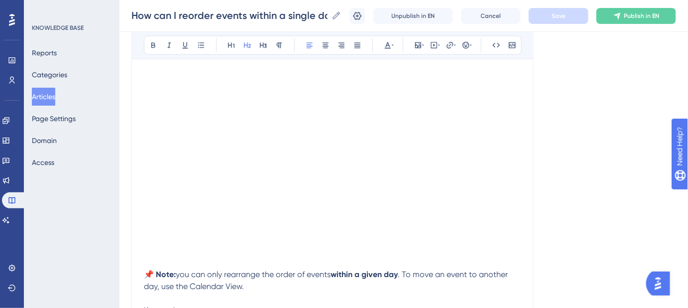
click at [50, 96] on button "Articles" at bounding box center [43, 97] width 23 height 18
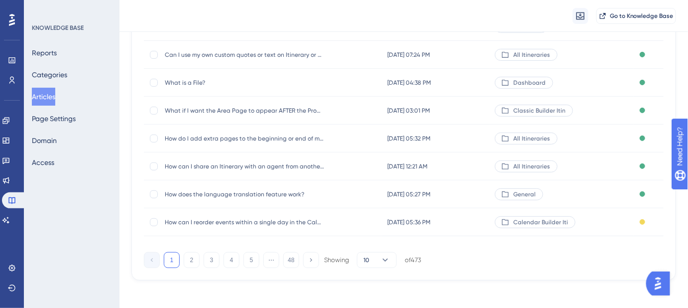
scroll to position [199, 0]
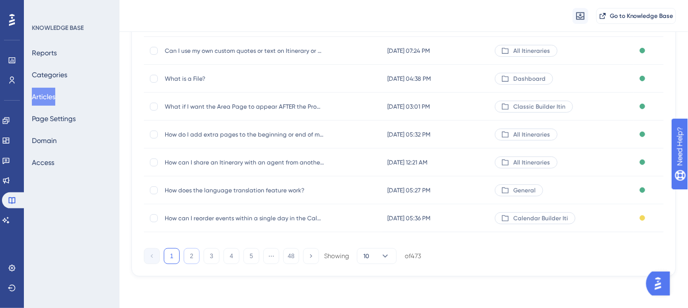
click at [194, 259] on button "2" at bounding box center [192, 256] width 16 height 16
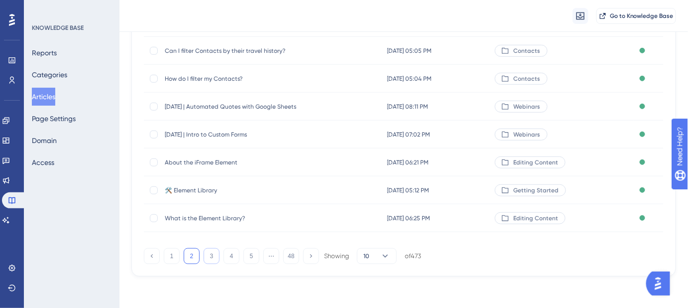
click at [211, 255] on button "3" at bounding box center [212, 256] width 16 height 16
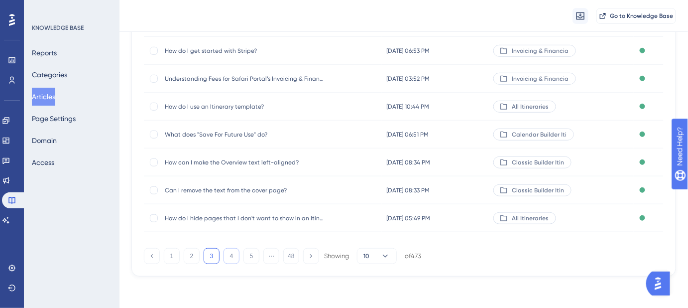
click at [227, 258] on button "4" at bounding box center [232, 256] width 16 height 16
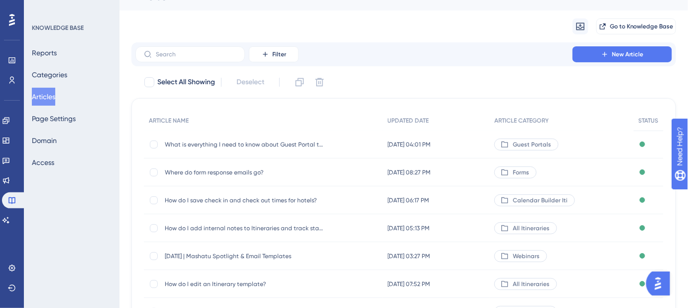
scroll to position [195, 0]
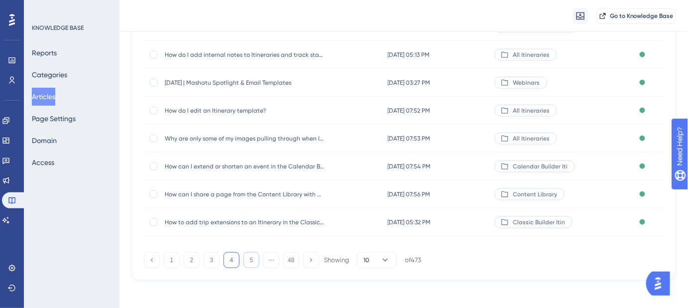
click at [247, 260] on button "5" at bounding box center [252, 260] width 16 height 16
click at [280, 168] on span "How do I customize Itinerary and Lookbook links?" at bounding box center [244, 166] width 159 height 8
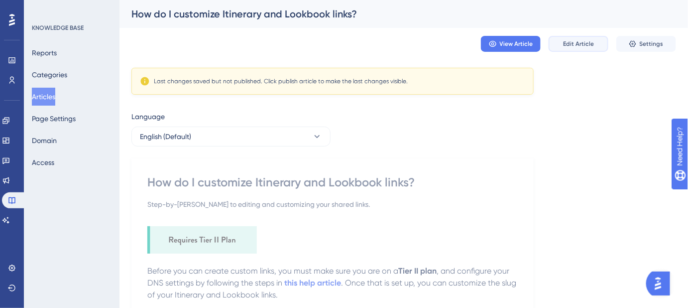
click at [581, 44] on span "Edit Article" at bounding box center [578, 44] width 31 height 8
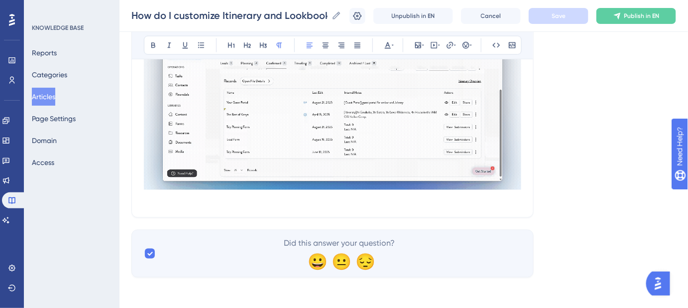
scroll to position [429, 0]
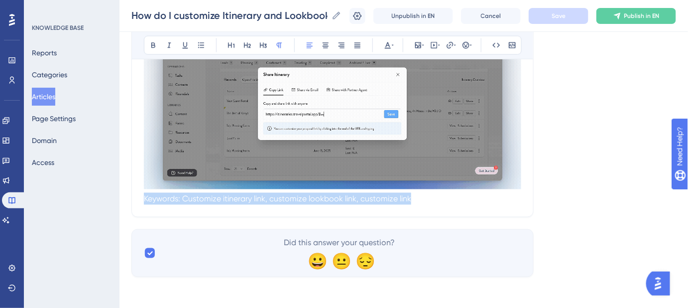
drag, startPoint x: 499, startPoint y: 204, endPoint x: 136, endPoint y: 204, distance: 362.1
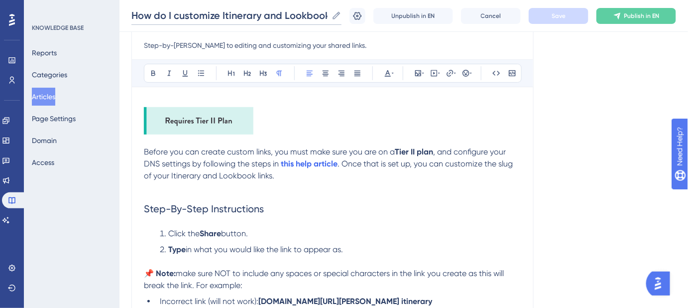
scroll to position [0, 20]
drag, startPoint x: 133, startPoint y: 14, endPoint x: 376, endPoint y: 17, distance: 243.1
click at [376, 17] on div "How do I customize Itinerary and Lookbook links? How do I customize Itinerary a…" at bounding box center [404, 16] width 569 height 32
click at [656, 13] on span "Publish in EN" at bounding box center [642, 16] width 35 height 8
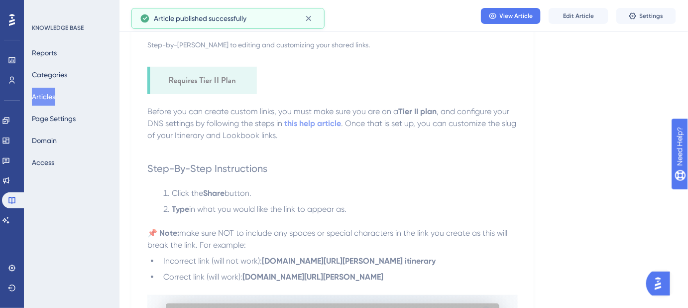
click at [51, 96] on button "Articles" at bounding box center [43, 97] width 23 height 18
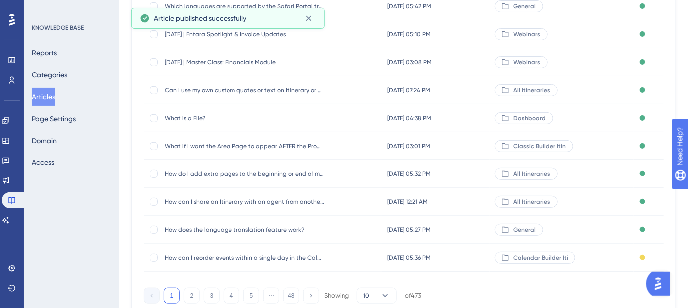
scroll to position [199, 0]
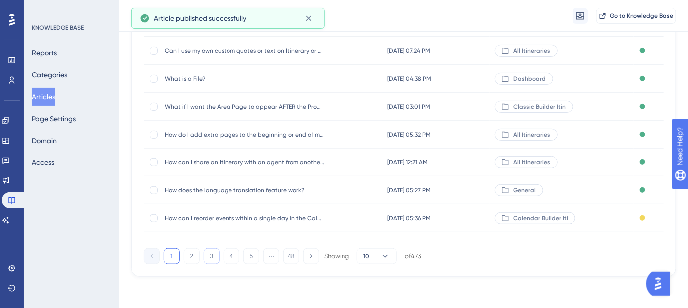
click at [208, 259] on button "3" at bounding box center [212, 256] width 16 height 16
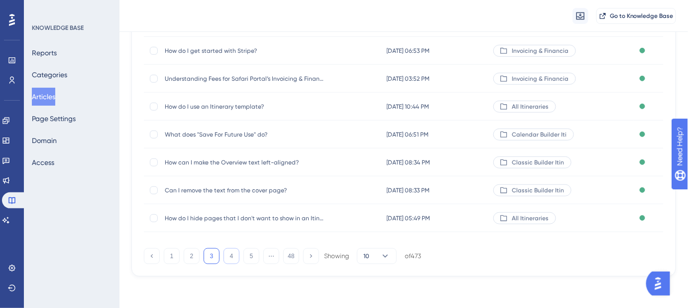
click at [229, 258] on button "4" at bounding box center [232, 256] width 16 height 16
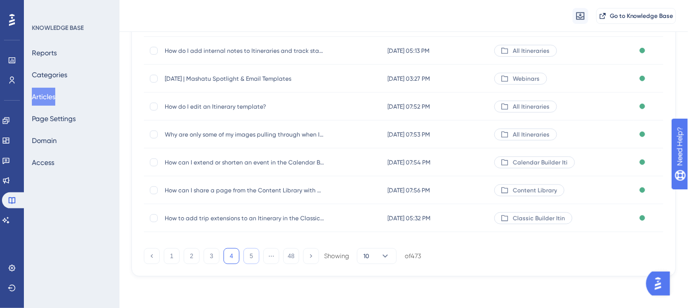
click at [254, 256] on button "5" at bounding box center [252, 256] width 16 height 16
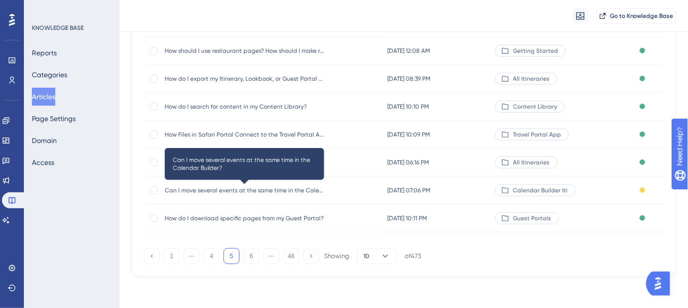
click at [279, 188] on span "Can I move several events at the same time in the Calendar Builder?" at bounding box center [244, 190] width 159 height 8
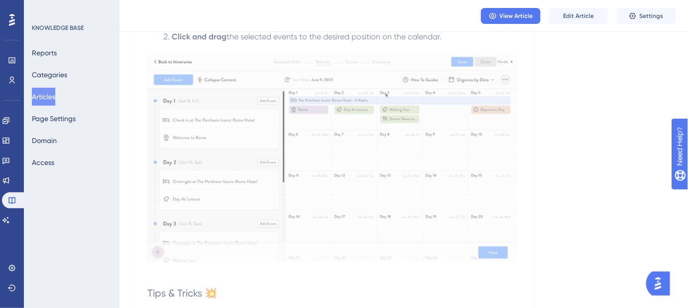
scroll to position [960, 0]
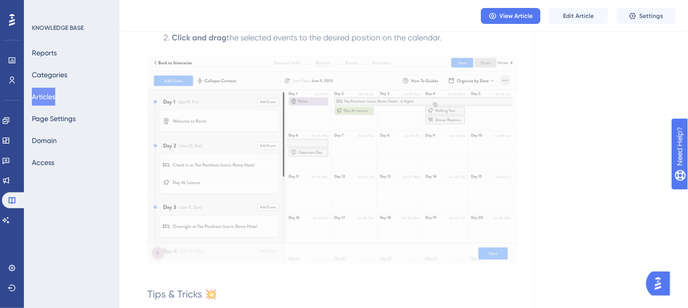
click at [54, 95] on button "Articles" at bounding box center [43, 97] width 23 height 18
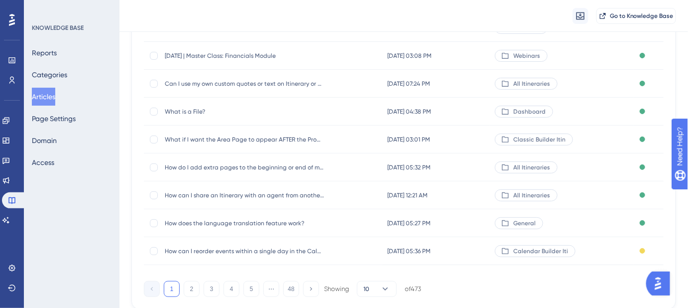
scroll to position [199, 0]
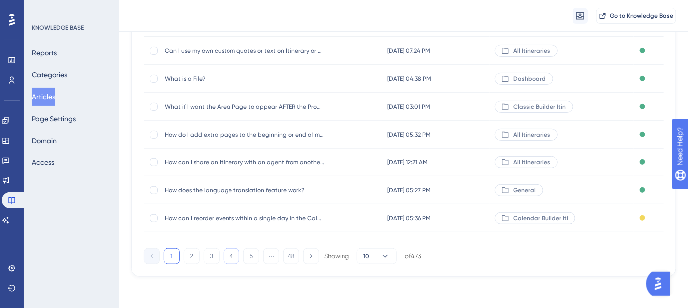
click at [235, 255] on button "4" at bounding box center [232, 256] width 16 height 16
click at [251, 255] on button "5" at bounding box center [252, 256] width 16 height 16
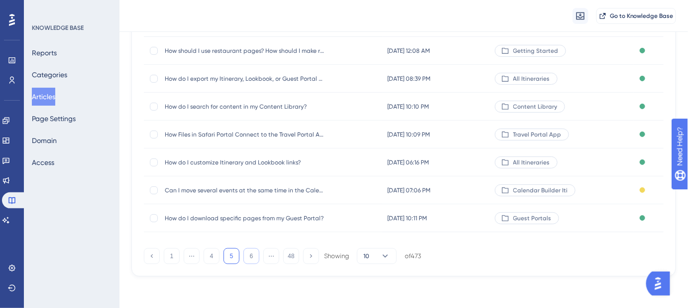
click at [247, 260] on button "6" at bounding box center [252, 256] width 16 height 16
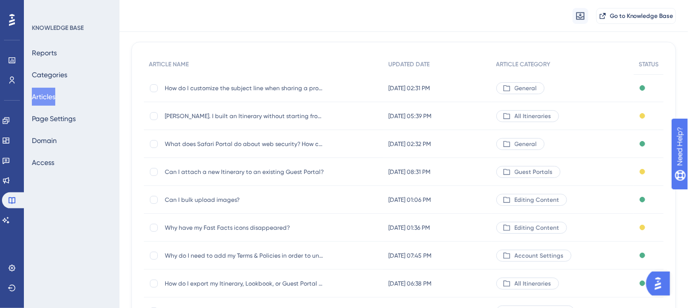
scroll to position [63, 0]
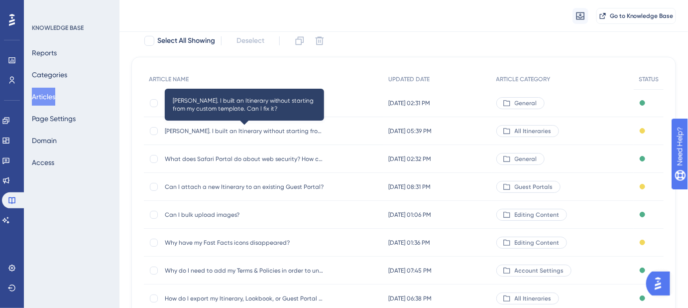
click at [278, 133] on span "[PERSON_NAME]. I built an Itinerary without starting from my custom template. C…" at bounding box center [244, 131] width 159 height 8
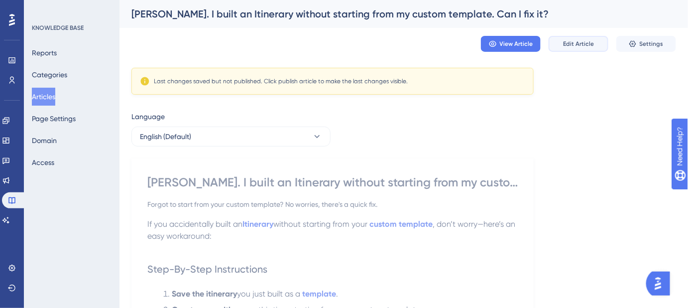
click at [591, 44] on span "Edit Article" at bounding box center [578, 44] width 31 height 8
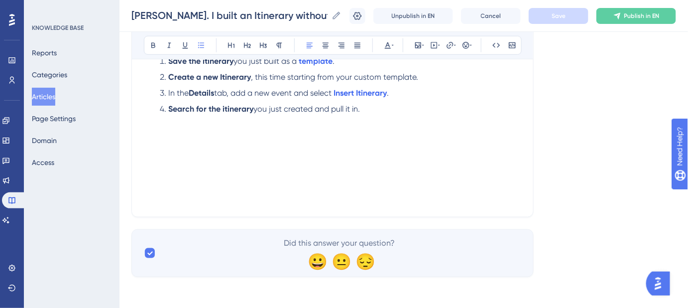
scroll to position [181, 0]
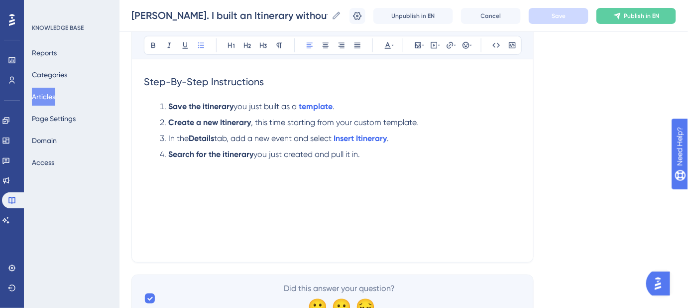
click at [280, 207] on div "If you accidentally built an Itinerary without starting from your custom templa…" at bounding box center [333, 140] width 378 height 219
click at [229, 189] on div "If you accidentally built an Itinerary without starting from your custom templa…" at bounding box center [333, 140] width 378 height 219
click at [373, 154] on li "Search for the itinerary you just created and pull it in. Keywords: Custom temp…" at bounding box center [339, 166] width 366 height 36
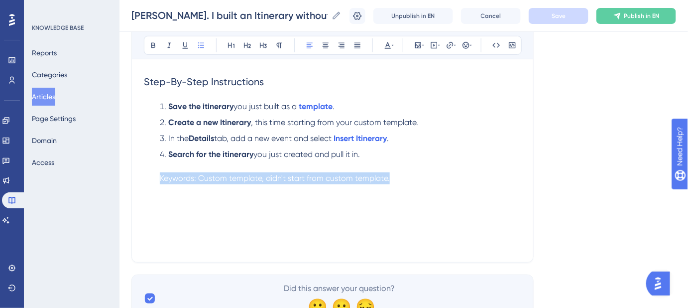
drag, startPoint x: 493, startPoint y: 177, endPoint x: 114, endPoint y: 180, distance: 379.6
click at [120, 180] on div "Performance Users Engagement Widgets Feedback Product Updates Knowledge Base AI…" at bounding box center [404, 78] width 569 height 519
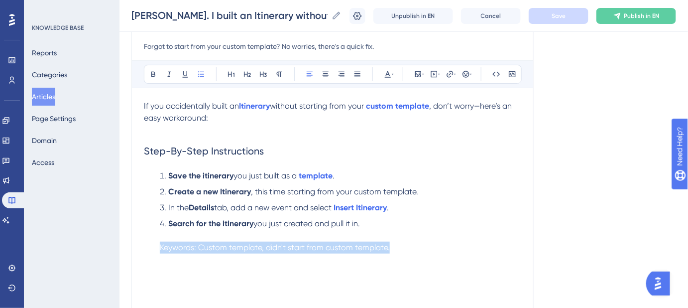
scroll to position [0, 0]
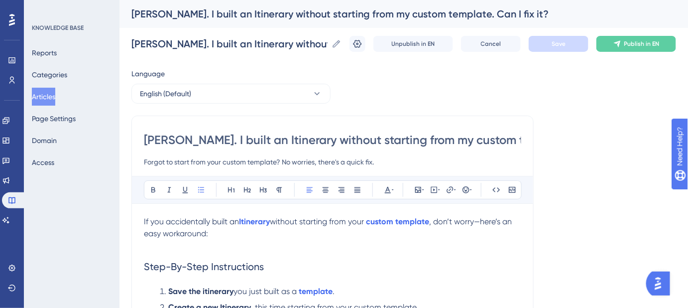
click at [362, 141] on input "[PERSON_NAME]. I built an Itinerary without starting from my custom template. C…" at bounding box center [333, 140] width 378 height 16
click at [602, 184] on div "Language English (Default) Ruh-roh. I built an Itinerary without starting from …" at bounding box center [404, 287] width 545 height 439
click at [186, 138] on input "[PERSON_NAME]. I built an Itinerary without starting from my custom template. C…" at bounding box center [333, 140] width 378 height 16
drag, startPoint x: 188, startPoint y: 139, endPoint x: 144, endPoint y: 139, distance: 43.8
click at [144, 139] on input "[PERSON_NAME]. I built an Itinerary without starting from my custom template. C…" at bounding box center [333, 140] width 378 height 16
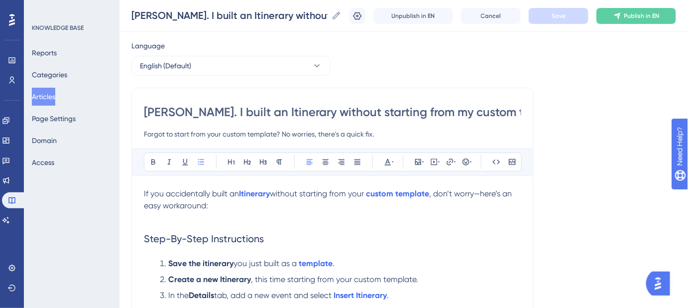
scroll to position [90, 0]
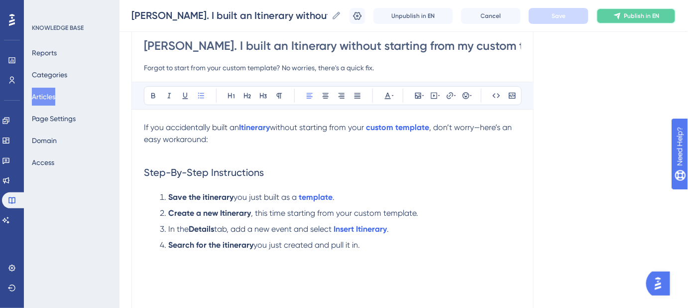
click at [631, 19] on button "Publish in EN" at bounding box center [637, 16] width 80 height 16
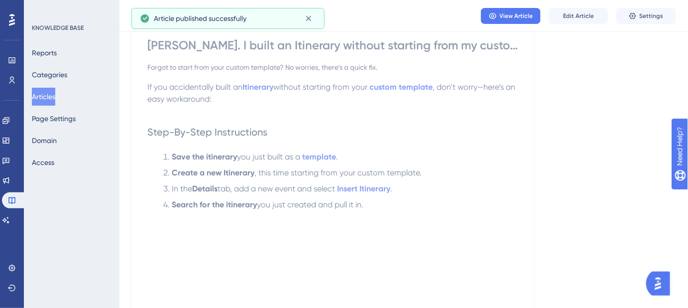
click at [55, 95] on button "Articles" at bounding box center [43, 97] width 23 height 18
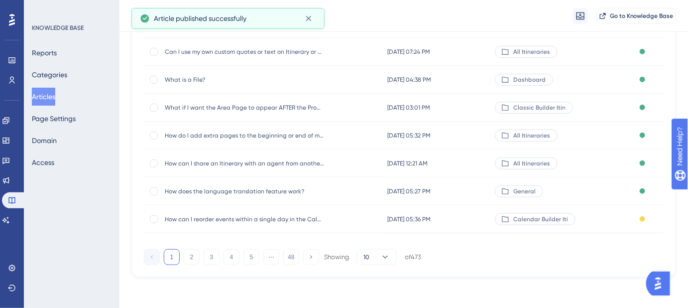
scroll to position [199, 0]
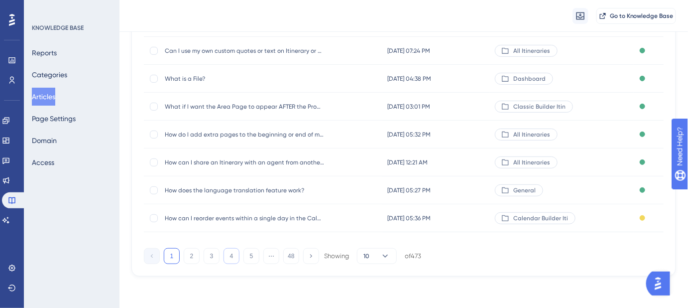
click at [232, 259] on button "4" at bounding box center [232, 256] width 16 height 16
click at [251, 255] on button "5" at bounding box center [252, 256] width 16 height 16
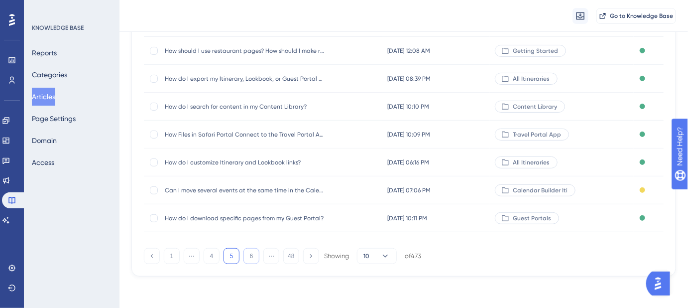
click at [251, 256] on button "6" at bounding box center [252, 256] width 16 height 16
click at [233, 106] on span "Why have my Fast Facts icons disappeared?" at bounding box center [244, 107] width 159 height 8
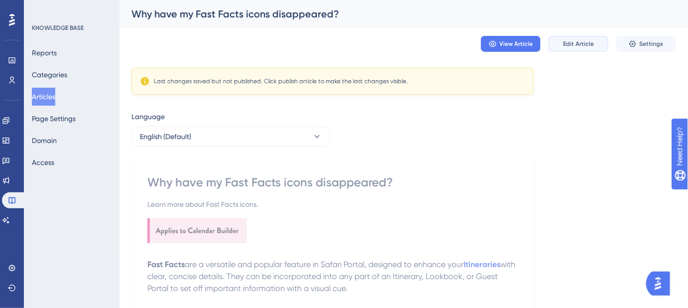
click at [575, 46] on span "Edit Article" at bounding box center [578, 44] width 31 height 8
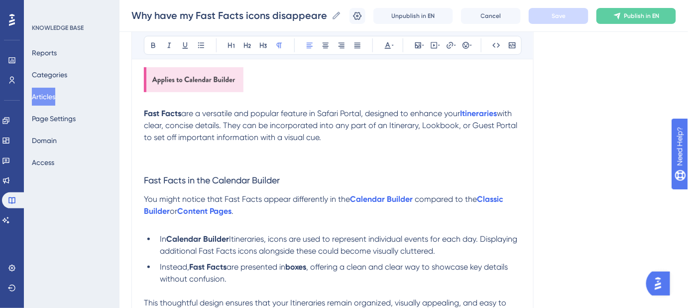
scroll to position [134, 0]
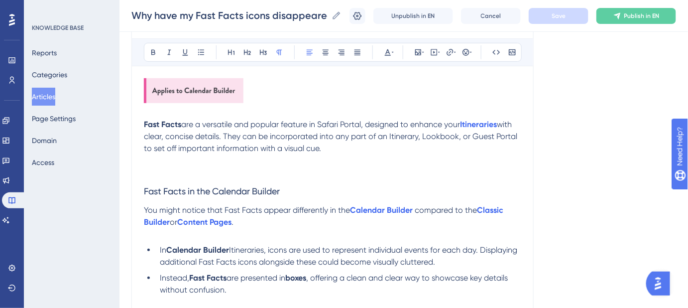
click at [44, 98] on button "Articles" at bounding box center [43, 97] width 23 height 18
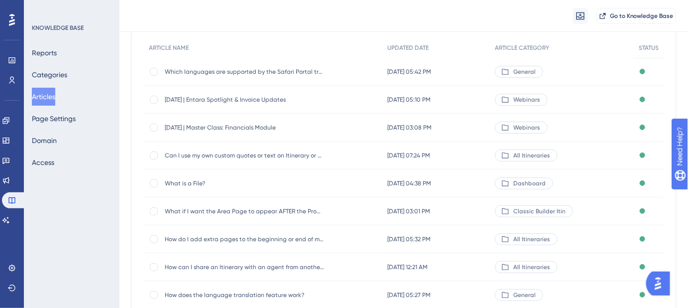
scroll to position [199, 0]
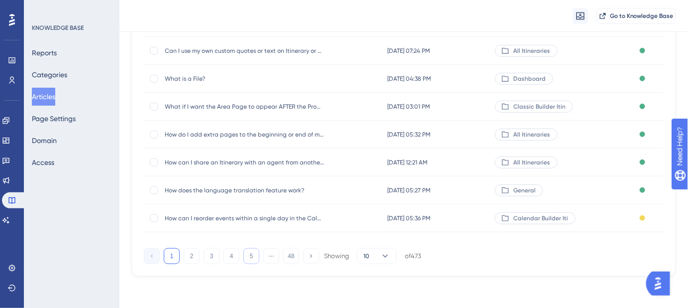
click at [248, 254] on button "5" at bounding box center [252, 256] width 16 height 16
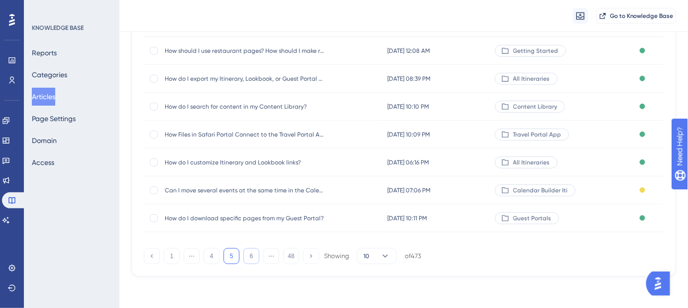
click at [249, 257] on button "6" at bounding box center [252, 256] width 16 height 16
click at [291, 53] on span "Can I attach a new Itinerary to an existing Guest Portal?" at bounding box center [244, 51] width 159 height 8
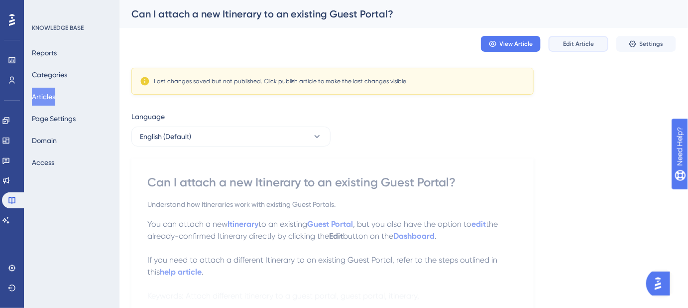
click at [579, 46] on span "Edit Article" at bounding box center [578, 44] width 31 height 8
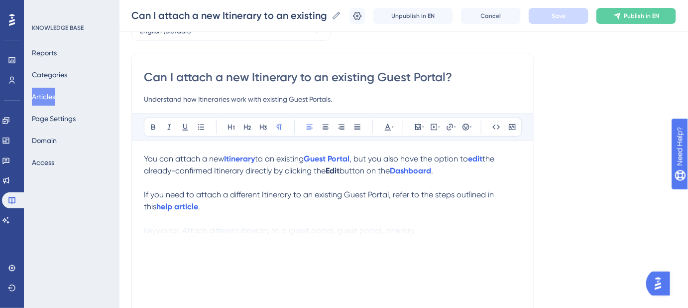
scroll to position [45, 0]
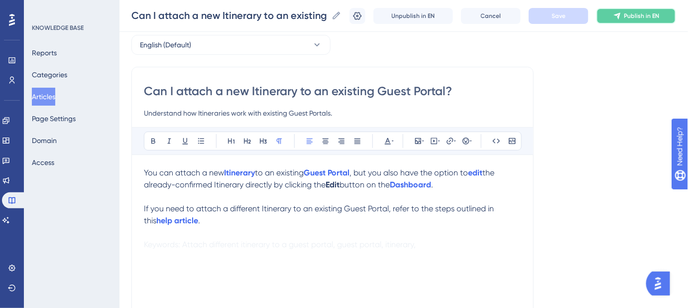
click at [669, 16] on button "Publish in EN" at bounding box center [637, 16] width 80 height 16
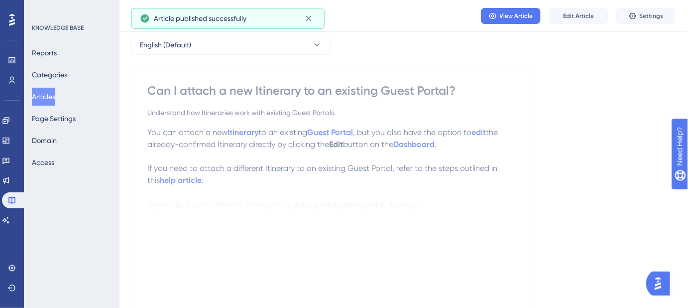
click at [50, 96] on button "Articles" at bounding box center [43, 97] width 23 height 18
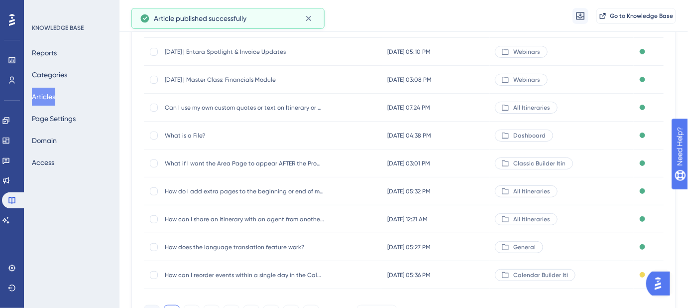
scroll to position [199, 0]
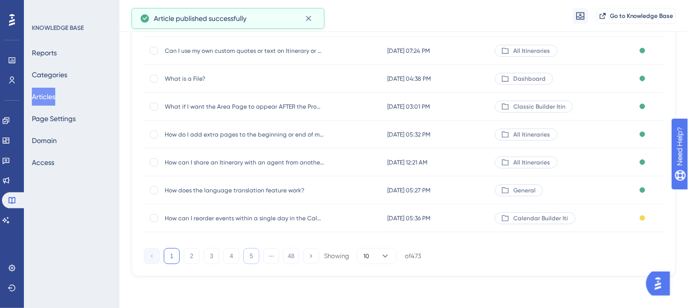
click at [256, 259] on button "5" at bounding box center [252, 256] width 16 height 16
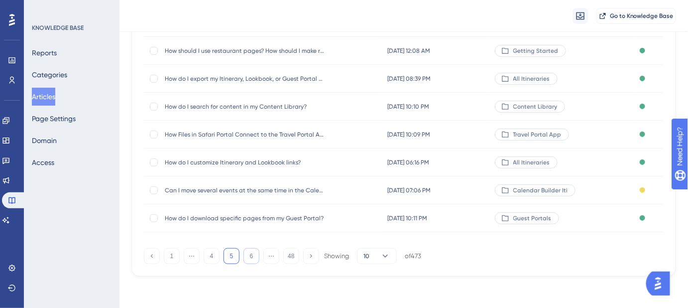
click at [254, 259] on button "6" at bounding box center [252, 256] width 16 height 16
click at [254, 259] on button "7" at bounding box center [252, 256] width 16 height 16
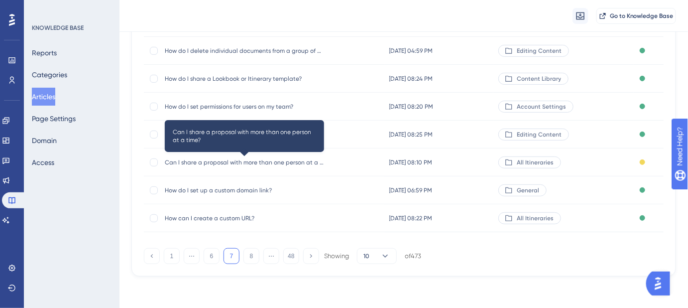
click at [295, 164] on span "Can I share a proposal with more than one person at a time?" at bounding box center [244, 162] width 159 height 8
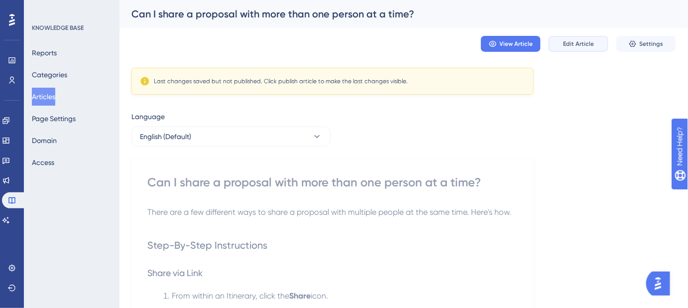
click at [586, 45] on span "Edit Article" at bounding box center [578, 44] width 31 height 8
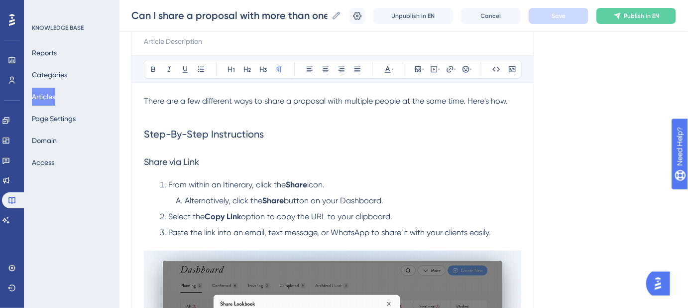
scroll to position [162, 0]
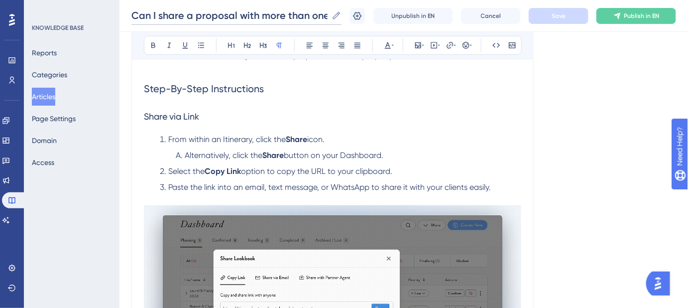
click at [246, 17] on input "Can I share a proposal with more than one person at a time?" at bounding box center [230, 15] width 196 height 14
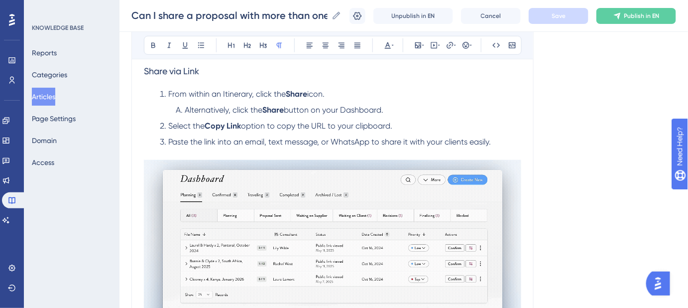
scroll to position [117, 0]
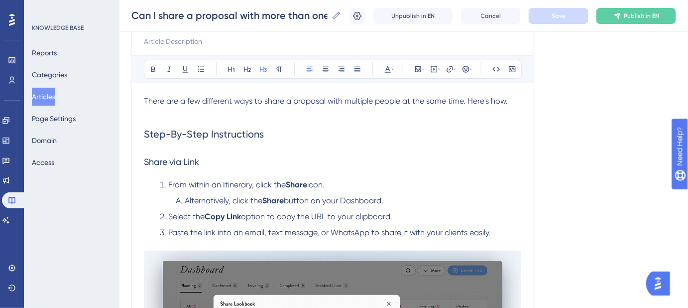
click at [475, 150] on h3 "Share via Link" at bounding box center [333, 162] width 378 height 26
drag, startPoint x: 265, startPoint y: 100, endPoint x: 325, endPoint y: 102, distance: 59.8
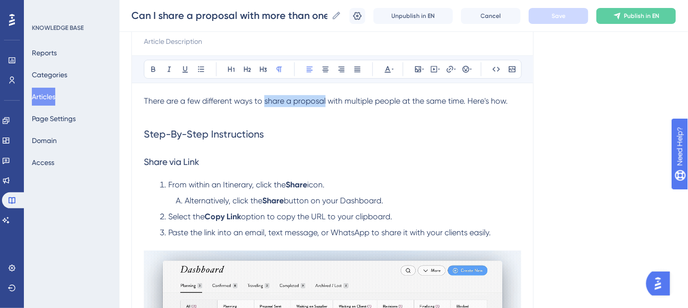
click at [325, 102] on span "There are a few different ways to share a proposal with multiple people at the …" at bounding box center [326, 100] width 364 height 9
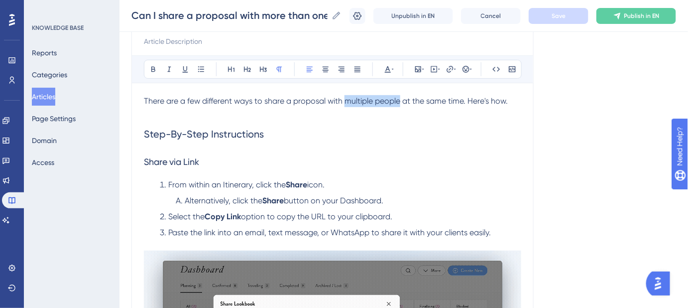
drag, startPoint x: 345, startPoint y: 100, endPoint x: 401, endPoint y: 103, distance: 55.4
click at [401, 103] on span "There are a few different ways to share a proposal with multiple people at the …" at bounding box center [326, 100] width 364 height 9
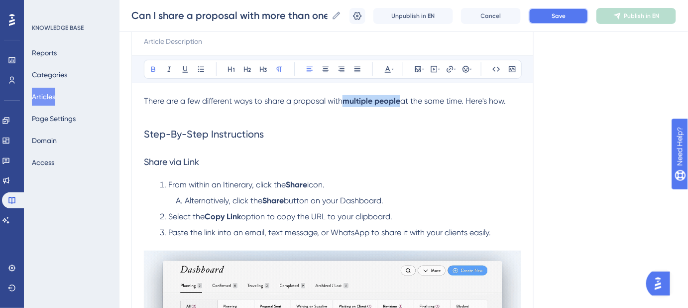
click at [563, 14] on span "Save" at bounding box center [559, 16] width 14 height 8
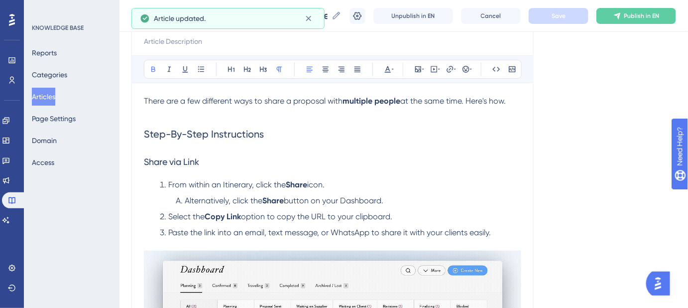
click at [273, 100] on span "There are a few different ways to share a proposal with" at bounding box center [243, 100] width 199 height 9
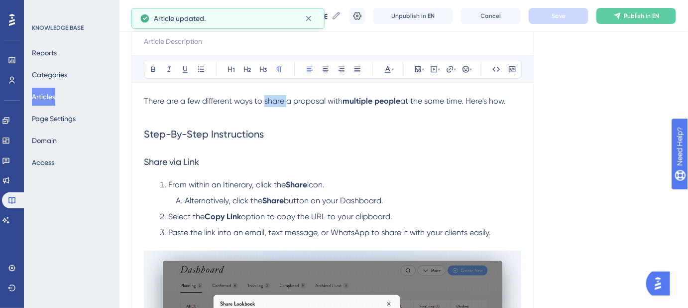
click at [273, 100] on span "There are a few different ways to share a proposal with" at bounding box center [243, 100] width 199 height 9
click at [298, 102] on span "There are a few different ways to share a proposal with" at bounding box center [243, 100] width 199 height 9
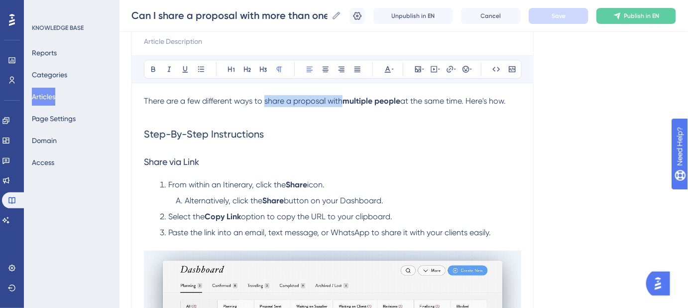
drag, startPoint x: 265, startPoint y: 101, endPoint x: 343, endPoint y: 103, distance: 77.8
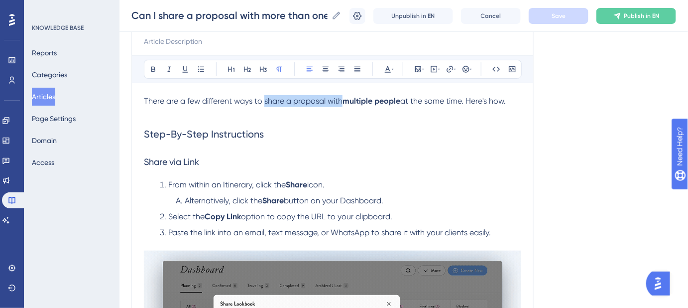
click at [343, 103] on span "There are a few different ways to share a proposal with" at bounding box center [243, 100] width 199 height 9
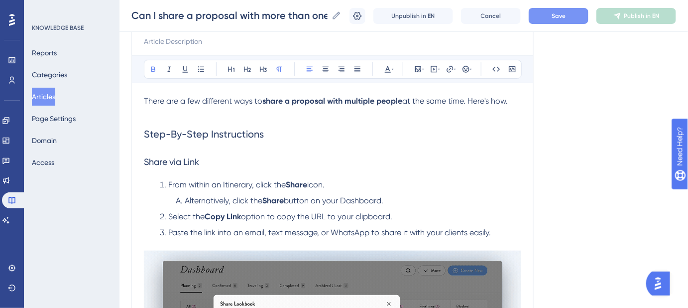
click at [565, 20] on button "Save" at bounding box center [559, 16] width 60 height 16
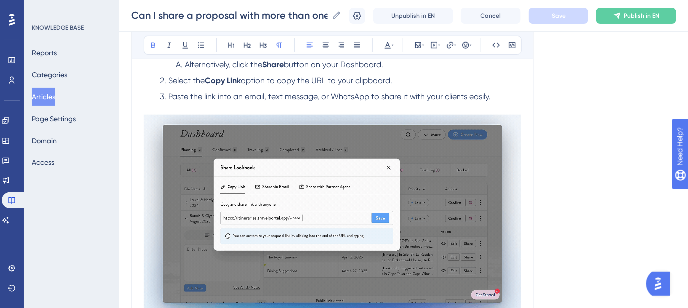
scroll to position [207, 0]
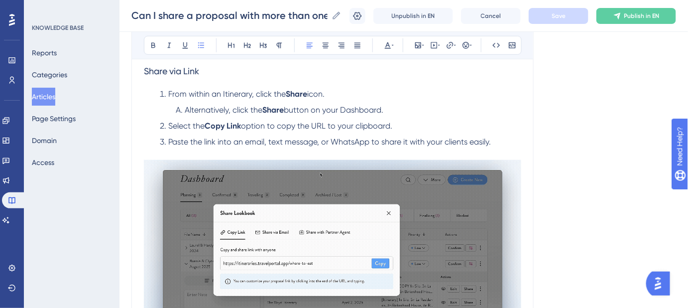
drag, startPoint x: 328, startPoint y: 93, endPoint x: 168, endPoint y: 92, distance: 159.4
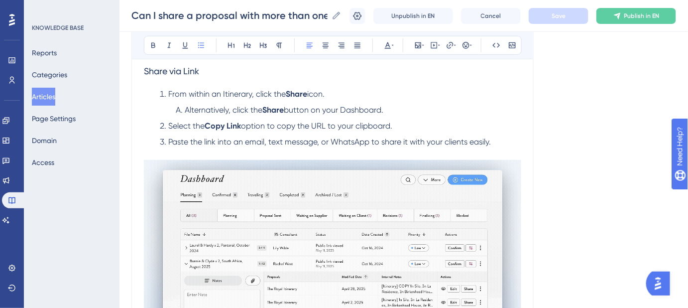
click at [168, 92] on li "From within an Itinerary, click the Share icon." at bounding box center [339, 94] width 366 height 12
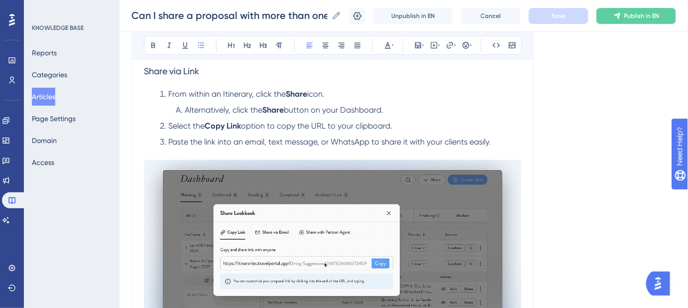
copy li "From within an Itinerary, click the Share icon."
click at [399, 110] on li "Alternatively, click the Share button on your Dashboard." at bounding box center [347, 110] width 350 height 12
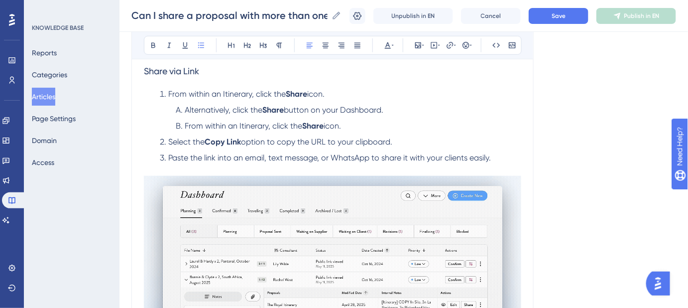
drag, startPoint x: 388, startPoint y: 107, endPoint x: 233, endPoint y: 109, distance: 154.4
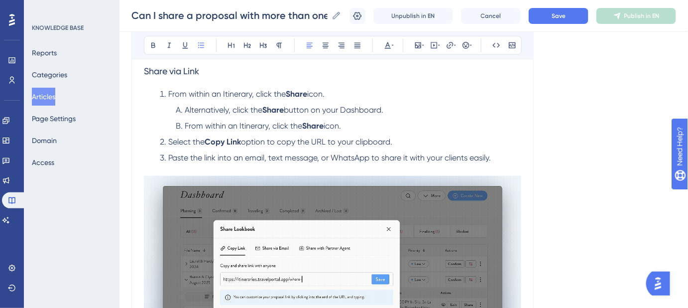
click at [233, 109] on li "Alternatively, click the Share button on your Dashboard." at bounding box center [347, 110] width 350 height 12
copy li "click the Share button on your Dashboard."
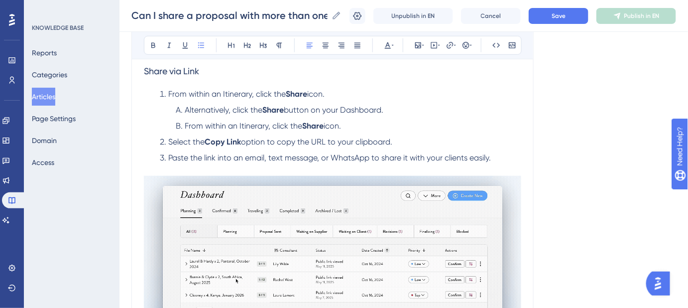
drag, startPoint x: 335, startPoint y: 91, endPoint x: 169, endPoint y: 98, distance: 165.5
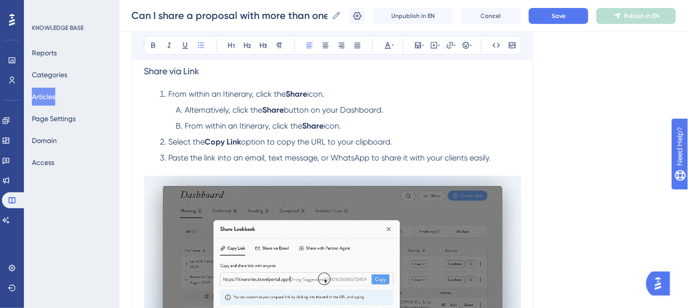
click at [169, 98] on li "From within an Itinerary, click the Share icon." at bounding box center [339, 94] width 366 height 12
click at [175, 95] on span "click the" at bounding box center [183, 93] width 30 height 9
drag, startPoint x: 348, startPoint y: 126, endPoint x: 182, endPoint y: 125, distance: 165.9
click at [182, 125] on li "From within an Itinerary, click the Share icon." at bounding box center [347, 126] width 350 height 12
copy li "From within an Itinerary, click the Share icon."
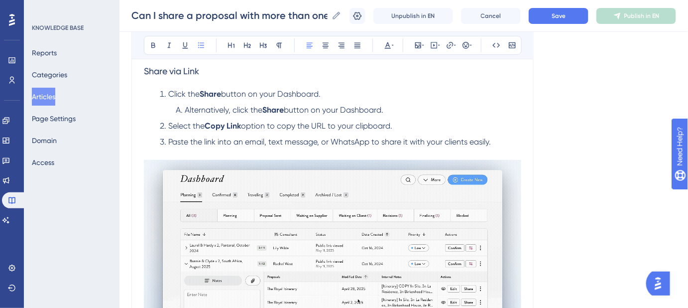
drag, startPoint x: 386, startPoint y: 110, endPoint x: 234, endPoint y: 113, distance: 152.5
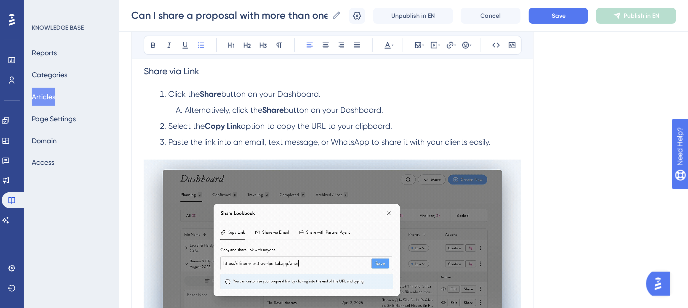
click at [234, 113] on li "Alternatively, click the Share button on your Dashboard." at bounding box center [347, 110] width 350 height 12
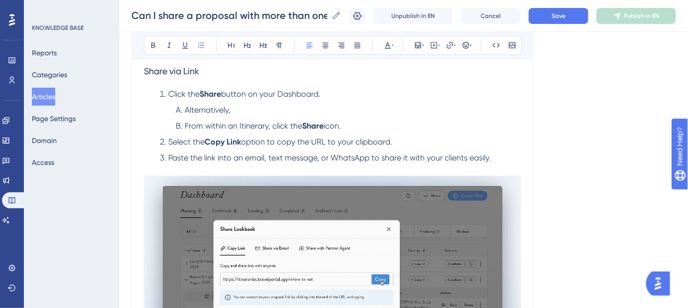
click at [241, 112] on li "Alternatively," at bounding box center [347, 110] width 350 height 12
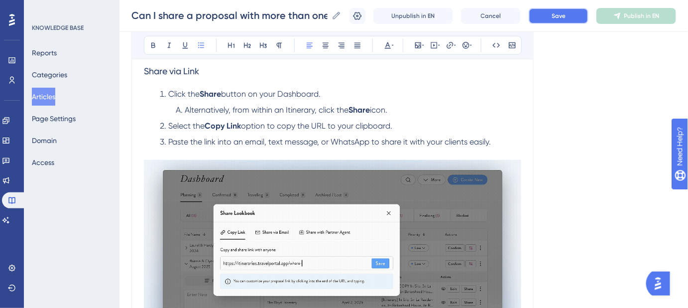
click at [553, 21] on button "Save" at bounding box center [559, 16] width 60 height 16
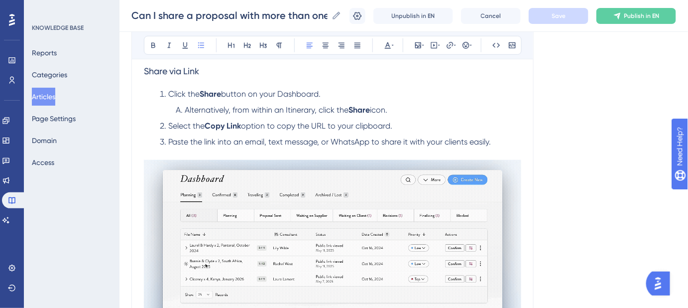
click at [386, 126] on span "option to copy the URL to your clipboard." at bounding box center [316, 125] width 151 height 9
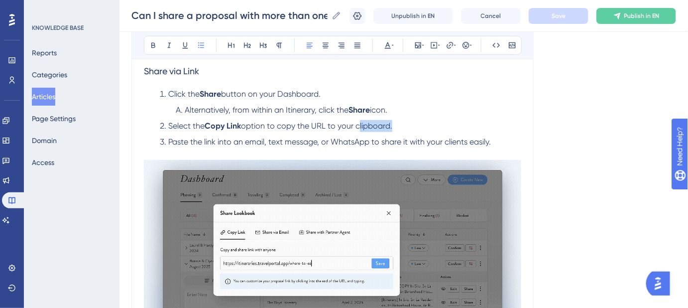
click at [386, 126] on span "option to copy the URL to your clipboard." at bounding box center [316, 125] width 151 height 9
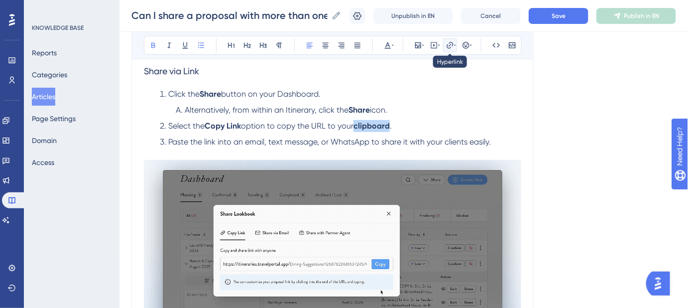
click at [450, 47] on icon at bounding box center [450, 45] width 6 height 6
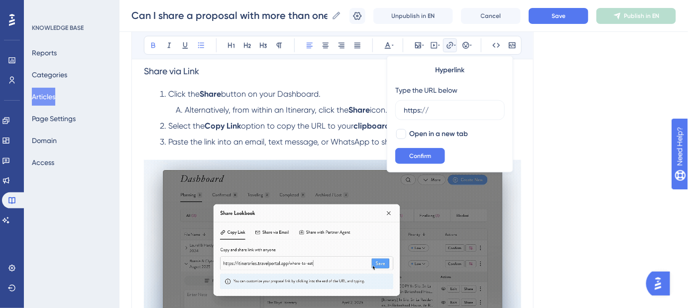
drag, startPoint x: 440, startPoint y: 109, endPoint x: 391, endPoint y: 111, distance: 49.9
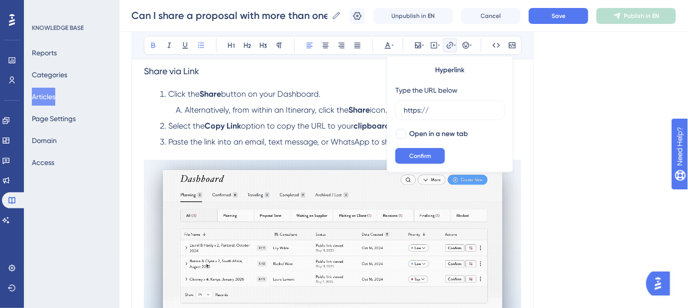
click at [391, 111] on div "Hyperlink Type the URL below https:// Open in a new tab Confirm" at bounding box center [450, 114] width 127 height 117
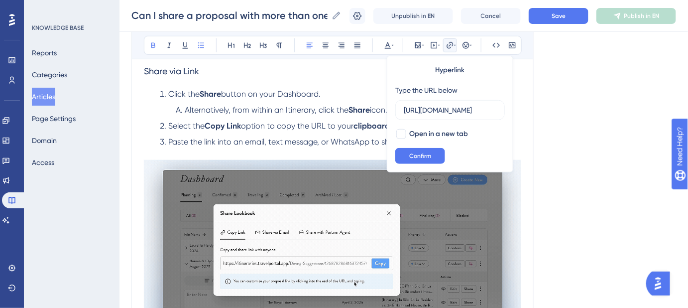
scroll to position [0, 230]
type input "https://safariportal.help.userguiding.com/en/articles/5800-what-does-copied-to-…"
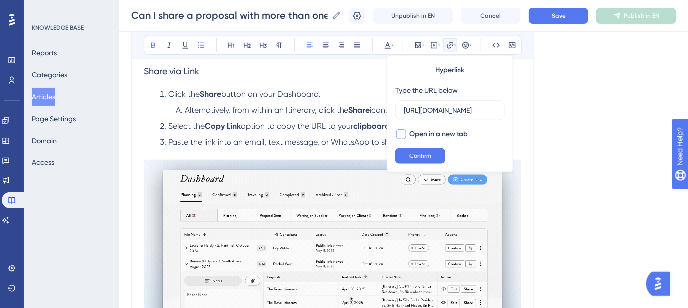
click at [400, 131] on div at bounding box center [402, 134] width 10 height 10
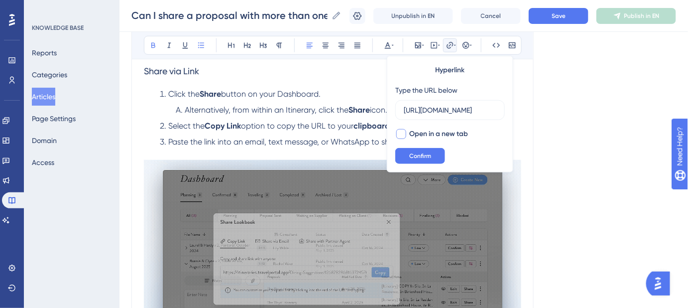
checkbox input "true"
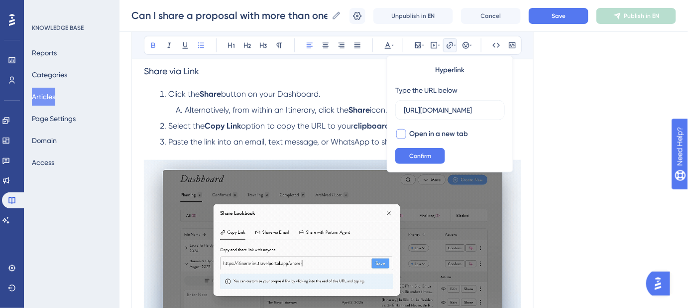
scroll to position [0, 0]
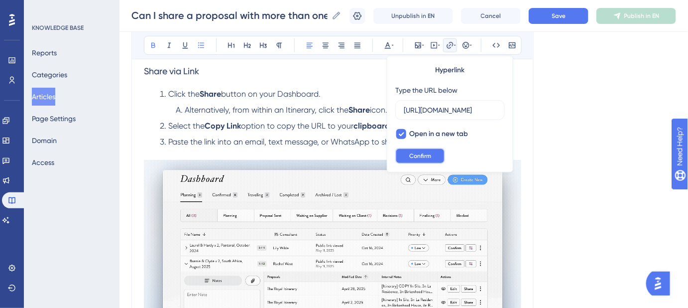
click at [420, 154] on span "Confirm" at bounding box center [420, 156] width 22 height 8
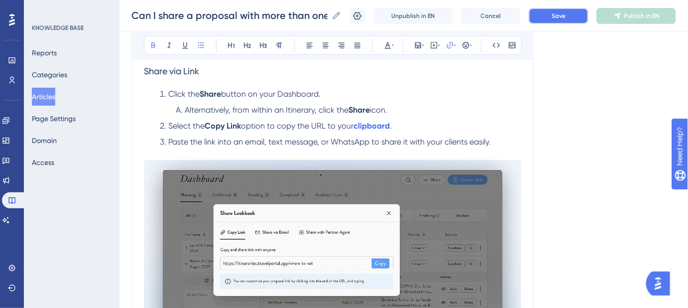
click at [560, 16] on span "Save" at bounding box center [559, 16] width 14 height 8
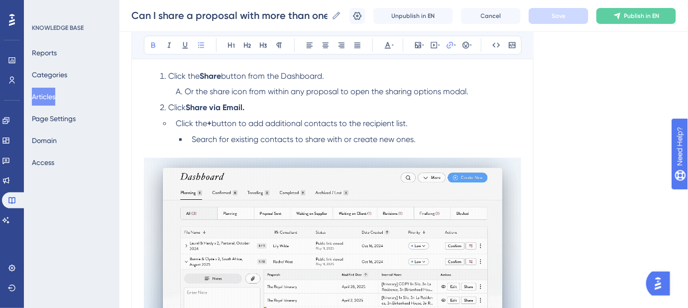
scroll to position [525, 0]
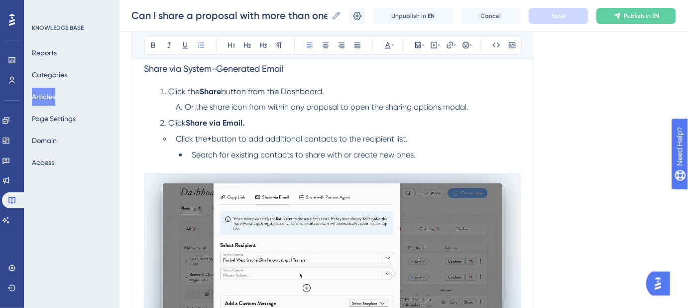
click at [176, 134] on span "Click the" at bounding box center [191, 138] width 31 height 9
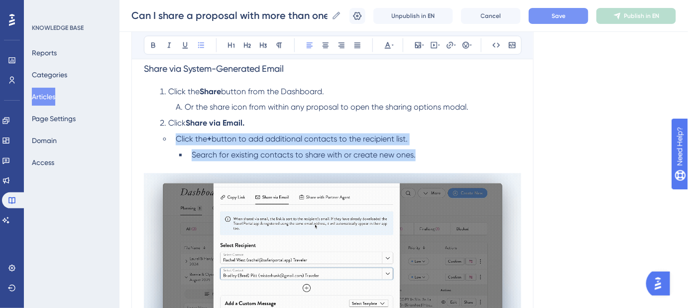
drag, startPoint x: 419, startPoint y: 156, endPoint x: 174, endPoint y: 133, distance: 246.2
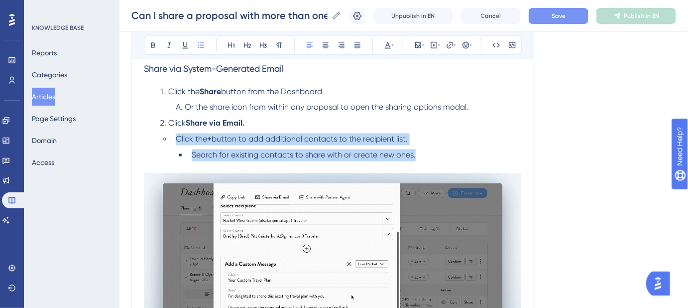
click at [174, 134] on ul "Click the + button to add additional contacts to the recipient list. Search for…" at bounding box center [341, 148] width 362 height 28
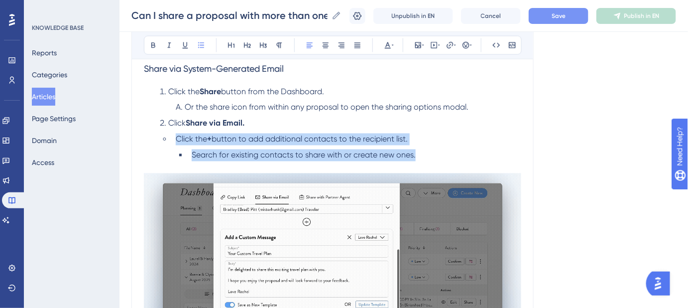
copy ul "Click the + button to add additional contacts to the recipient list. Search for…"
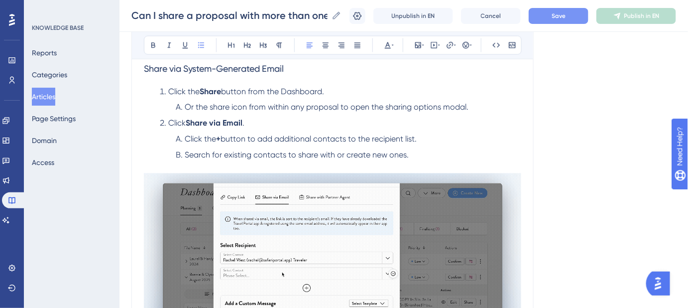
click at [562, 20] on button "Save" at bounding box center [559, 16] width 60 height 16
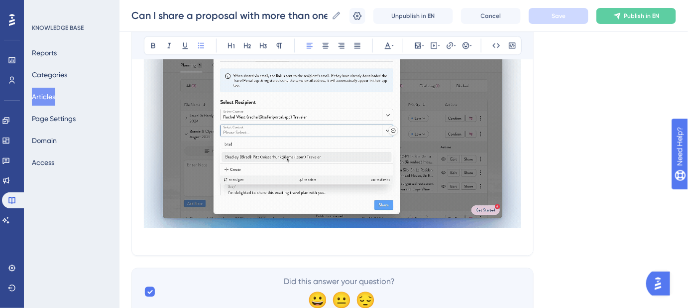
scroll to position [705, 0]
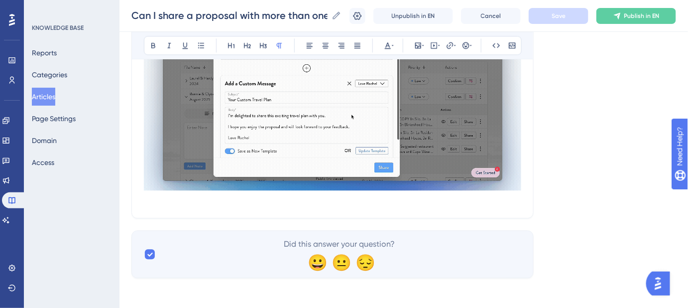
drag, startPoint x: 486, startPoint y: 197, endPoint x: 160, endPoint y: 199, distance: 325.8
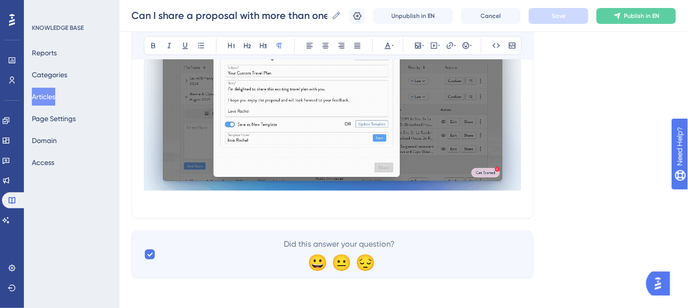
click at [170, 200] on p at bounding box center [333, 200] width 378 height 12
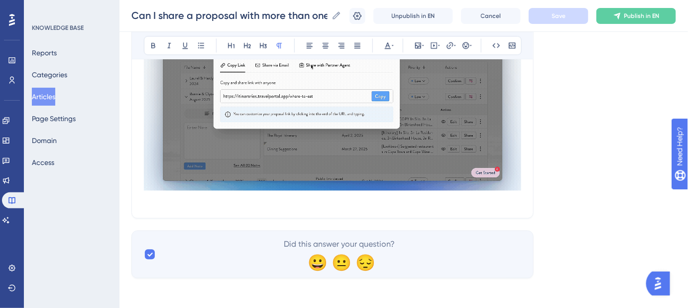
drag, startPoint x: 146, startPoint y: 200, endPoint x: 241, endPoint y: 211, distance: 95.7
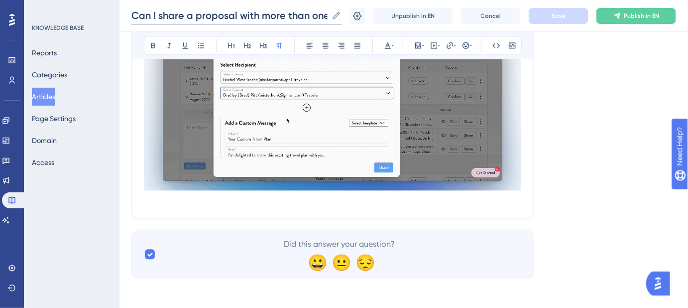
click at [230, 12] on input "Can I share a proposal with more than one person at a time?" at bounding box center [230, 15] width 196 height 14
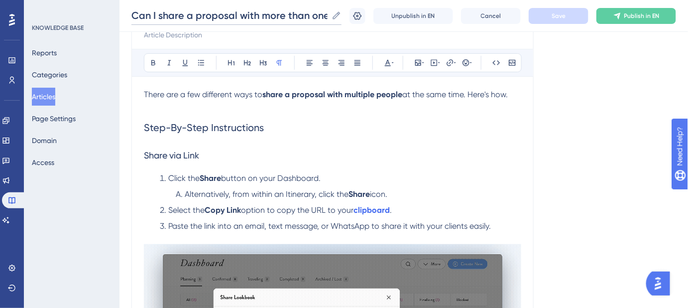
scroll to position [72, 0]
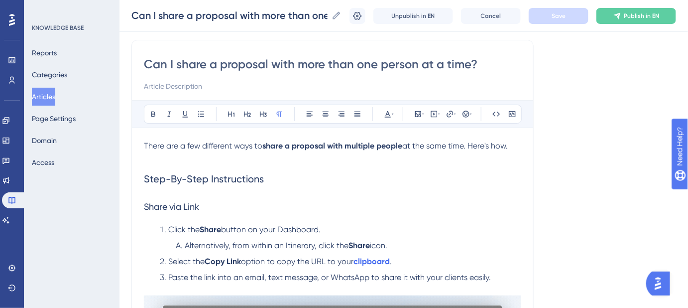
click at [311, 83] on input at bounding box center [333, 86] width 378 height 12
paste input "Guide to sharing proposals with multiple contacts simultaneously."
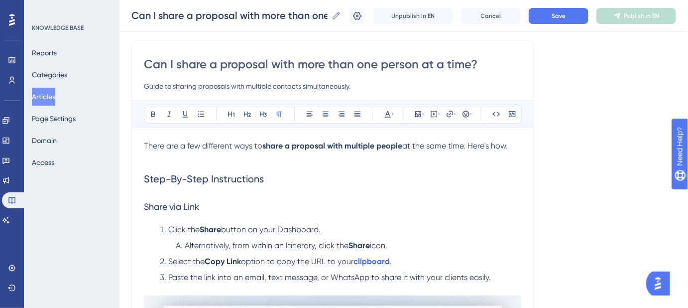
click at [147, 84] on input "Guide to sharing proposals with multiple contacts simultaneously." at bounding box center [333, 86] width 378 height 12
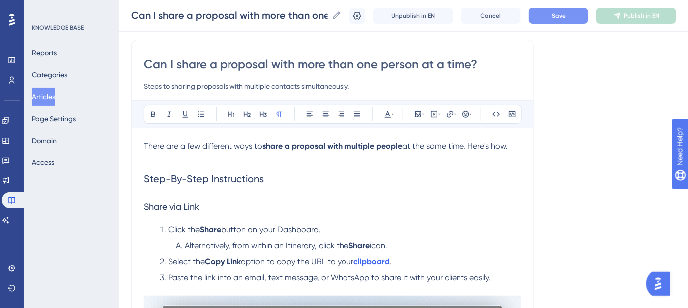
type input "Steps to sharing proposals with multiple contacts simultaneously."
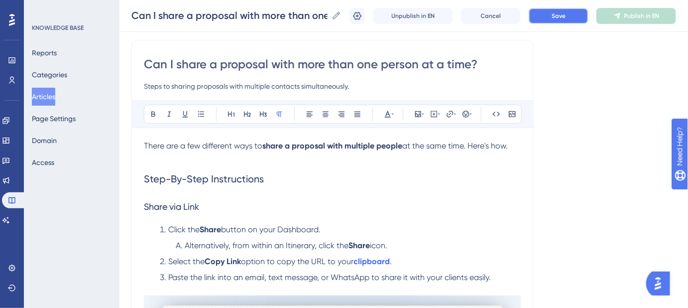
click at [575, 15] on button "Save" at bounding box center [559, 16] width 60 height 16
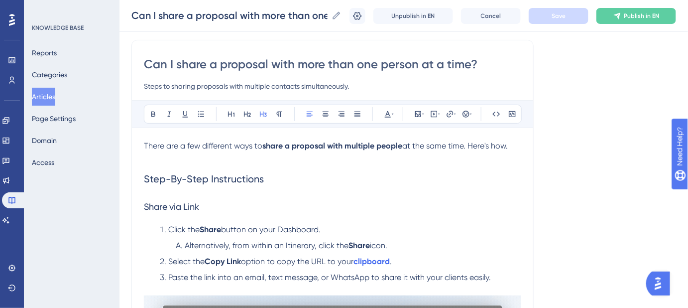
click at [194, 203] on span "Share via Link" at bounding box center [171, 206] width 55 height 10
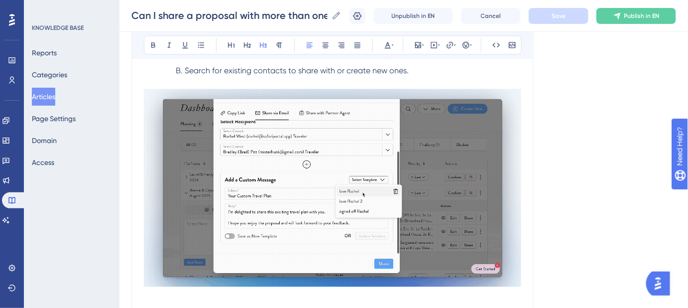
scroll to position [570, 0]
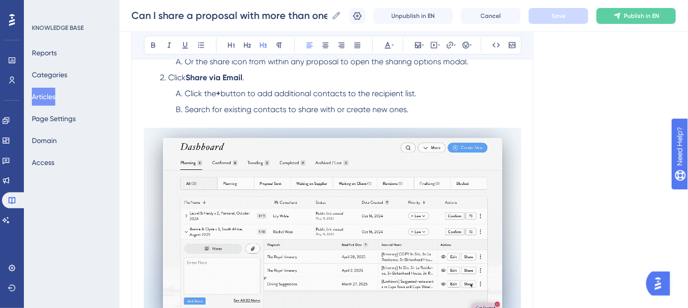
click at [423, 170] on img at bounding box center [333, 227] width 378 height 198
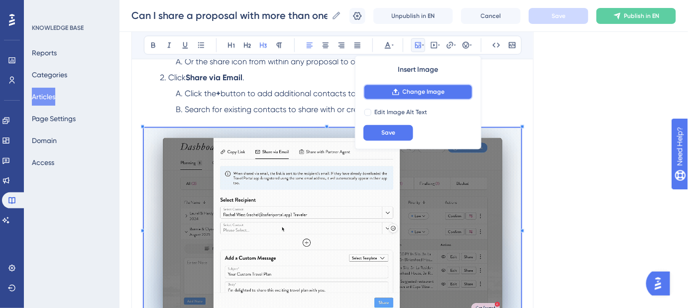
click at [416, 93] on span "Change Image" at bounding box center [424, 92] width 42 height 8
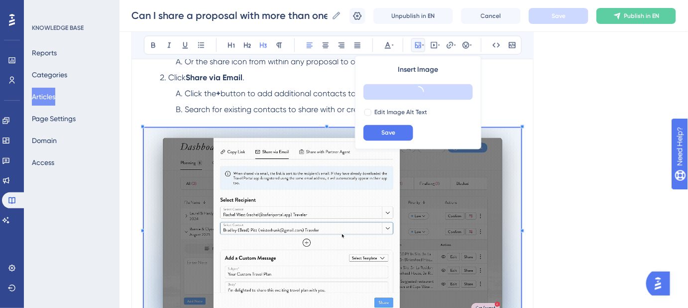
scroll to position [517, 0]
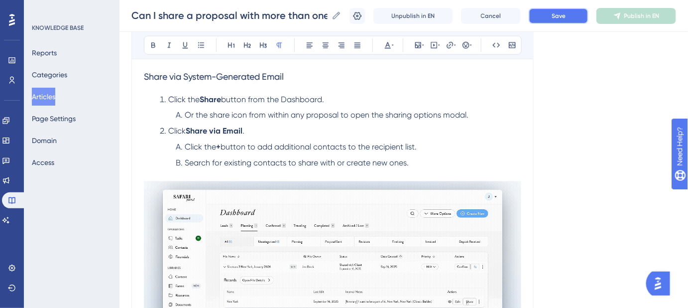
click at [562, 16] on span "Save" at bounding box center [559, 16] width 14 height 8
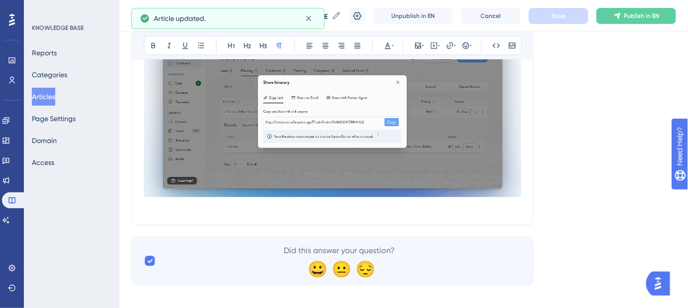
scroll to position [679, 0]
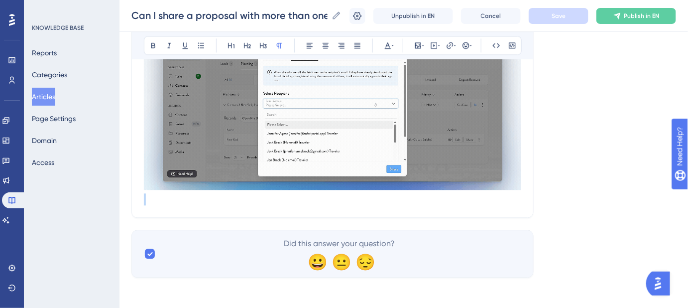
drag, startPoint x: 446, startPoint y: 204, endPoint x: 212, endPoint y: 203, distance: 233.6
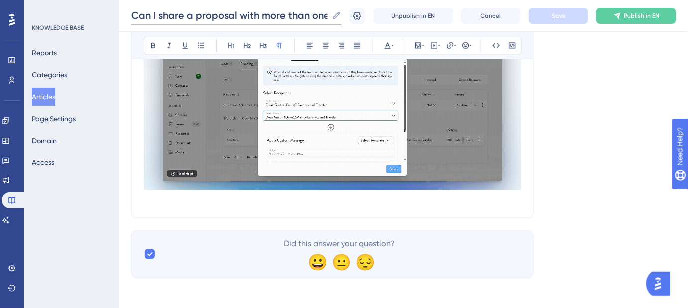
click at [244, 14] on input "Can I share a proposal with more than one person at a time?" at bounding box center [230, 15] width 196 height 14
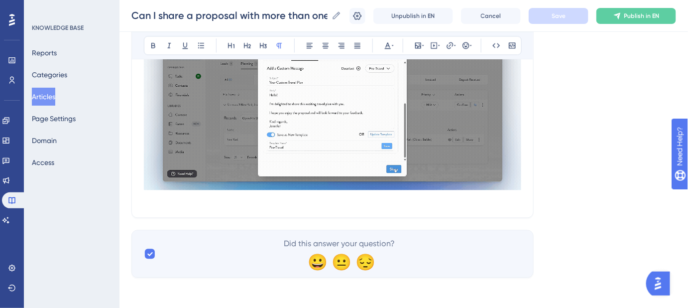
click at [267, 204] on p at bounding box center [333, 199] width 378 height 12
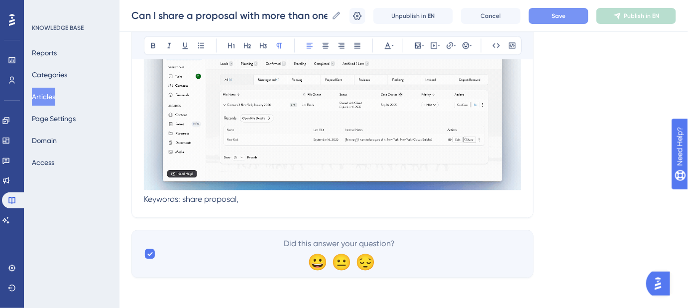
click at [296, 200] on p "Keywords: share proposal," at bounding box center [333, 199] width 378 height 12
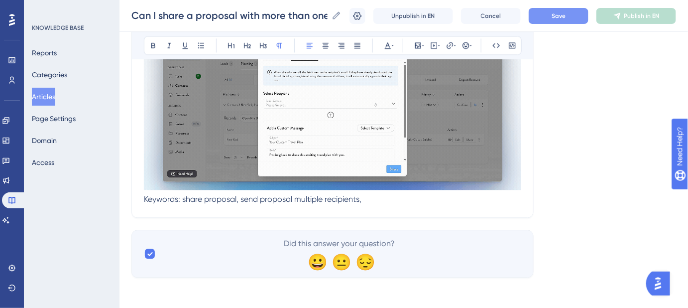
click at [408, 197] on p "Keywords: share proposal, send proposal multiple recipients," at bounding box center [333, 199] width 378 height 12
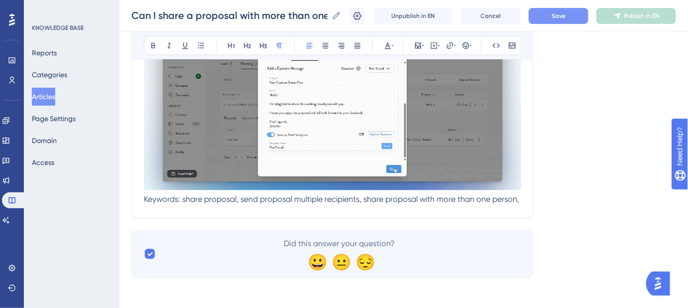
click at [519, 198] on span "Keywords: share proposal, send proposal multiple recipients, share proposal wit…" at bounding box center [332, 198] width 376 height 9
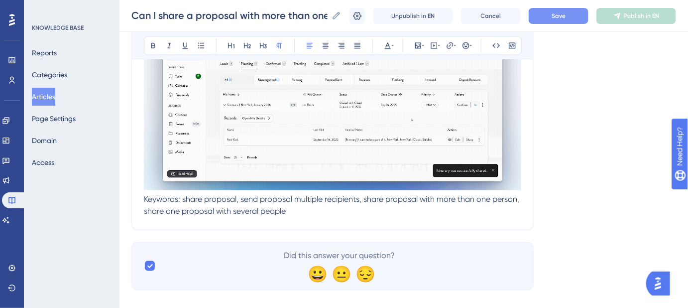
drag, startPoint x: 305, startPoint y: 212, endPoint x: 116, endPoint y: 194, distance: 190.1
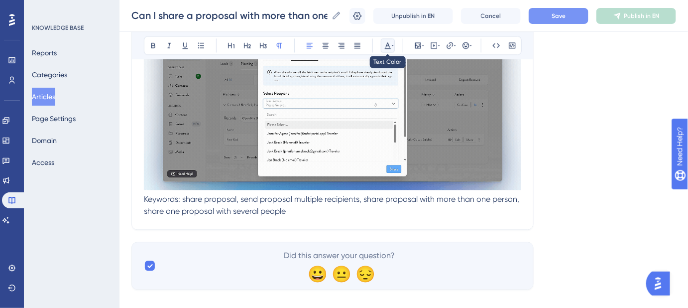
click at [393, 46] on icon at bounding box center [393, 45] width 2 height 8
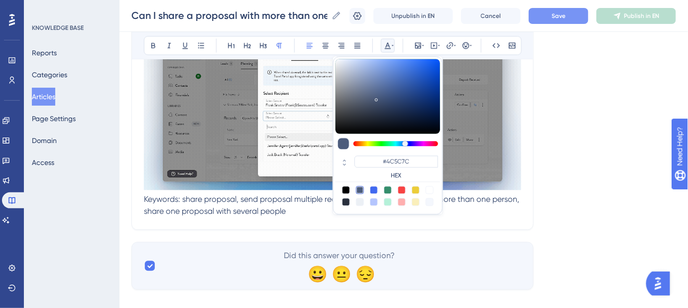
click at [359, 200] on div at bounding box center [360, 202] width 8 height 8
type input "#ECF0F5"
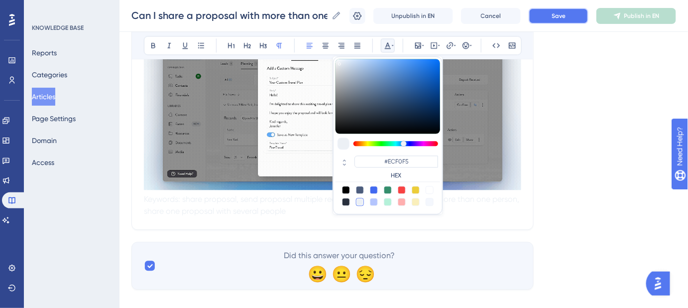
click at [566, 19] on span "Save" at bounding box center [559, 16] width 14 height 8
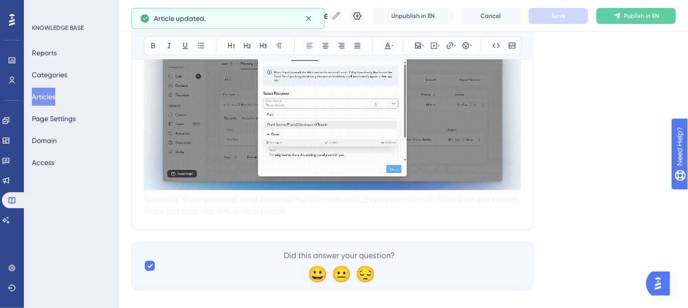
drag, startPoint x: 314, startPoint y: 217, endPoint x: 143, endPoint y: 211, distance: 170.5
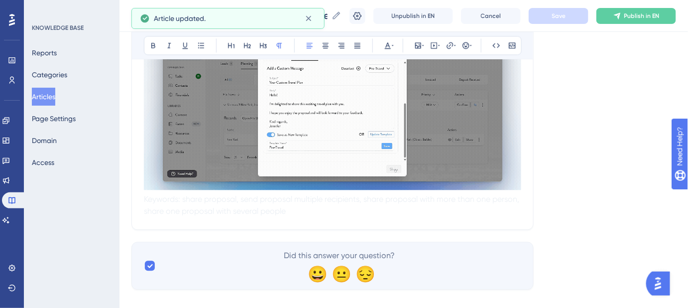
drag, startPoint x: 301, startPoint y: 208, endPoint x: 123, endPoint y: 196, distance: 178.8
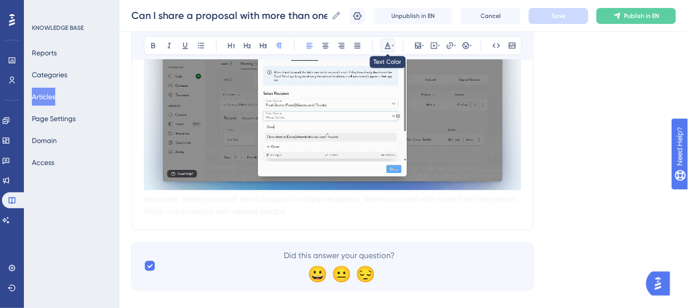
click at [393, 46] on icon at bounding box center [393, 45] width 2 height 8
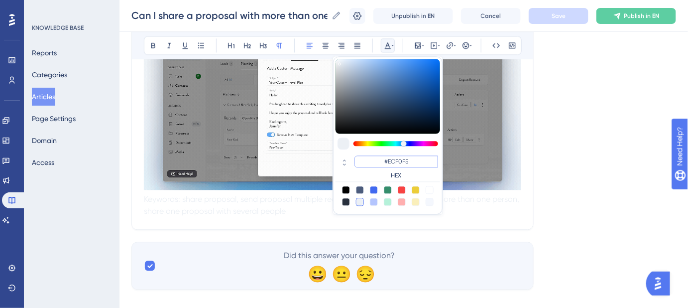
drag, startPoint x: 410, startPoint y: 160, endPoint x: 388, endPoint y: 158, distance: 23.0
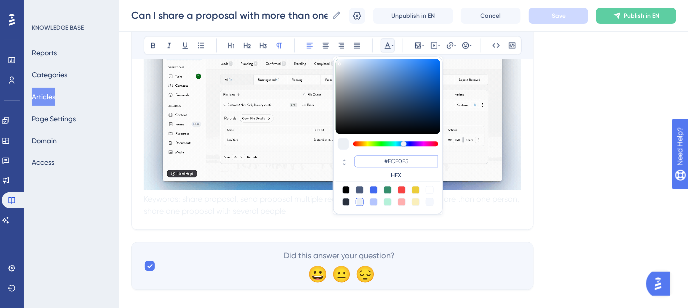
click at [388, 158] on input "#ECF0F5" at bounding box center [397, 161] width 84 height 12
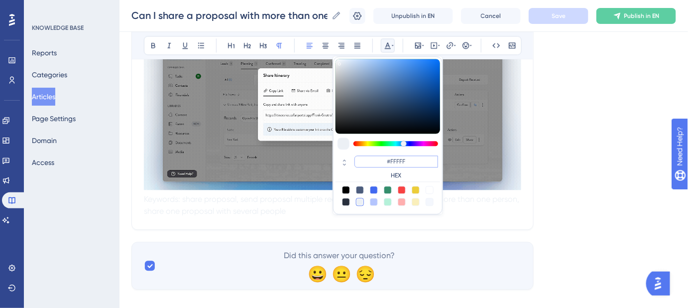
type input "#FFFFFF"
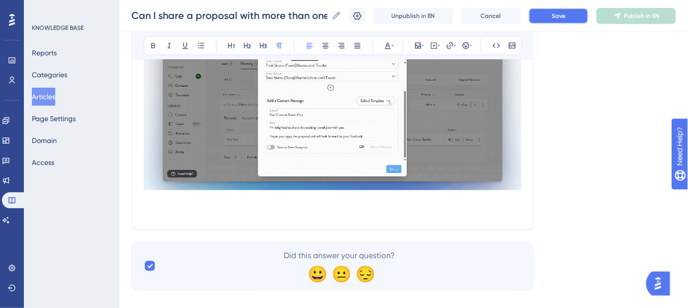
click at [565, 17] on span "Save" at bounding box center [559, 16] width 14 height 8
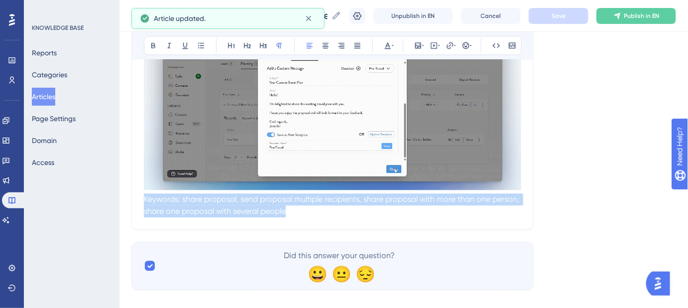
drag, startPoint x: 517, startPoint y: 204, endPoint x: 303, endPoint y: 204, distance: 213.2
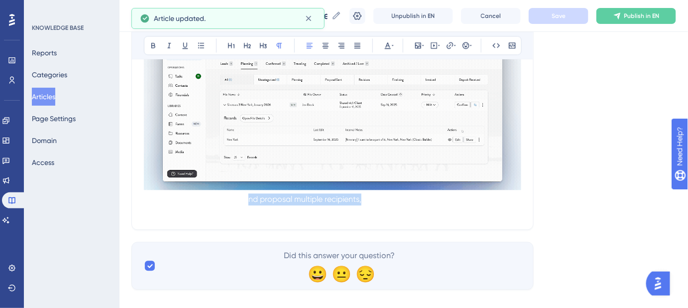
drag, startPoint x: 317, startPoint y: 201, endPoint x: 248, endPoint y: 200, distance: 69.2
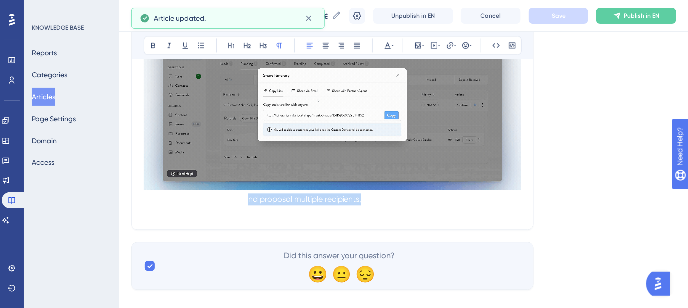
click at [248, 201] on p "Keywords: share proposal, send proposal multiple recipients, share proposal wit…" at bounding box center [333, 205] width 378 height 24
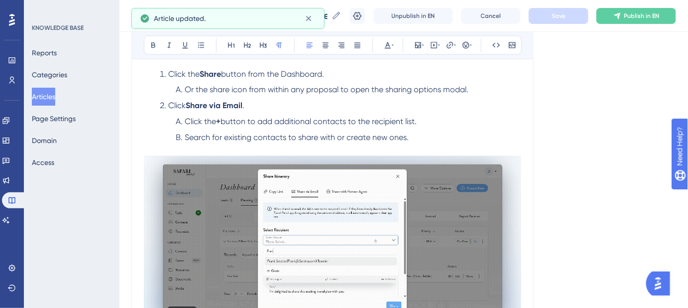
scroll to position [498, 0]
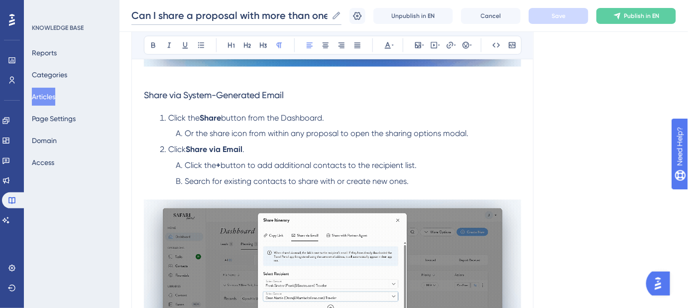
click at [217, 18] on input "Can I share a proposal with more than one person at a time?" at bounding box center [230, 15] width 196 height 14
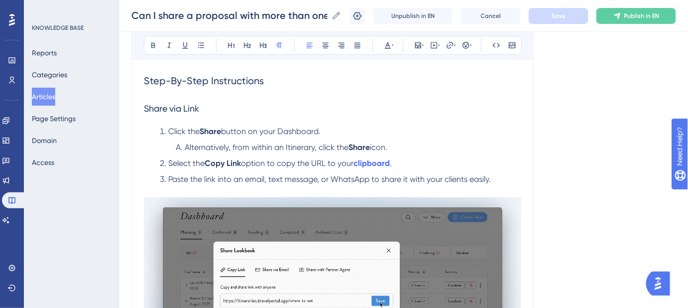
scroll to position [181, 0]
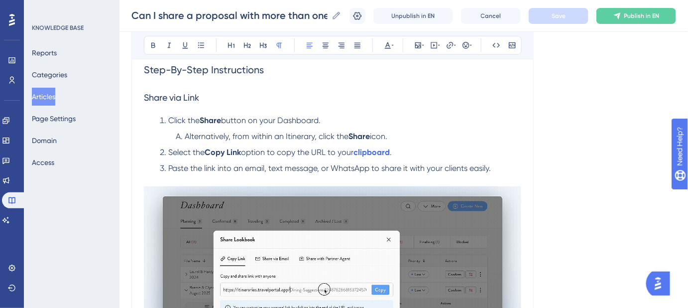
click at [401, 136] on li "Alternatively, from within an Itinerary, click the Share icon." at bounding box center [347, 137] width 350 height 12
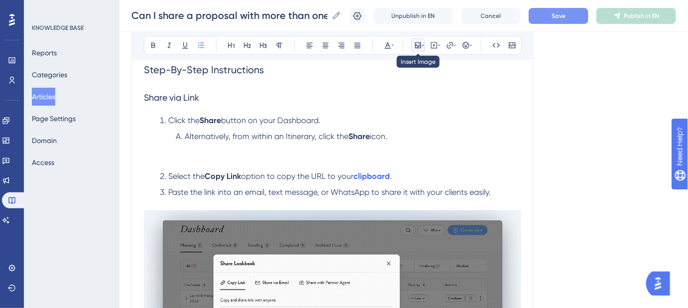
click at [421, 41] on icon at bounding box center [418, 45] width 8 height 8
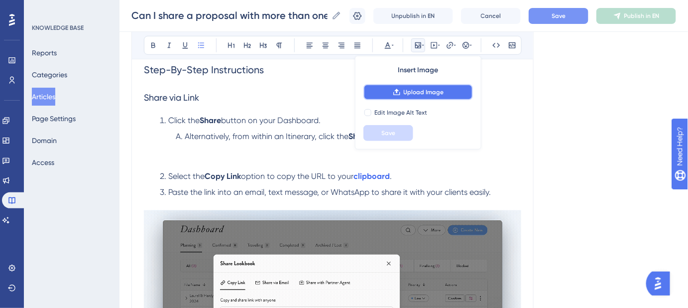
click at [414, 86] on button "Upload Image" at bounding box center [419, 92] width 110 height 16
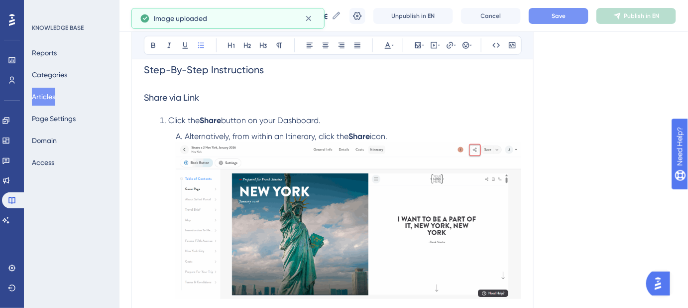
click at [221, 172] on img at bounding box center [349, 220] width 346 height 156
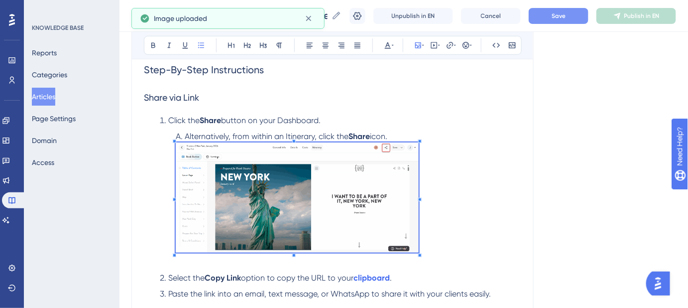
click at [419, 163] on li "Alternatively, from within an Itinerary, click the Share icon." at bounding box center [347, 199] width 350 height 137
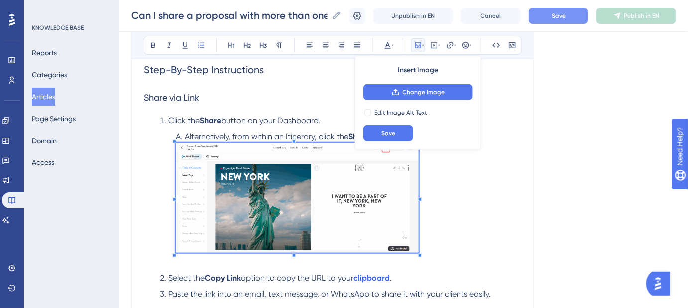
click at [462, 144] on div "Insert Image Change Image Edit Image Alt Text Save" at bounding box center [418, 103] width 127 height 94
click at [342, 131] on li "Alternatively, from within an Itinerary, click the Share icon." at bounding box center [347, 199] width 350 height 137
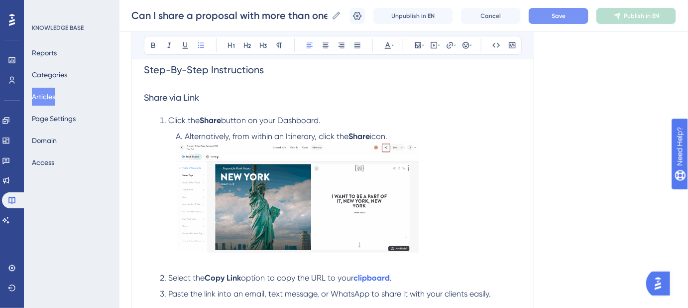
click at [404, 134] on li "Alternatively, from within an Itinerary, click the Share icon." at bounding box center [347, 199] width 350 height 137
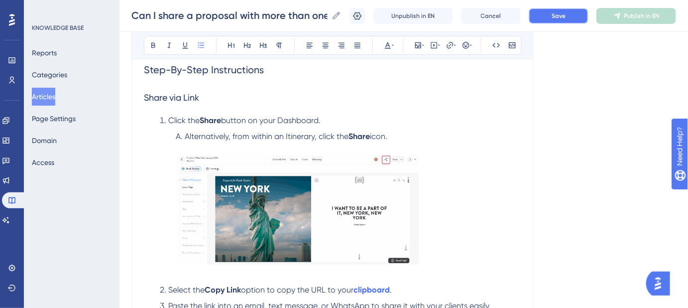
click at [550, 14] on button "Save" at bounding box center [559, 16] width 60 height 16
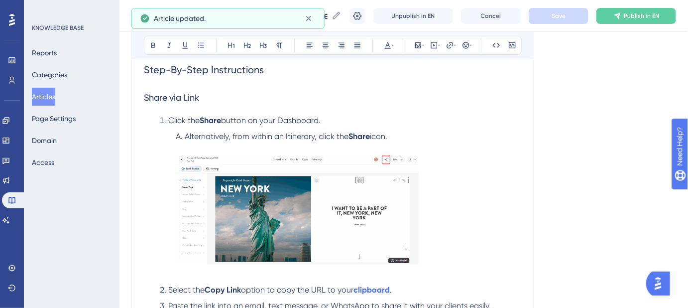
click at [394, 185] on img at bounding box center [297, 209] width 243 height 110
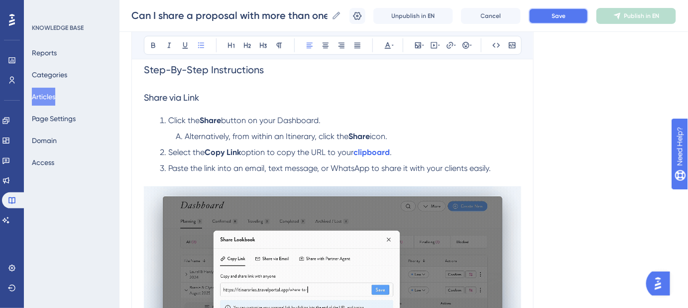
click at [563, 17] on span "Save" at bounding box center [559, 16] width 14 height 8
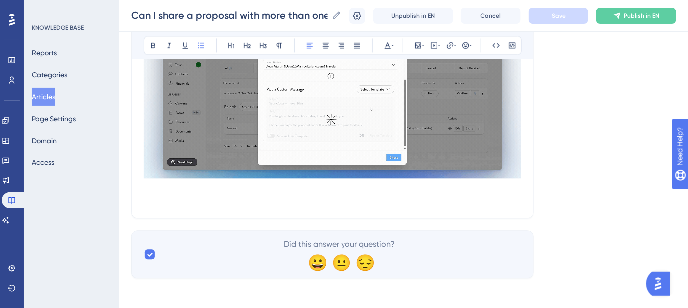
scroll to position [691, 0]
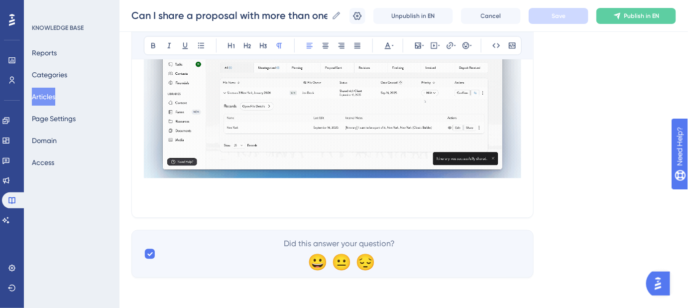
drag, startPoint x: 494, startPoint y: 201, endPoint x: 126, endPoint y: 190, distance: 368.3
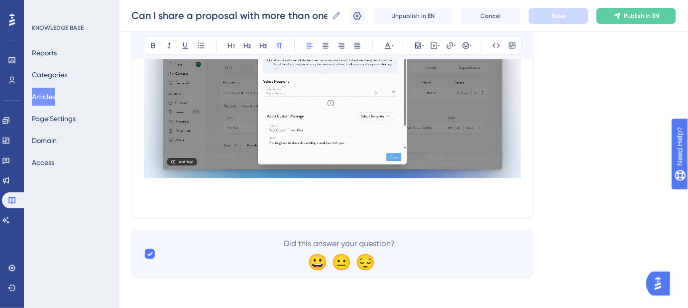
click at [297, 192] on p "Keywords: share proposal, send proposal multiple recipients, share proposal wit…" at bounding box center [333, 193] width 378 height 24
click at [299, 197] on p "Keywords: share proposal, send proposal multiple recipients, share proposal wit…" at bounding box center [333, 193] width 378 height 24
drag, startPoint x: 299, startPoint y: 197, endPoint x: 126, endPoint y: 184, distance: 173.3
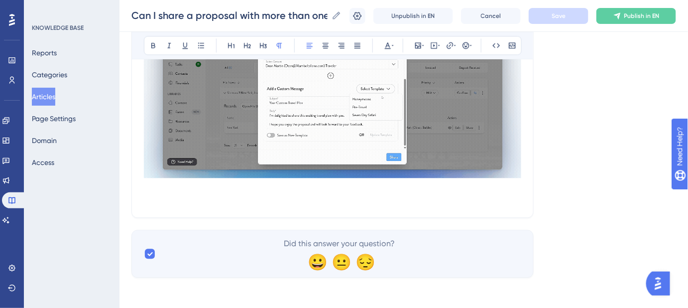
click at [144, 198] on span "Keywords: share proposal, send proposal multiple recipients, share proposal wit…" at bounding box center [333, 192] width 378 height 21
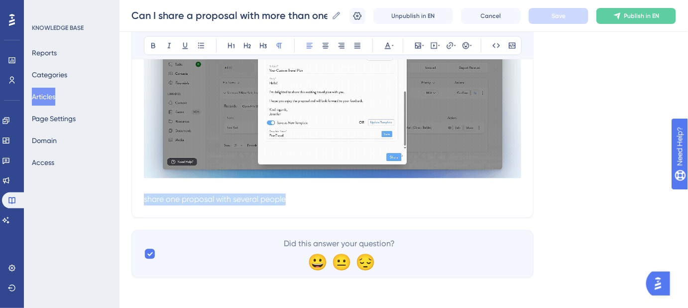
drag, startPoint x: 144, startPoint y: 198, endPoint x: 287, endPoint y: 200, distance: 143.0
click at [287, 200] on span "Keywords: share proposal, send proposal multiple recipients, share proposal wit…" at bounding box center [333, 192] width 378 height 21
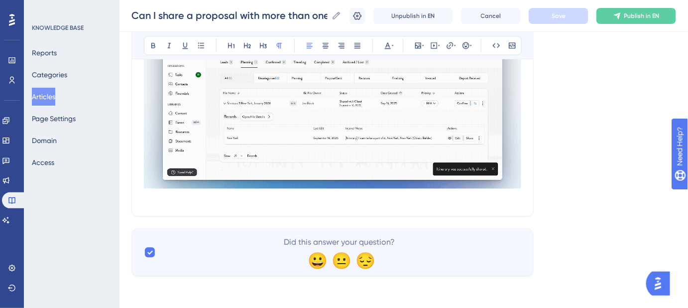
scroll to position [679, 0]
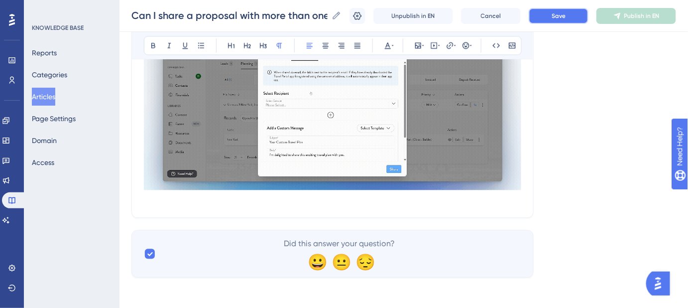
click at [575, 20] on button "Save" at bounding box center [559, 16] width 60 height 16
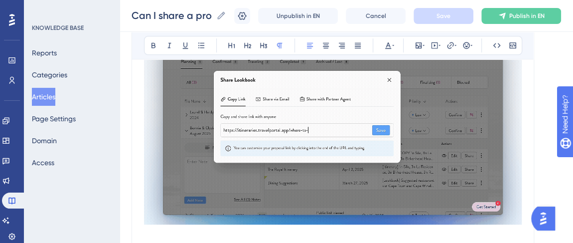
scroll to position [337, 0]
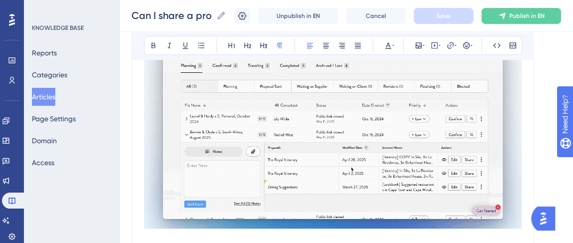
click at [339, 101] on img at bounding box center [333, 129] width 378 height 198
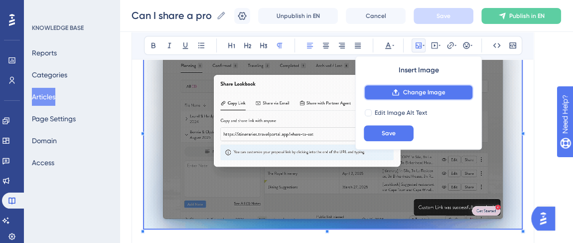
click at [437, 91] on span "Change Image" at bounding box center [423, 92] width 42 height 8
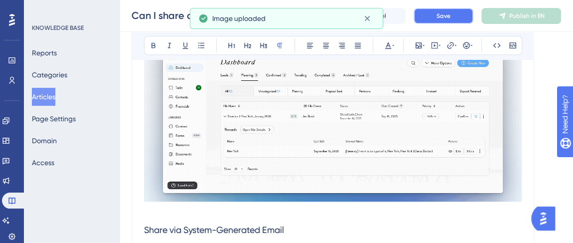
click at [450, 18] on span "Save" at bounding box center [443, 16] width 14 height 8
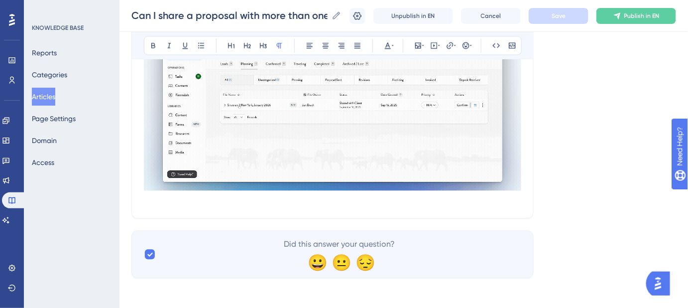
scroll to position [653, 0]
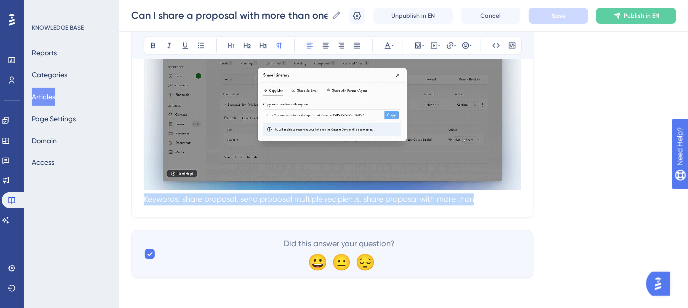
drag, startPoint x: 397, startPoint y: 201, endPoint x: 133, endPoint y: 201, distance: 264.0
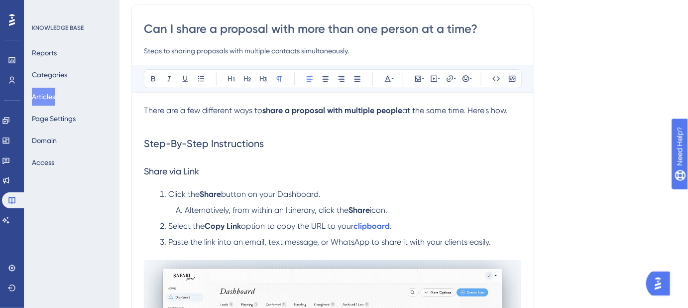
scroll to position [18, 0]
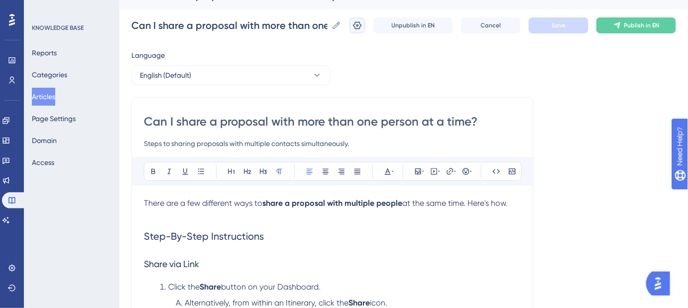
drag, startPoint x: 366, startPoint y: 23, endPoint x: 554, endPoint y: 135, distance: 218.9
click at [363, 23] on icon at bounding box center [358, 25] width 10 height 10
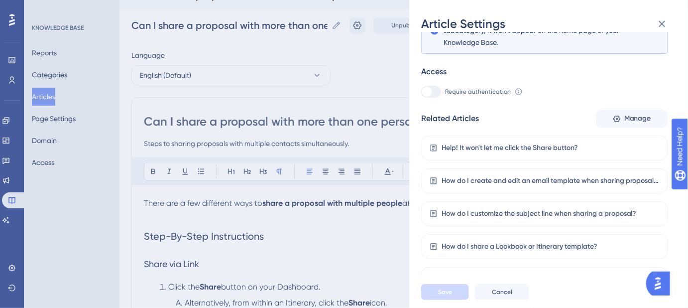
scroll to position [211, 0]
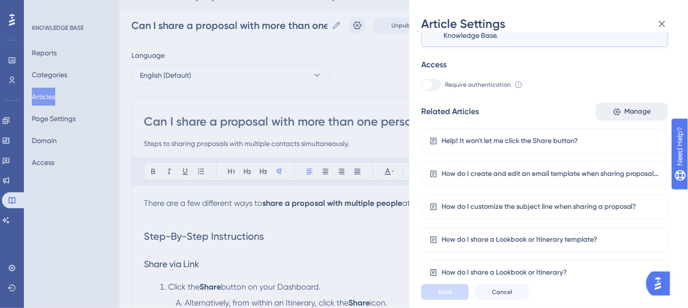
click at [625, 115] on span "Manage" at bounding box center [638, 112] width 27 height 12
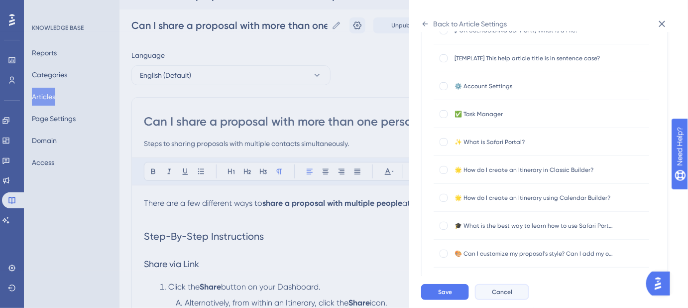
click at [504, 296] on span "Cancel" at bounding box center [502, 292] width 20 height 8
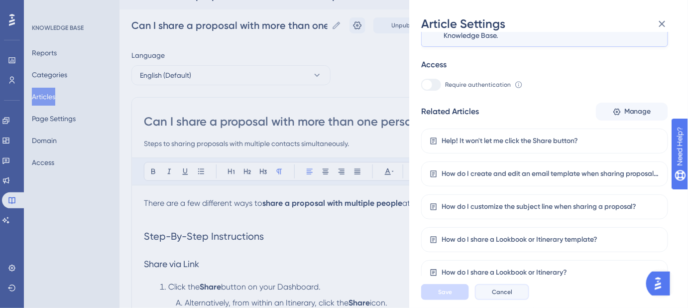
click at [500, 296] on span "Cancel" at bounding box center [502, 292] width 20 height 8
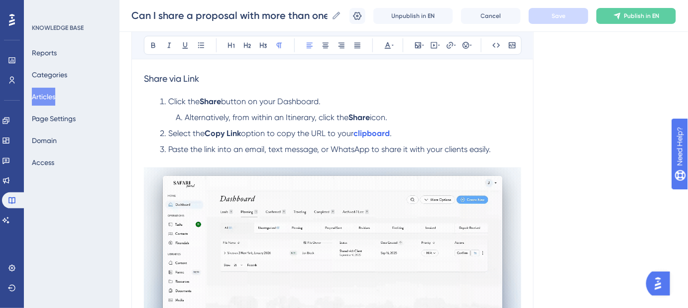
scroll to position [245, 0]
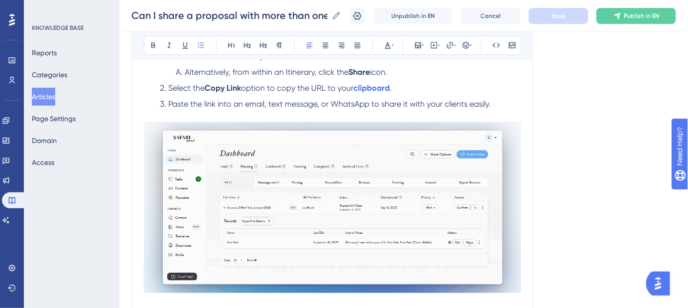
click at [271, 86] on span "option to copy the URL to your" at bounding box center [297, 87] width 113 height 9
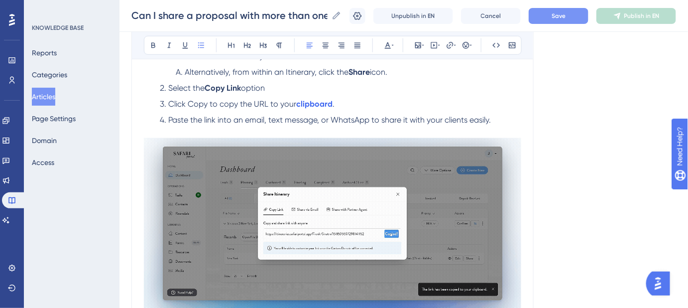
click at [195, 101] on span "Click Copy to copy the URL to your" at bounding box center [232, 103] width 128 height 9
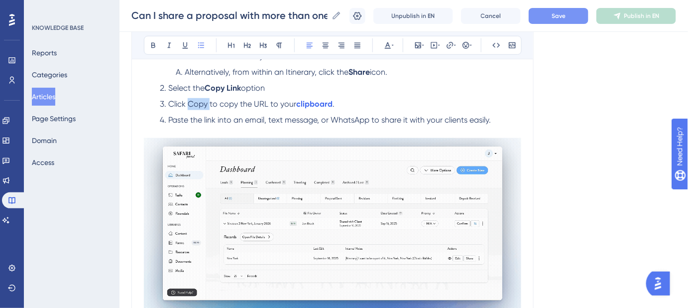
click at [195, 101] on span "Click Copy to copy the URL to your" at bounding box center [232, 103] width 128 height 9
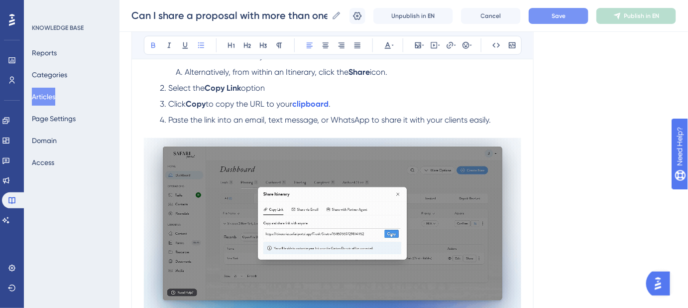
click at [531, 100] on div "Can I share a proposal with more than one person at a time? Steps to sharing pr…" at bounding box center [333, 253] width 402 height 775
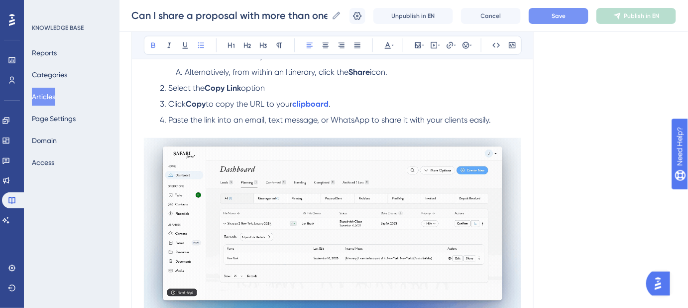
click at [284, 84] on li "Select the Copy Link option" at bounding box center [339, 88] width 366 height 12
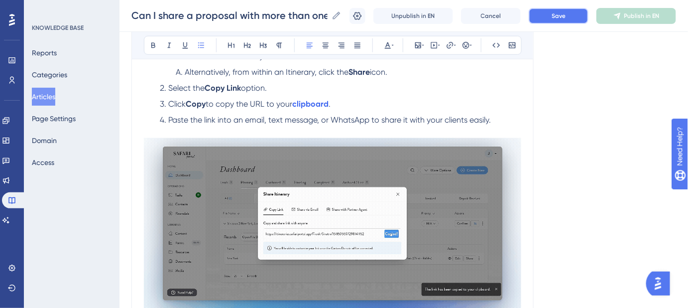
click at [563, 16] on span "Save" at bounding box center [559, 16] width 14 height 8
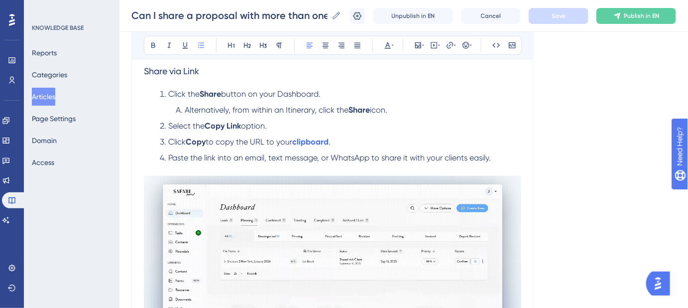
scroll to position [200, 0]
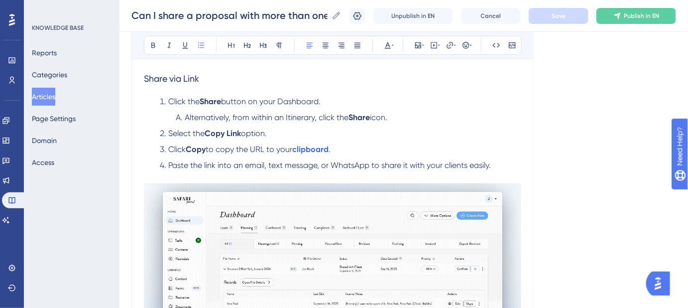
drag, startPoint x: 262, startPoint y: 134, endPoint x: 168, endPoint y: 136, distance: 93.7
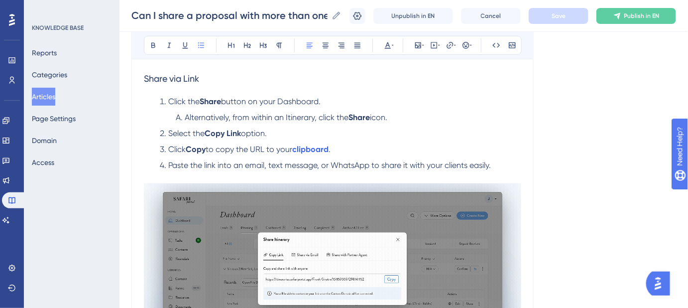
click at [168, 136] on li "Select the Copy Link option." at bounding box center [339, 134] width 366 height 12
copy li "Select the Copy Link option."
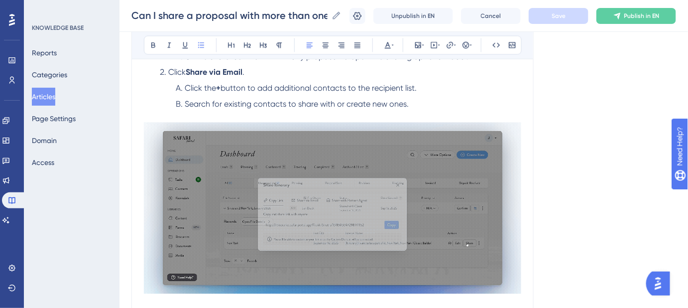
scroll to position [517, 0]
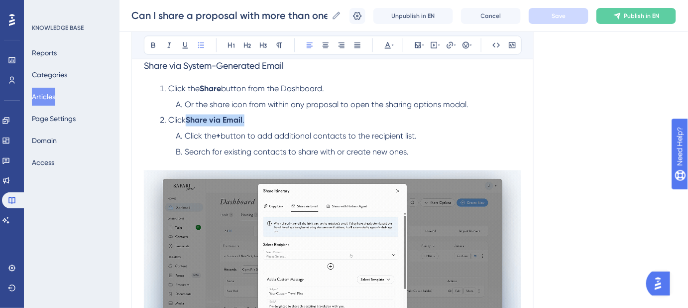
drag, startPoint x: 254, startPoint y: 121, endPoint x: 189, endPoint y: 121, distance: 64.3
click at [189, 121] on li "Click Share via Email ." at bounding box center [339, 121] width 366 height 12
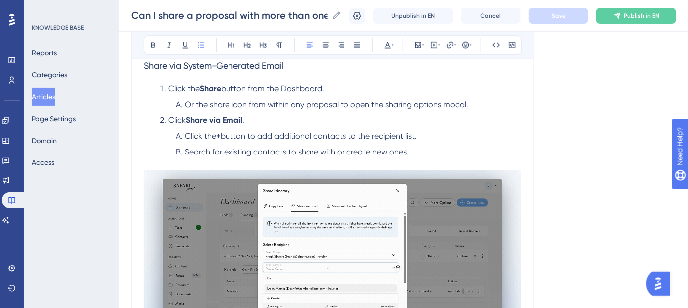
click at [185, 119] on span "Click" at bounding box center [176, 120] width 17 height 9
drag, startPoint x: 185, startPoint y: 119, endPoint x: 170, endPoint y: 120, distance: 15.5
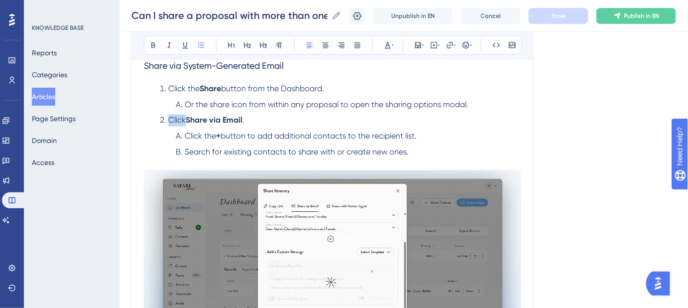
click at [170, 120] on span "Click" at bounding box center [176, 120] width 17 height 9
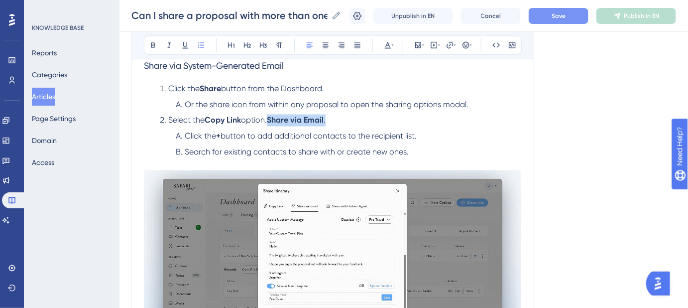
drag, startPoint x: 334, startPoint y: 122, endPoint x: 274, endPoint y: 122, distance: 59.8
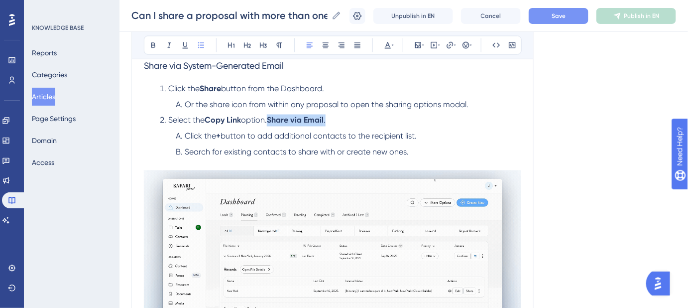
click at [274, 122] on li "Select the Copy Link option. Share via Email ." at bounding box center [339, 121] width 366 height 12
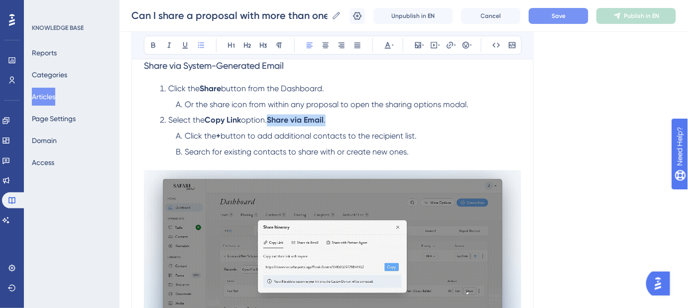
click at [332, 122] on li "Select the Copy Link option. Share via Email ." at bounding box center [339, 121] width 366 height 12
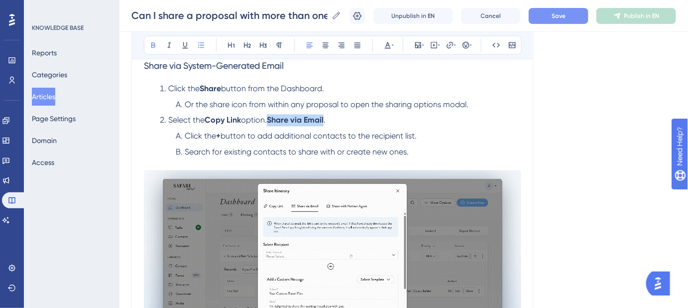
drag, startPoint x: 330, startPoint y: 119, endPoint x: 274, endPoint y: 119, distance: 55.8
click at [274, 119] on li "Select the Copy Link option. Share via Email ." at bounding box center [339, 121] width 366 height 12
copy strong "Share via Email"
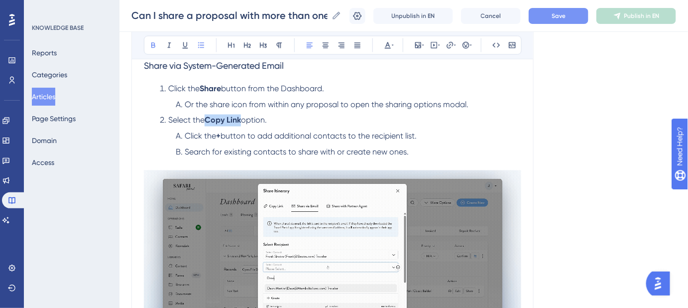
drag, startPoint x: 243, startPoint y: 119, endPoint x: 208, endPoint y: 115, distance: 35.2
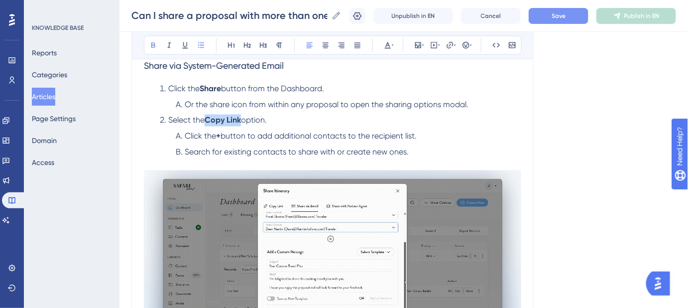
click at [208, 117] on li "Select the Copy Link option." at bounding box center [339, 121] width 366 height 12
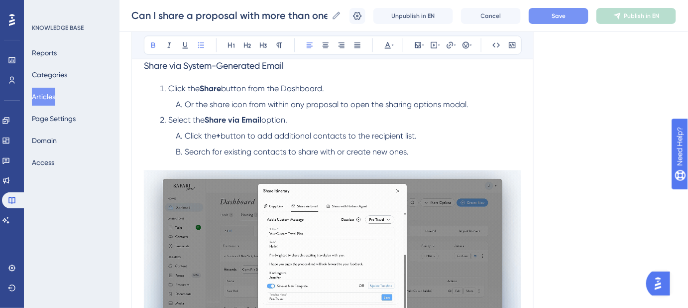
click at [574, 19] on button "Save" at bounding box center [559, 16] width 60 height 16
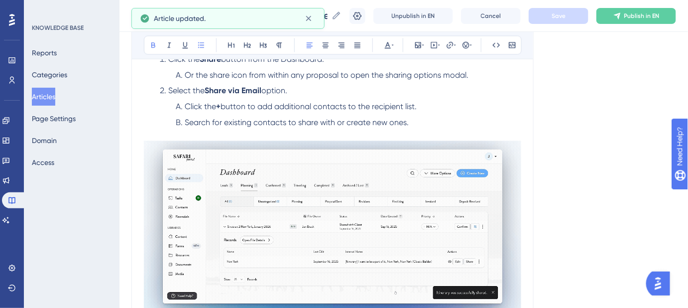
scroll to position [562, 0]
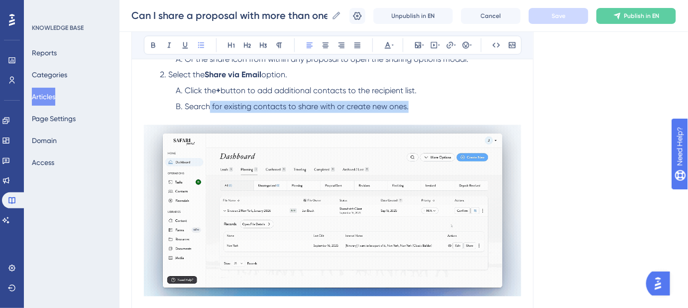
drag, startPoint x: 408, startPoint y: 106, endPoint x: 228, endPoint y: 109, distance: 180.4
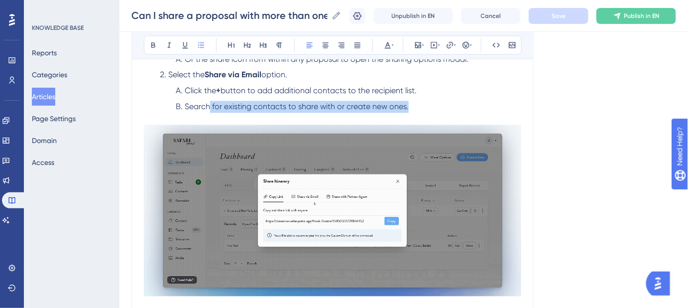
click at [207, 109] on li "Search for existing contacts to share with or create new ones." at bounding box center [347, 107] width 350 height 12
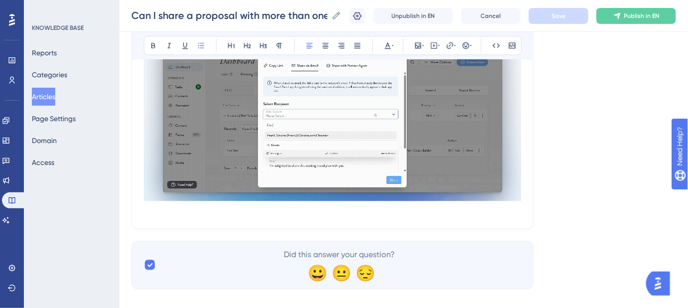
scroll to position [669, 0]
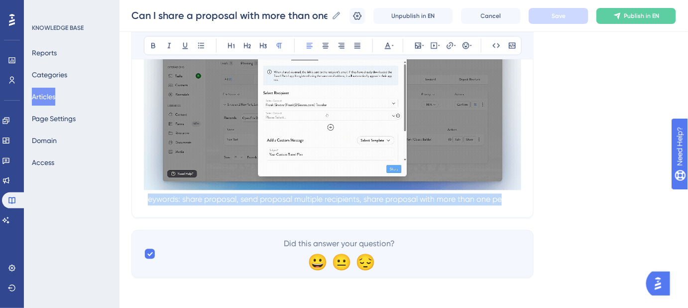
drag, startPoint x: 501, startPoint y: 199, endPoint x: 148, endPoint y: 200, distance: 353.2
click at [148, 200] on span "Keywords: share proposal, send proposal multiple recipients, share proposal wit…" at bounding box center [332, 198] width 376 height 9
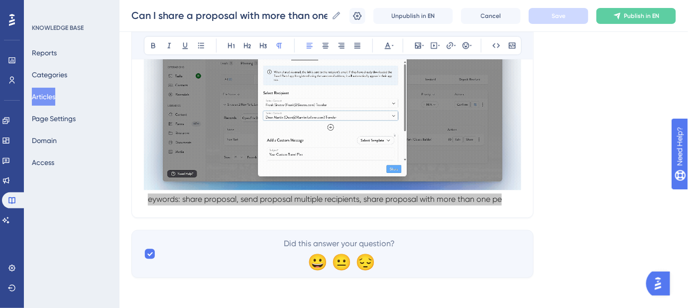
scroll to position [623, 0]
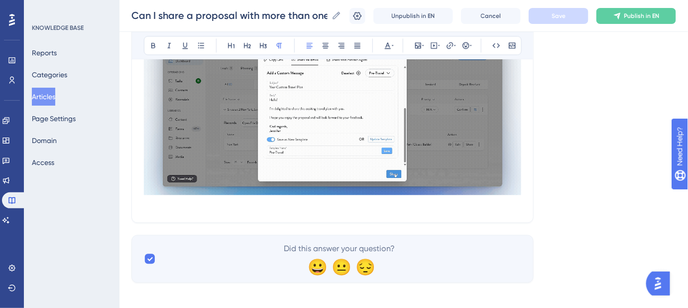
scroll to position [669, 0]
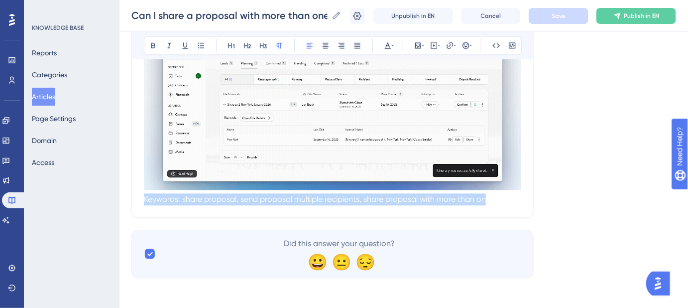
drag, startPoint x: 488, startPoint y: 203, endPoint x: 126, endPoint y: 197, distance: 361.7
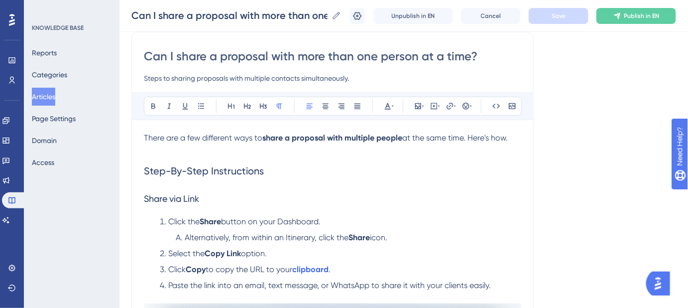
scroll to position [34, 0]
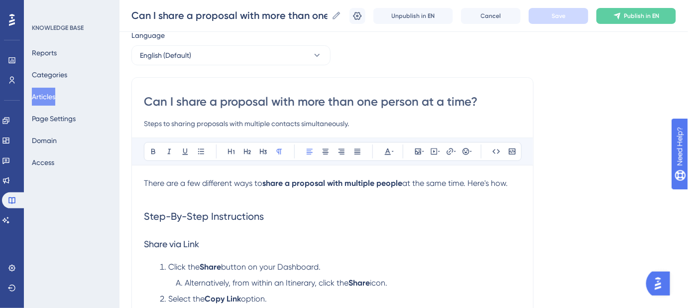
click at [54, 95] on button "Articles" at bounding box center [43, 97] width 23 height 18
